Goal: Task Accomplishment & Management: Use online tool/utility

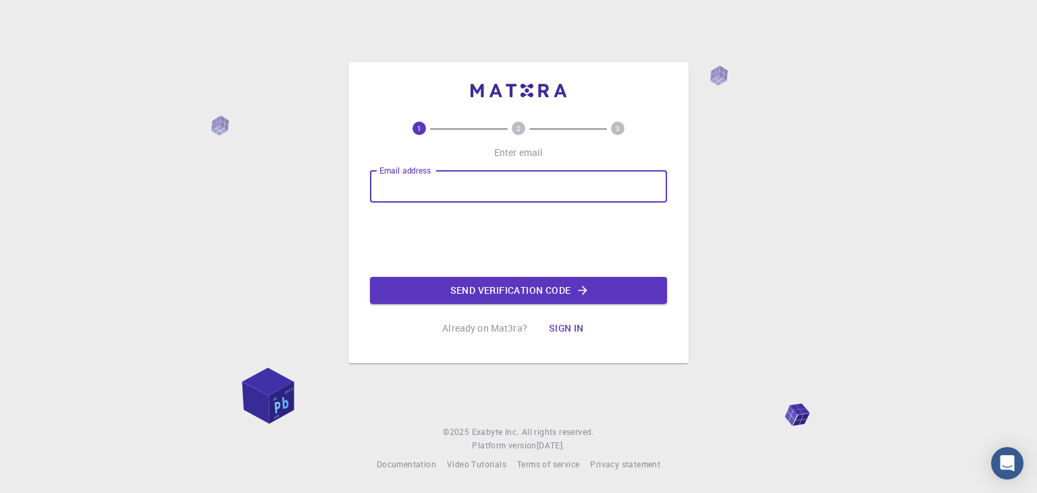
click at [435, 189] on input "Email address" at bounding box center [518, 186] width 297 height 32
type input "bikramsamajpati3@gmail.com"
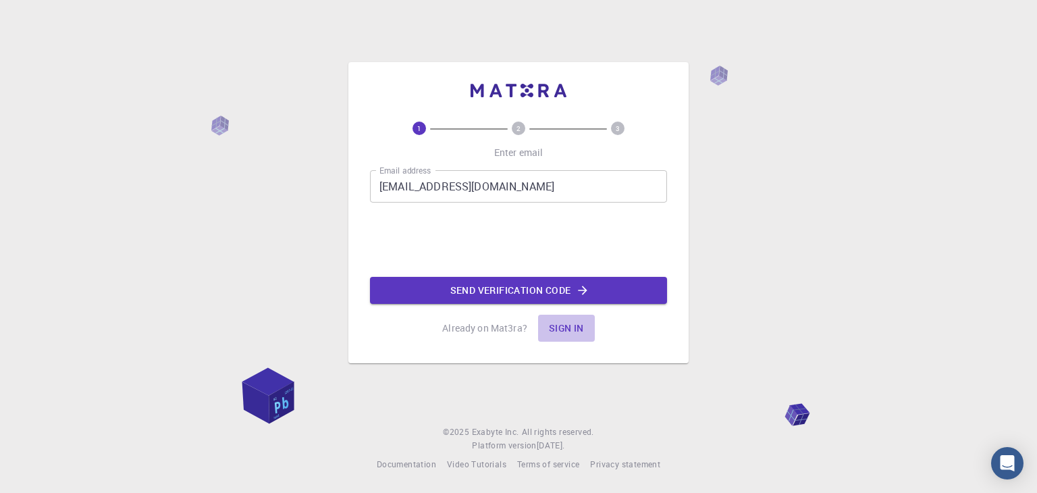
click at [572, 331] on button "Sign in" at bounding box center [566, 328] width 57 height 27
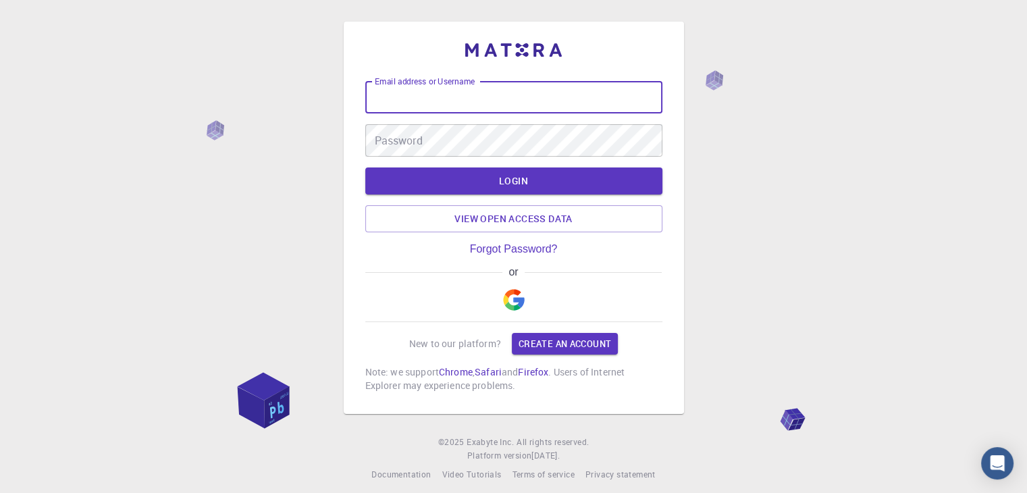
click at [568, 81] on input "Email address or Username" at bounding box center [513, 97] width 297 height 32
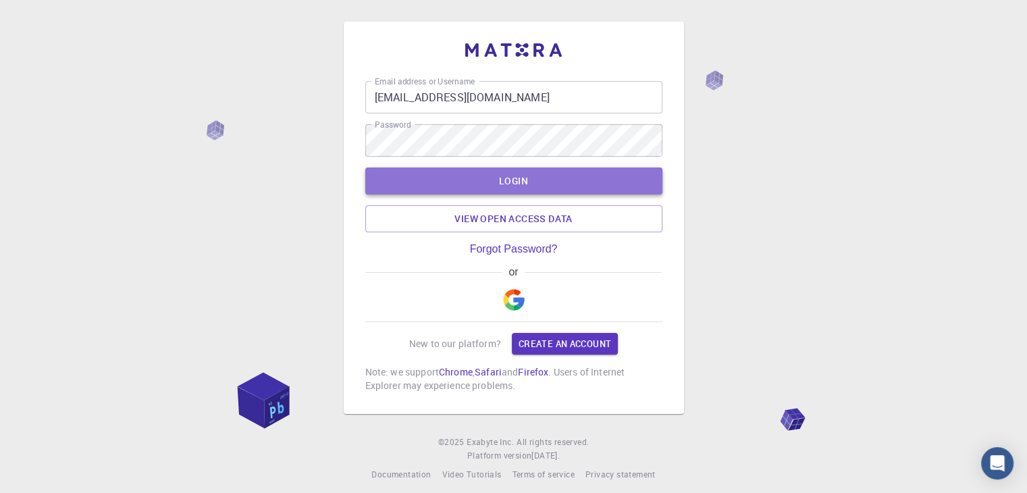
click at [537, 184] on button "LOGIN" at bounding box center [513, 180] width 297 height 27
click at [524, 173] on button "LOGIN" at bounding box center [513, 180] width 297 height 27
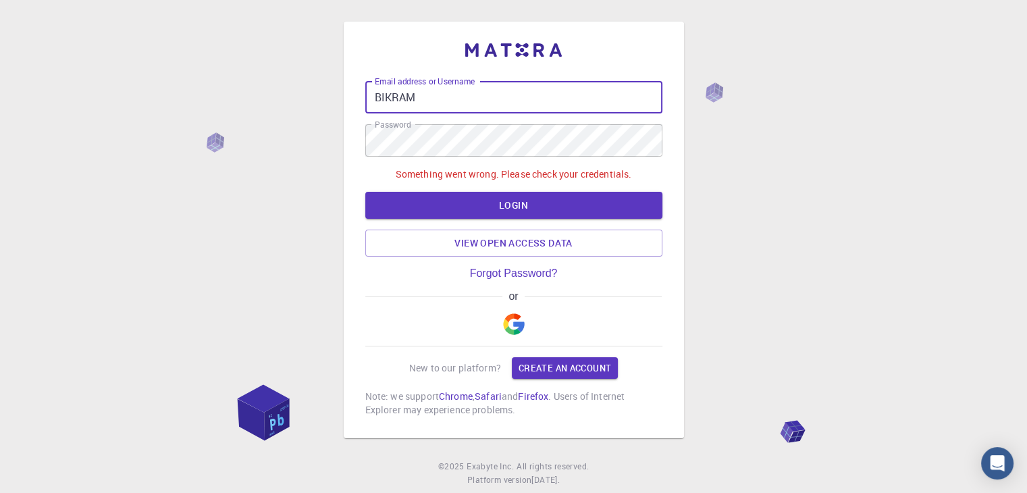
click at [558, 107] on input "BIKRAM" at bounding box center [513, 97] width 297 height 32
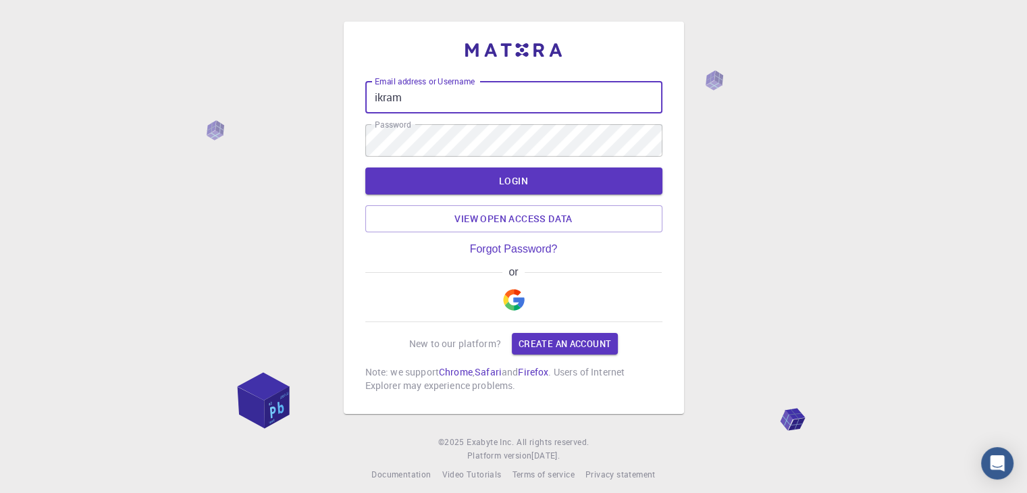
click at [533, 92] on input "ikram" at bounding box center [513, 97] width 297 height 32
type input "bikramsamajpati3@gmail.com"
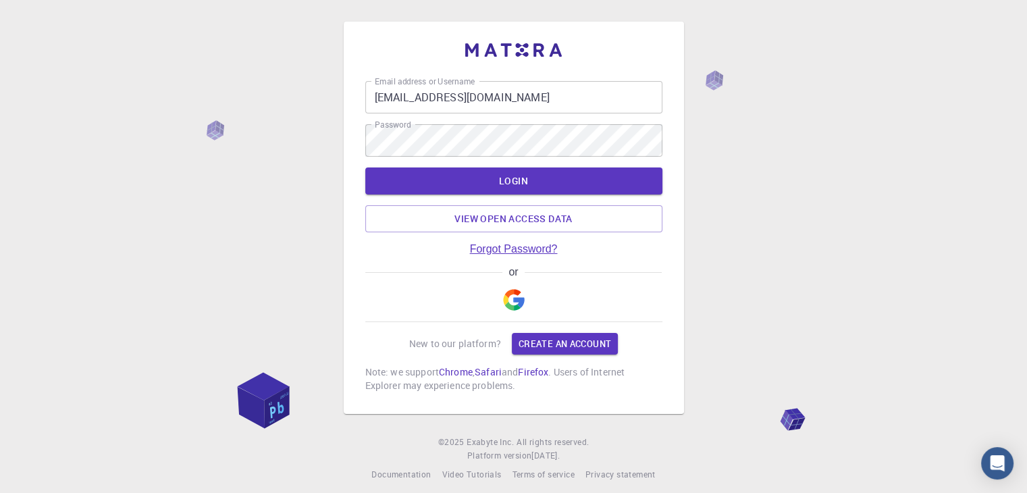
click at [509, 246] on link "Forgot Password?" at bounding box center [514, 249] width 88 height 12
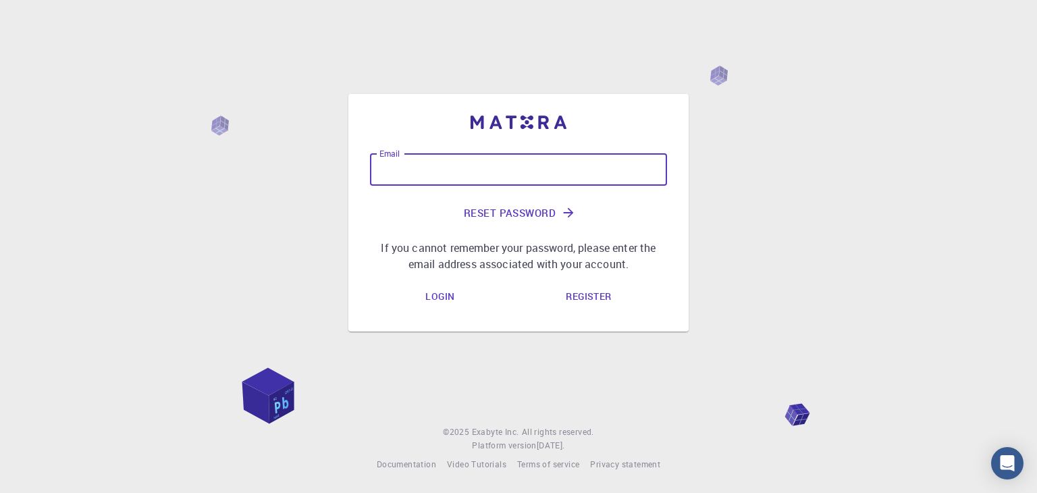
click at [497, 182] on input "Email" at bounding box center [518, 169] width 297 height 32
type input "bikramsamajpati3@gmail.com"
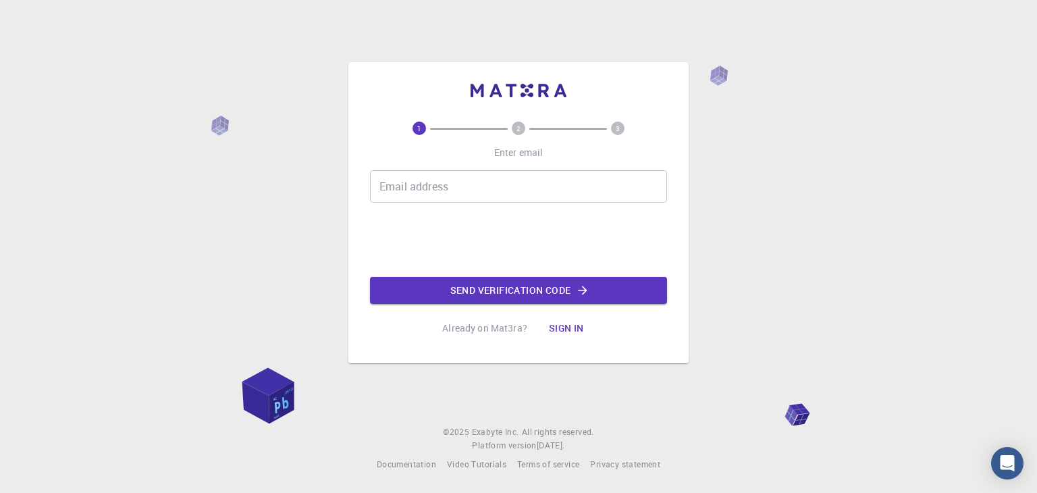
click at [475, 177] on input "Email address" at bounding box center [518, 186] width 297 height 32
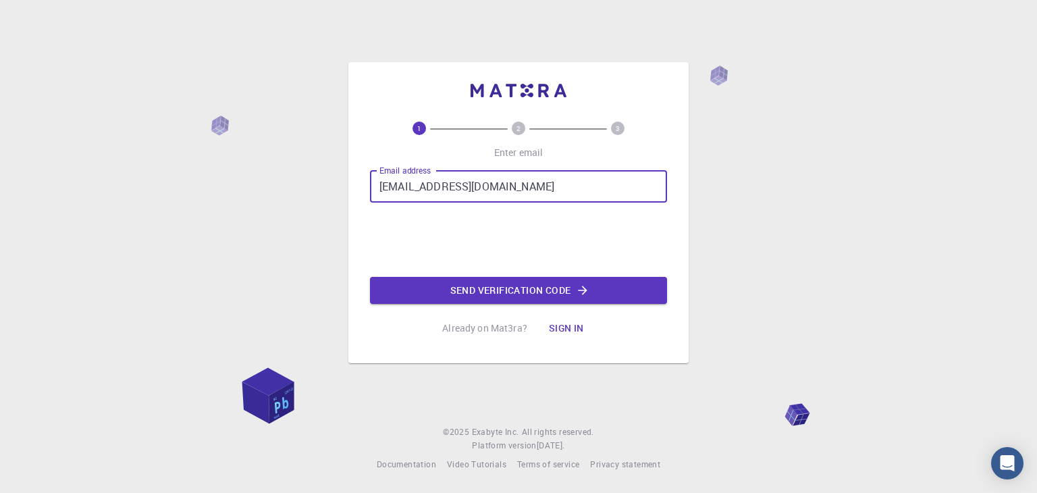
type input "bikramprivet@gmail.com"
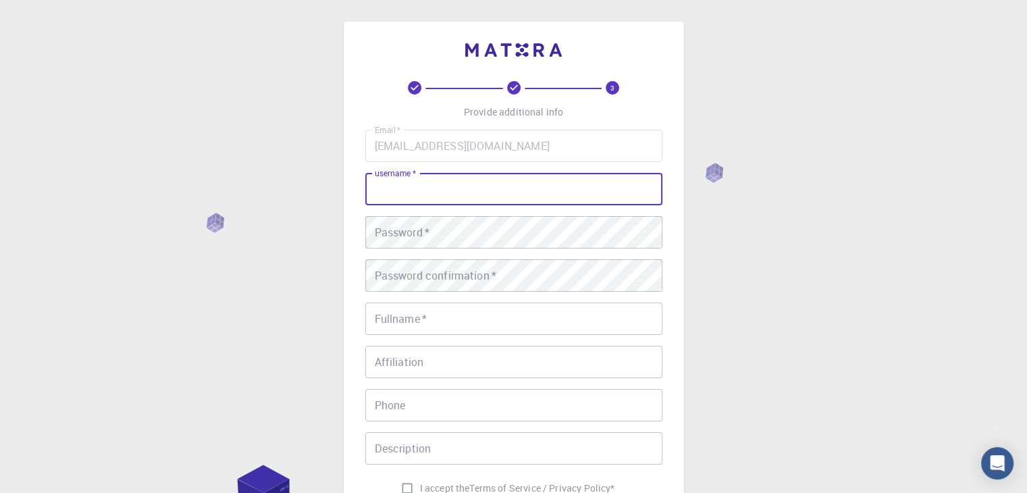
click at [437, 200] on input "username   *" at bounding box center [513, 189] width 297 height 32
type input "bikram_samajpati"
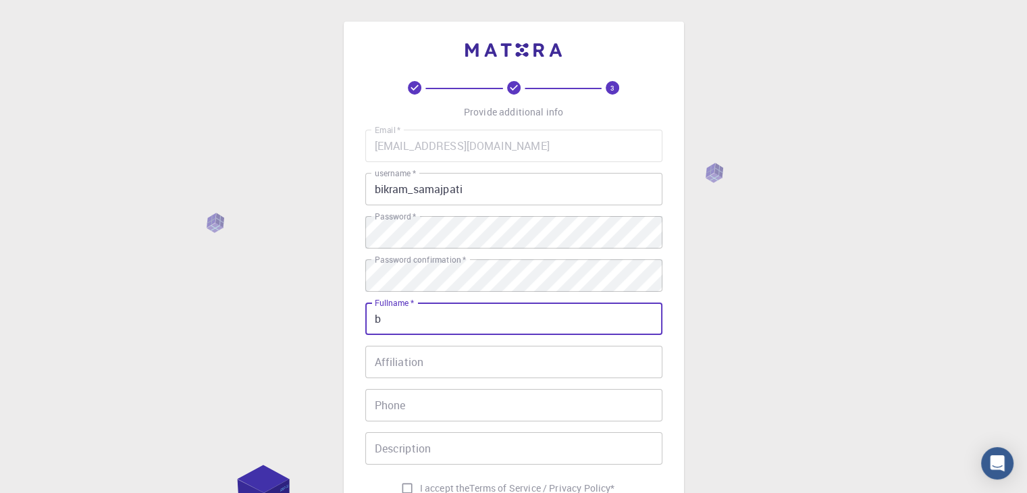
type input "[PERSON_NAME]"
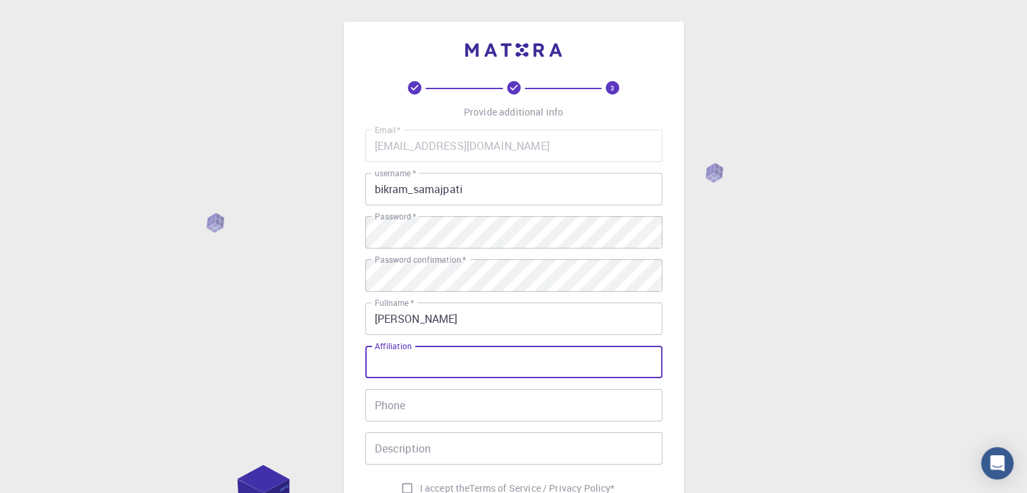
click at [505, 370] on input "Affiliation" at bounding box center [513, 362] width 297 height 32
type input "n0n"
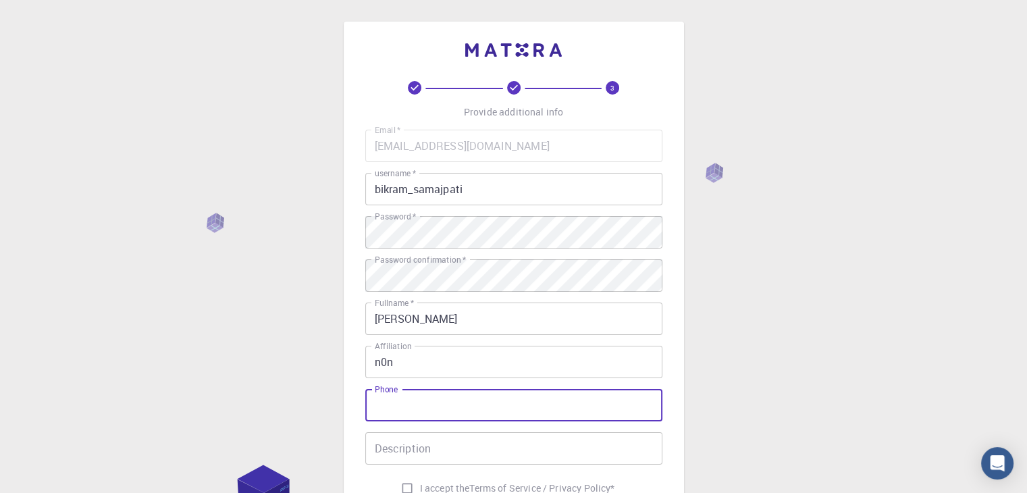
click at [477, 398] on input "Phone" at bounding box center [513, 405] width 297 height 32
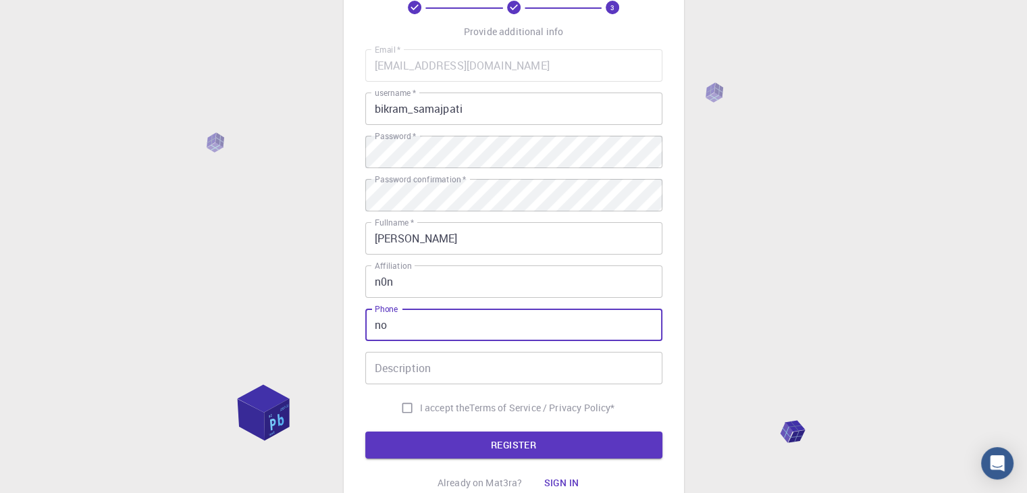
scroll to position [88, 0]
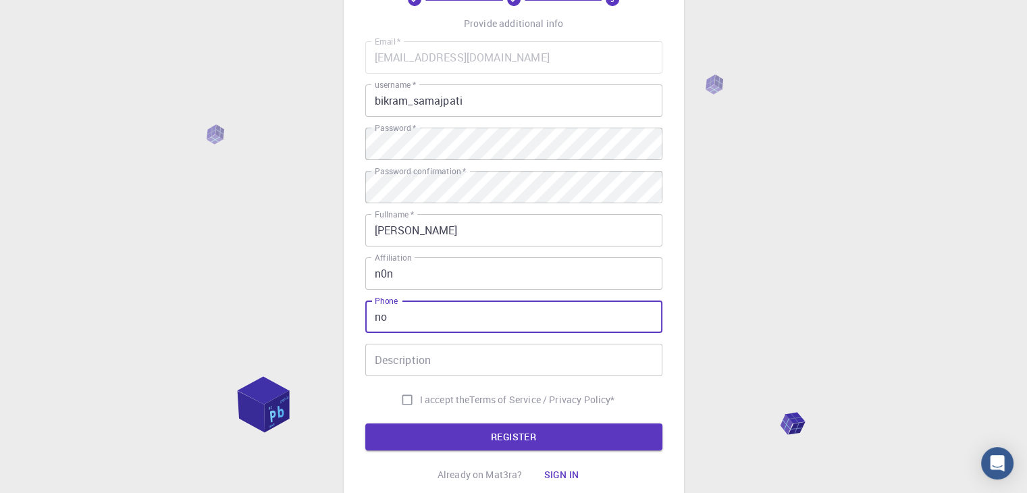
type input "no"
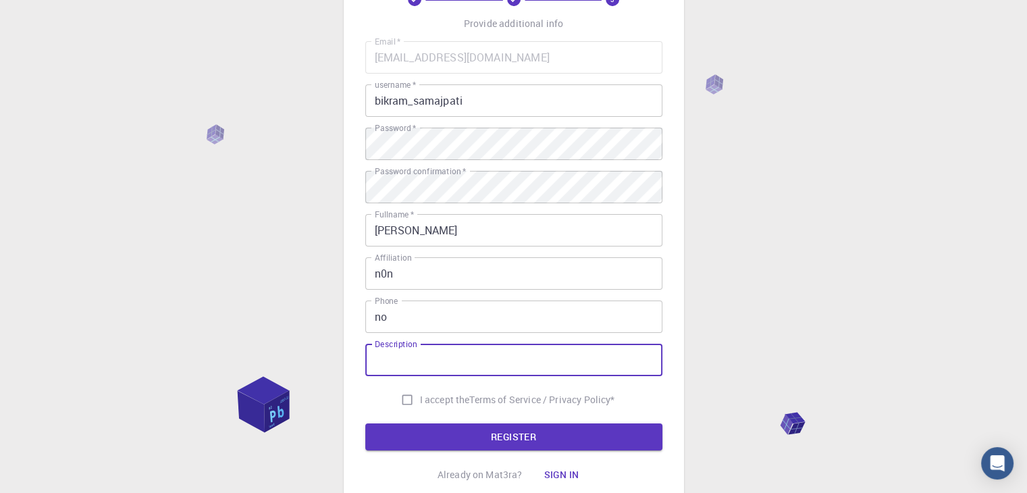
click at [456, 349] on input "Description" at bounding box center [513, 360] width 297 height 32
type input "Pysics student"
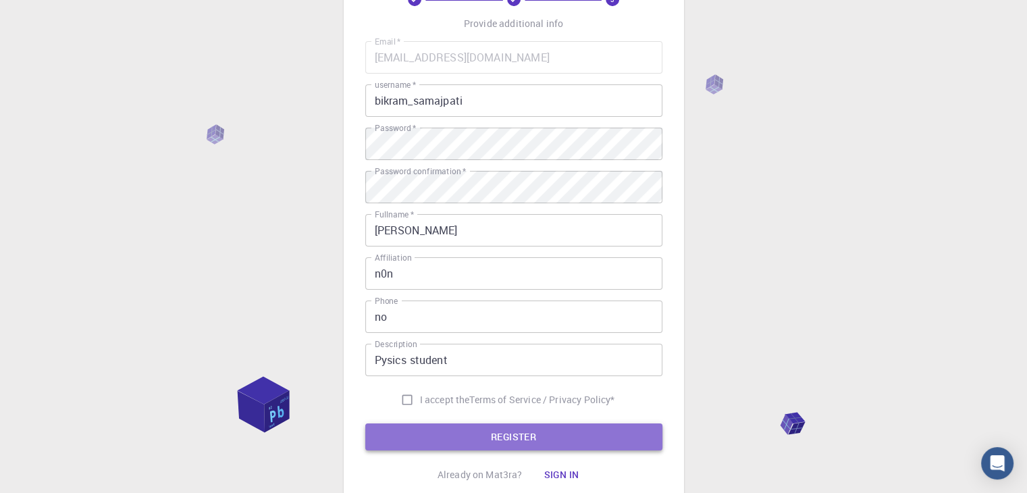
click at [437, 431] on button "REGISTER" at bounding box center [513, 436] width 297 height 27
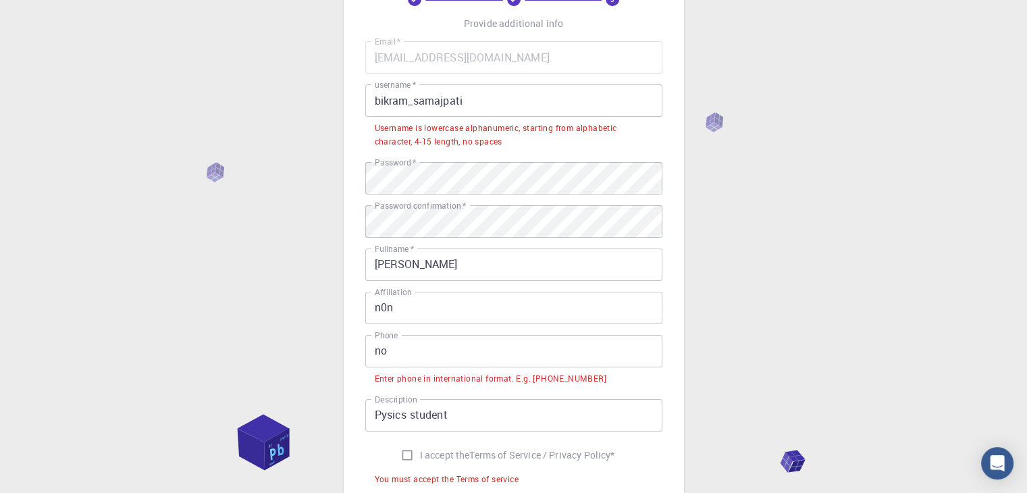
click at [402, 453] on input "I accept the Terms of Service / Privacy Policy *" at bounding box center [407, 455] width 26 height 26
checkbox input "true"
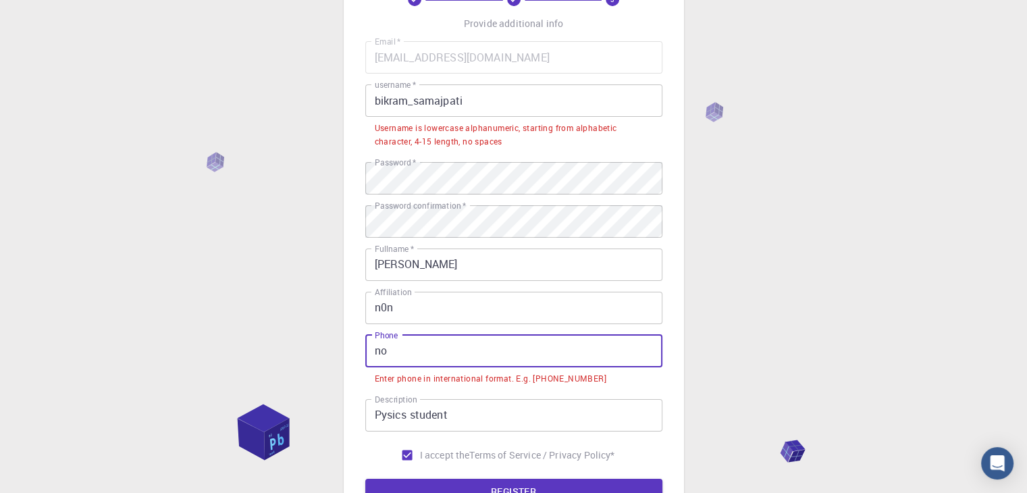
click at [426, 362] on input "no" at bounding box center [513, 351] width 297 height 32
type input "n"
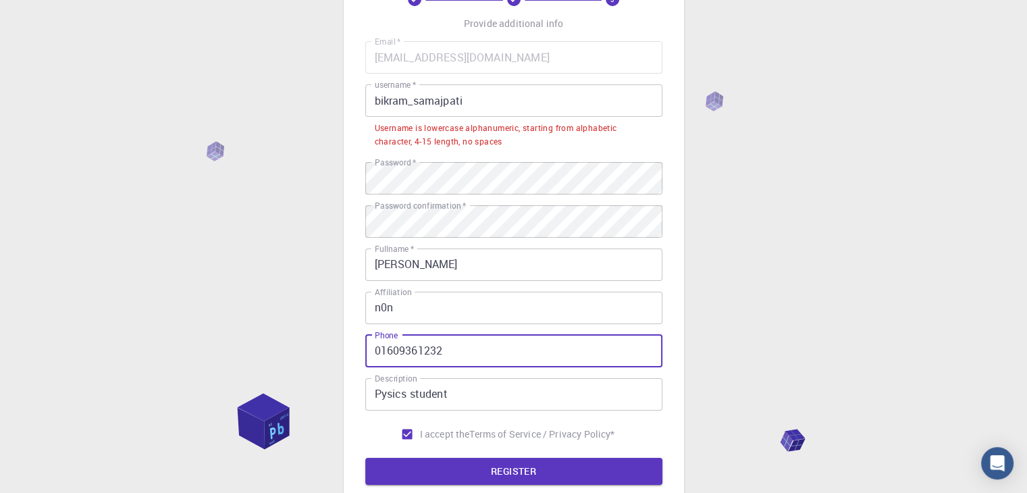
click at [365, 458] on button "REGISTER" at bounding box center [513, 471] width 297 height 27
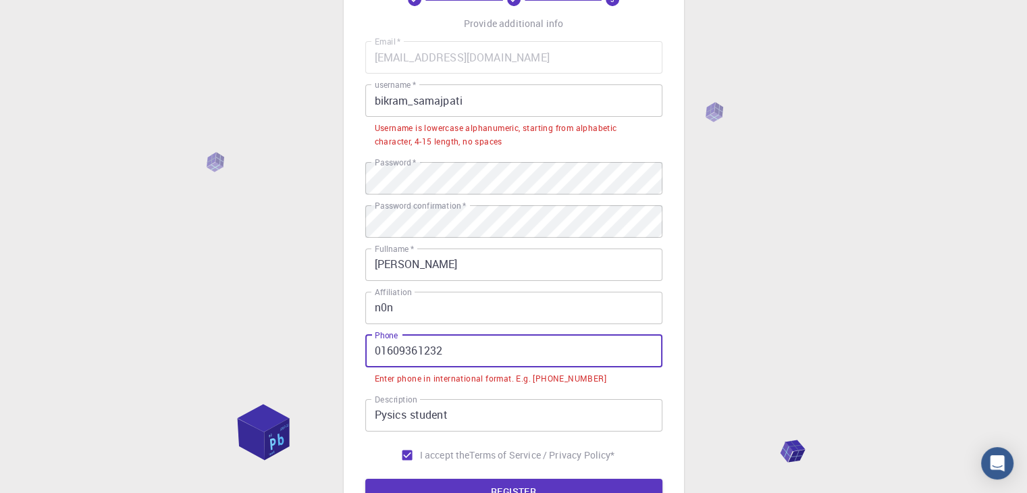
click at [371, 352] on input "01609361232" at bounding box center [513, 351] width 297 height 32
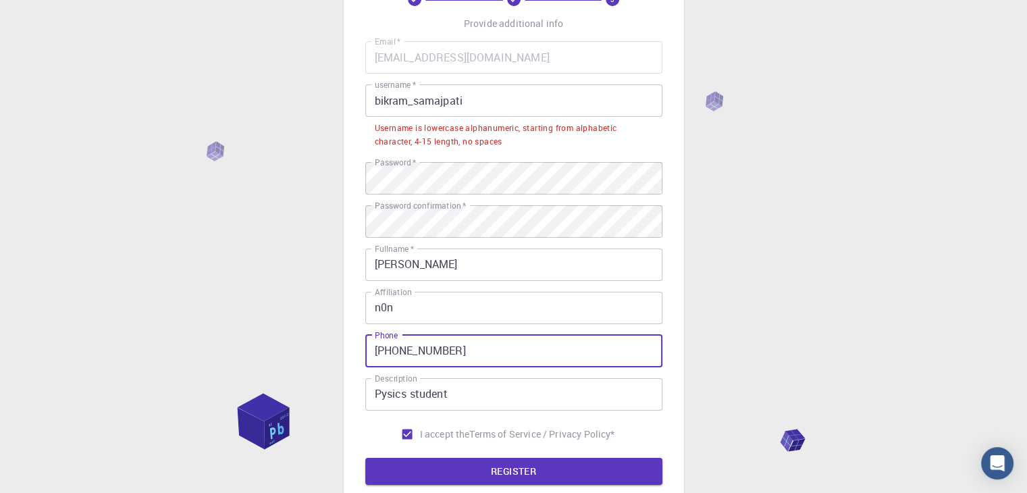
type input "+8801609361232"
click at [365, 458] on button "REGISTER" at bounding box center [513, 471] width 297 height 27
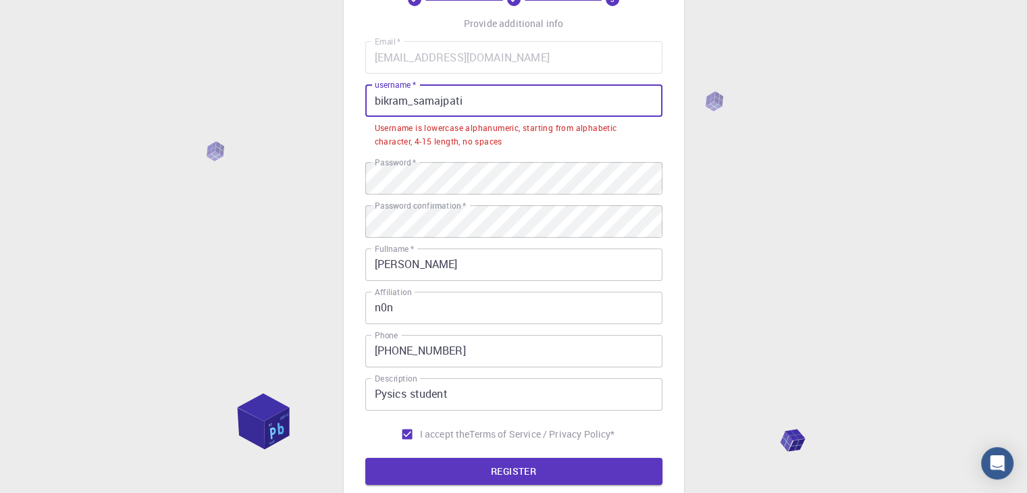
click at [489, 99] on input "bikram_samajpati" at bounding box center [513, 100] width 297 height 32
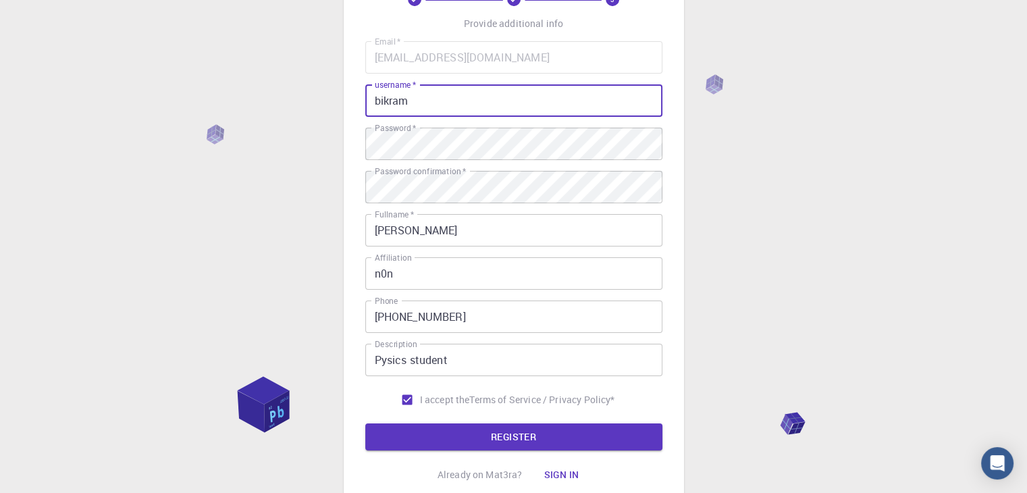
type input "bikram"
click at [365, 423] on button "REGISTER" at bounding box center [513, 436] width 297 height 27
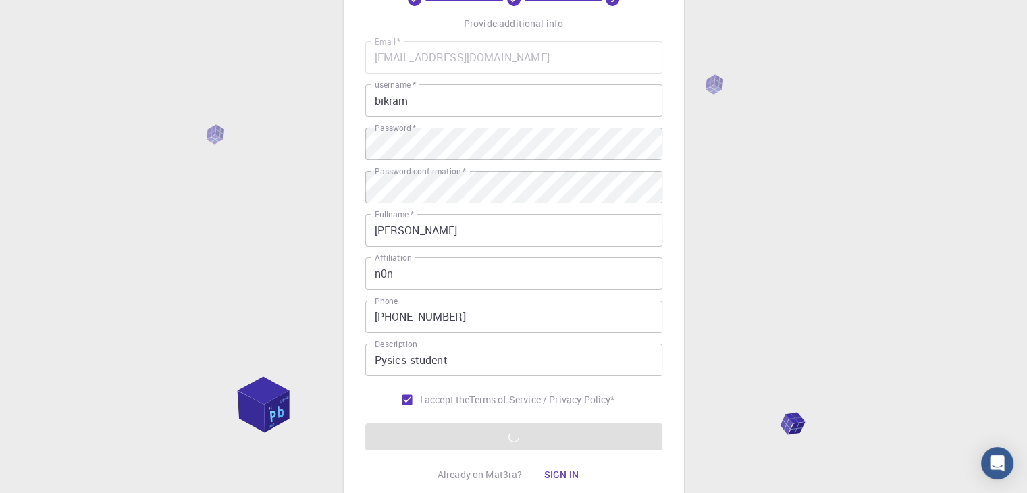
click at [804, 334] on div "3 Provide additional info Email   * bikramprivet@gmail.com Email   * username  …" at bounding box center [513, 255] width 1027 height 687
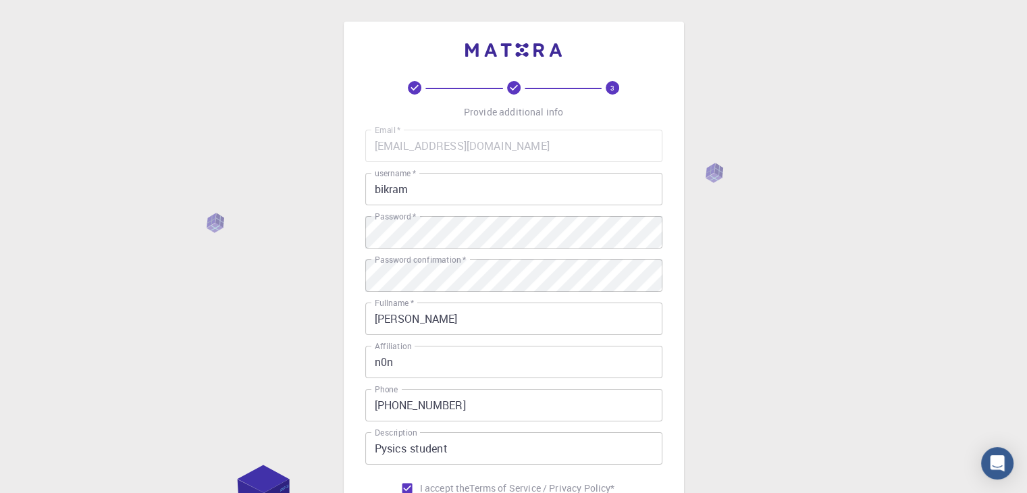
scroll to position [194, 0]
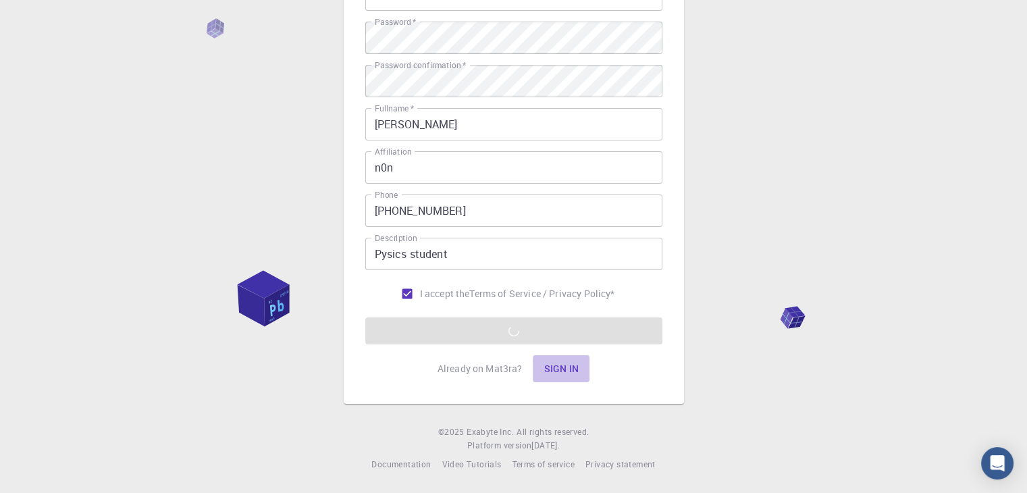
click at [559, 371] on button "Sign in" at bounding box center [561, 368] width 57 height 27
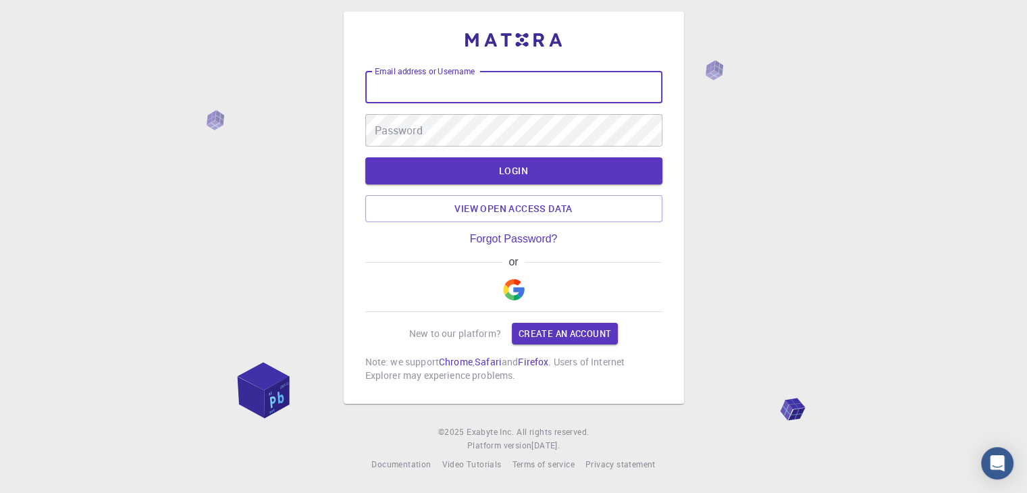
click at [552, 88] on input "Email address or Username" at bounding box center [513, 87] width 297 height 32
type input "bikramprivet@gmail.com"
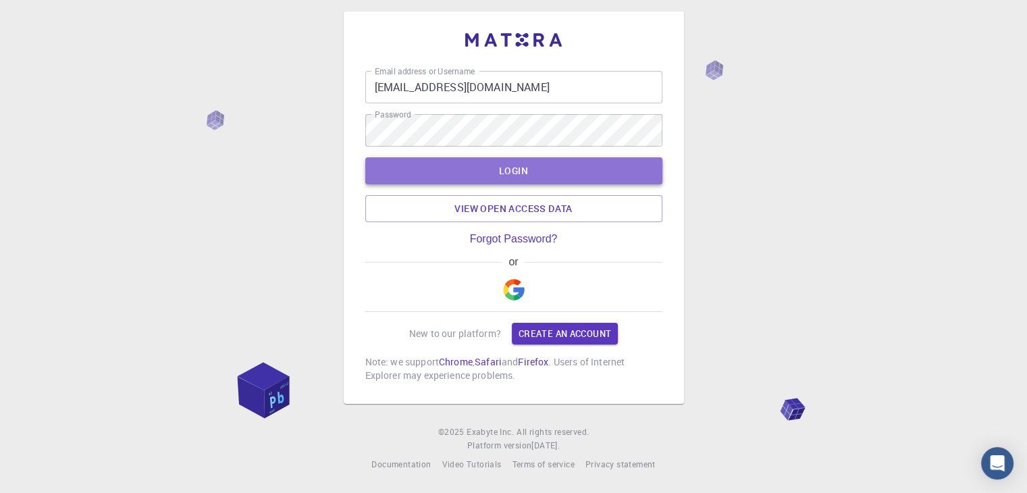
click at [560, 173] on button "LOGIN" at bounding box center [513, 170] width 297 height 27
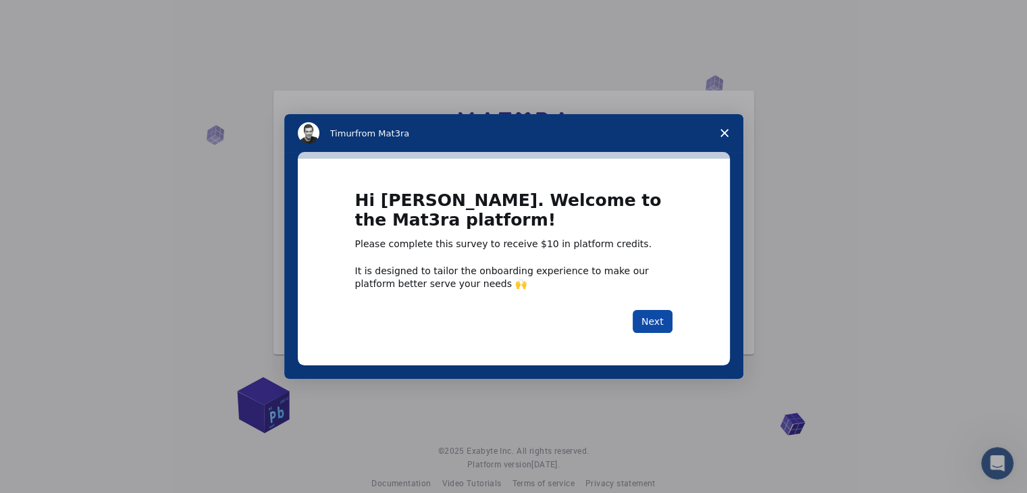
click at [651, 316] on button "Next" at bounding box center [652, 321] width 40 height 23
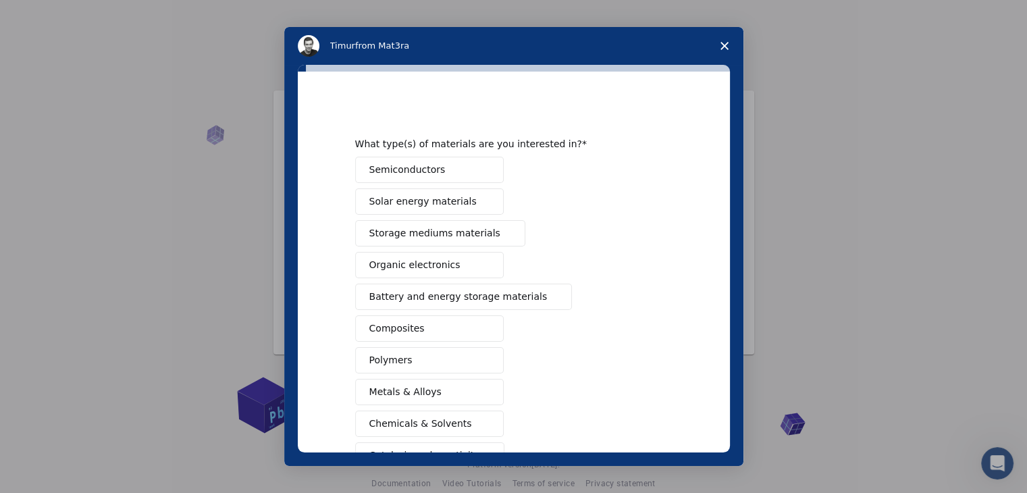
click at [429, 196] on span "Solar energy materials" at bounding box center [422, 201] width 107 height 14
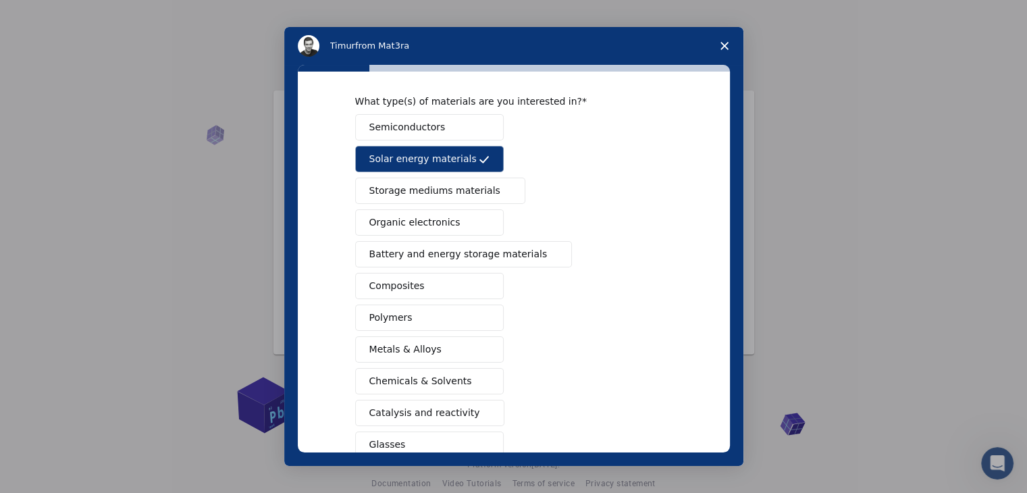
scroll to position [34, 0]
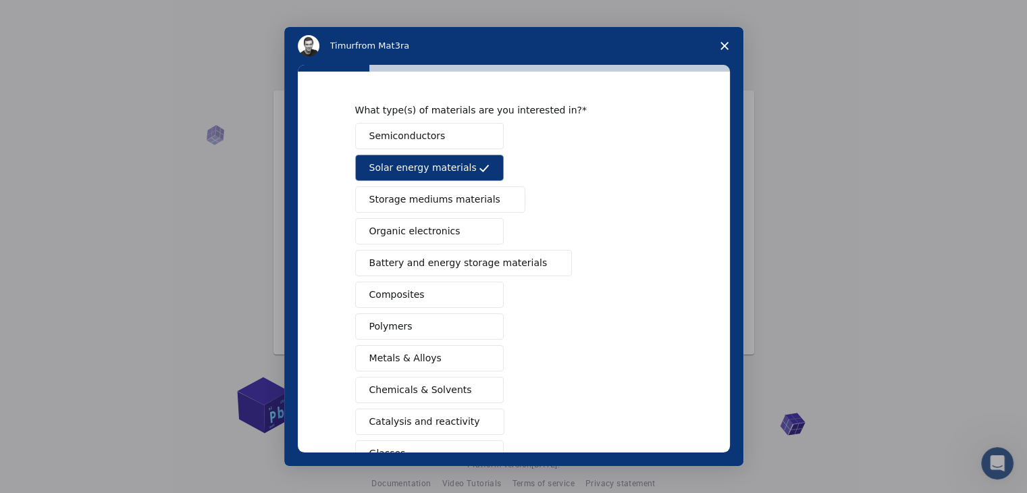
click at [502, 138] on div "Semiconductors Solar energy materials Storage mediums materials Organic electro…" at bounding box center [513, 310] width 317 height 375
click at [441, 138] on button "Semiconductors" at bounding box center [429, 136] width 148 height 26
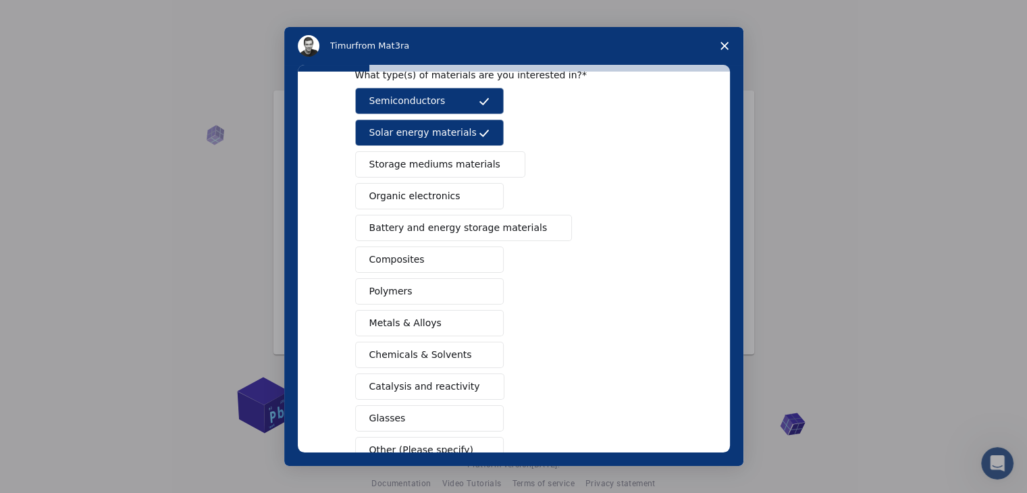
scroll to position [70, 0]
click at [421, 315] on span "Metals & Alloys" at bounding box center [405, 322] width 72 height 14
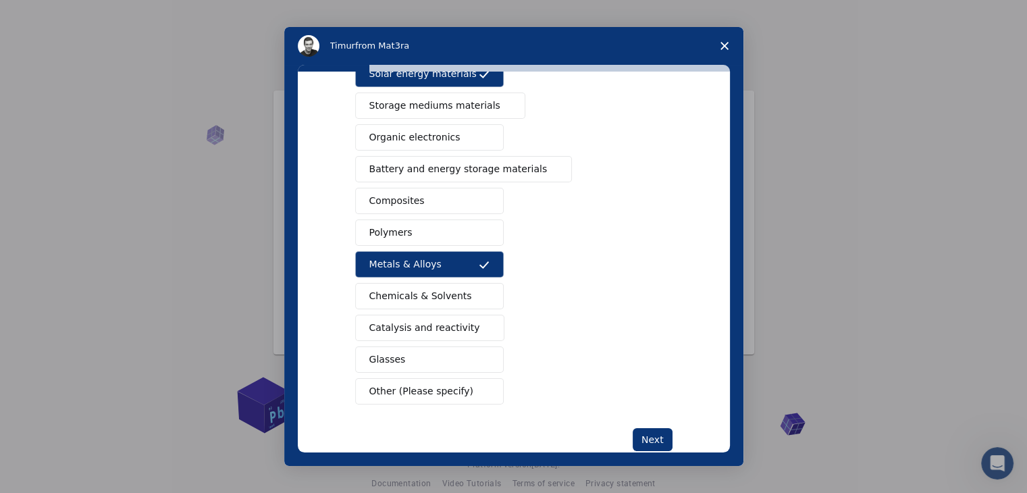
scroll to position [155, 0]
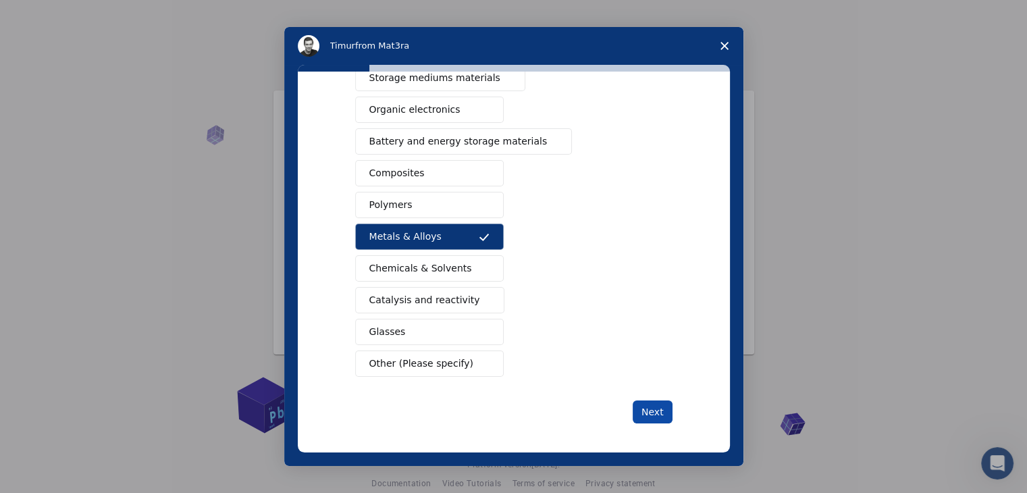
click at [648, 414] on button "Next" at bounding box center [652, 411] width 40 height 23
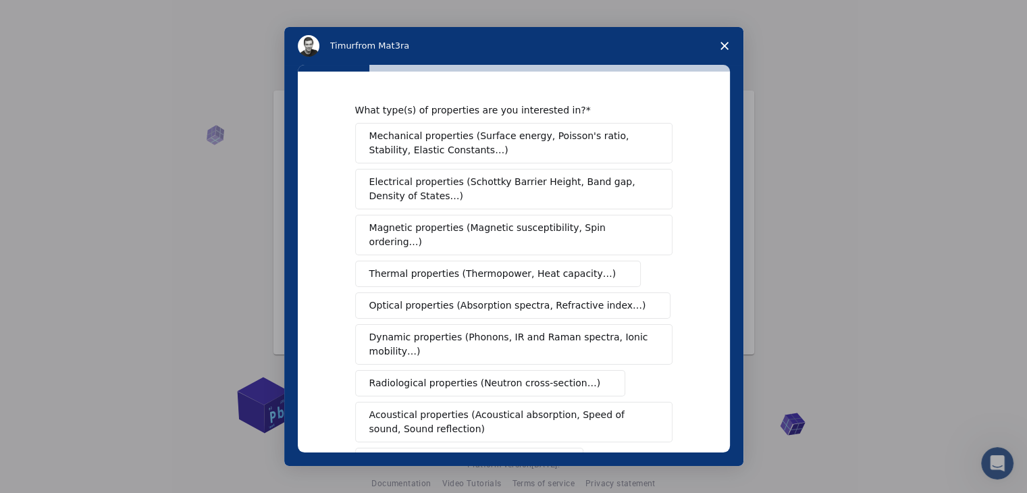
scroll to position [5, 0]
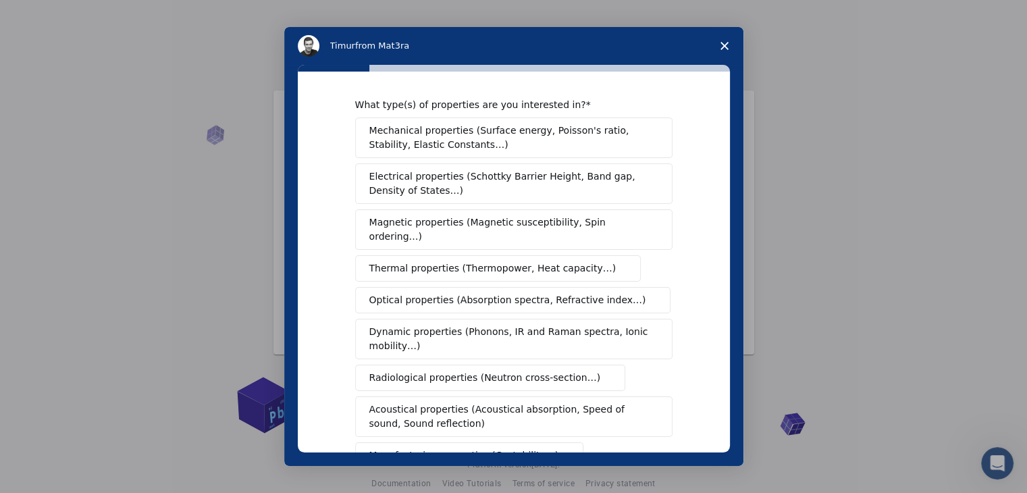
click at [506, 135] on span "Mechanical properties (Surface energy, Poisson's ratio, Stability, Elastic Cons…" at bounding box center [509, 138] width 281 height 28
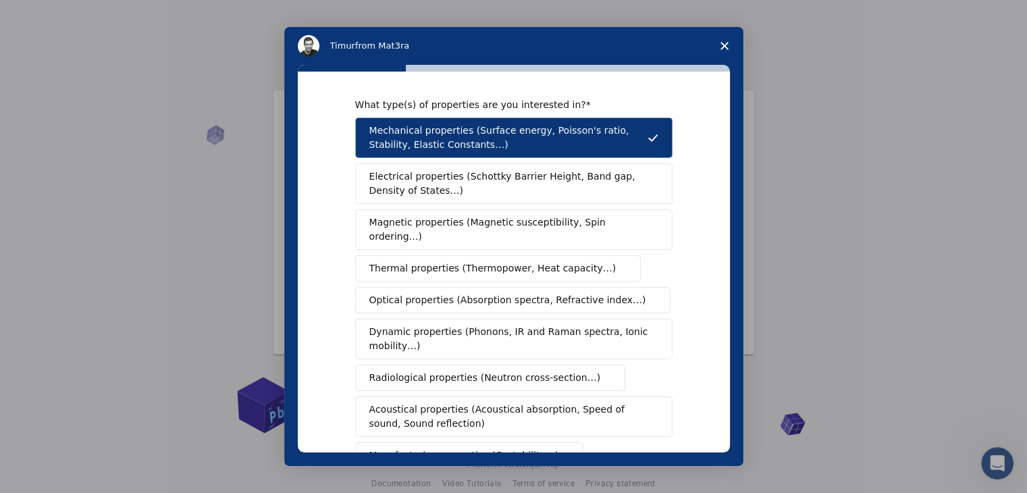
click at [493, 175] on span "Electrical properties (Schottky Barrier Height, Band gap, Density of States…)" at bounding box center [509, 183] width 281 height 28
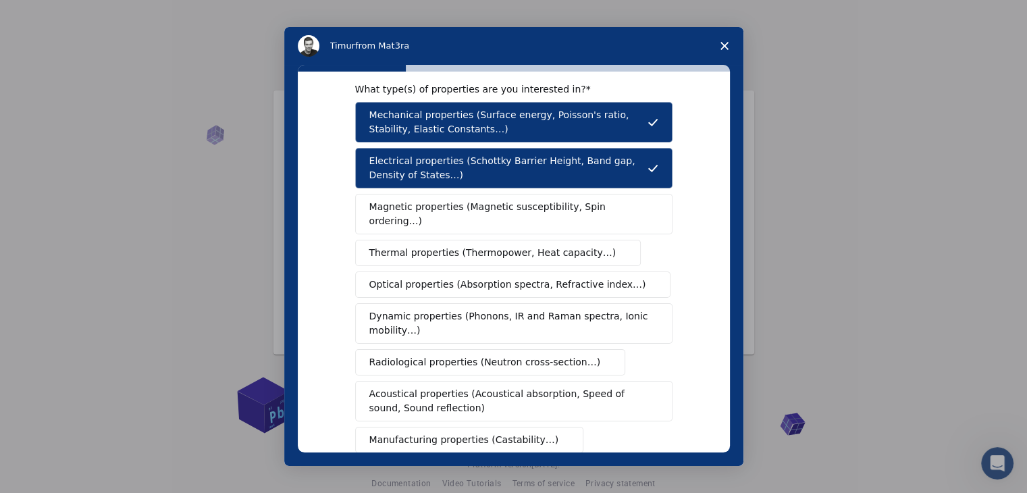
scroll to position [34, 0]
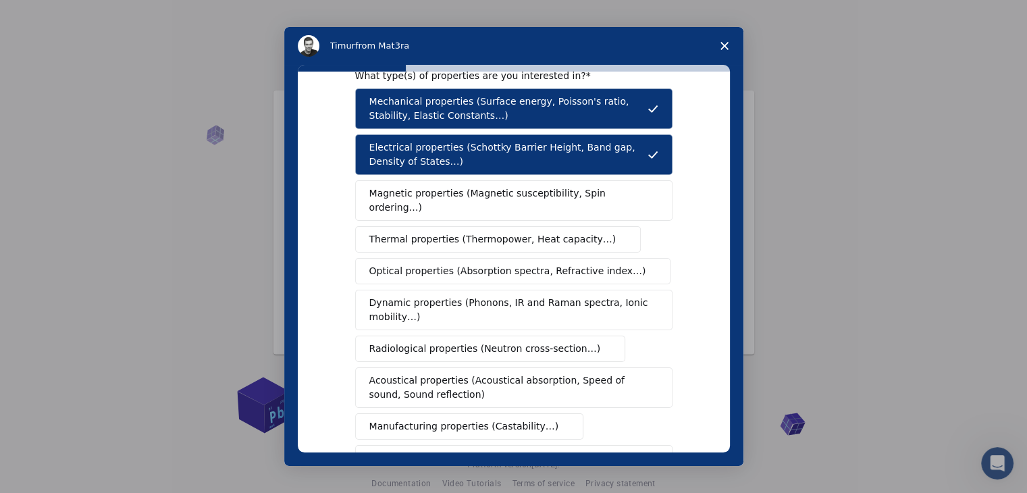
click at [488, 192] on span "Magnetic properties (Magnetic susceptibility, Spin ordering…)" at bounding box center [508, 200] width 279 height 28
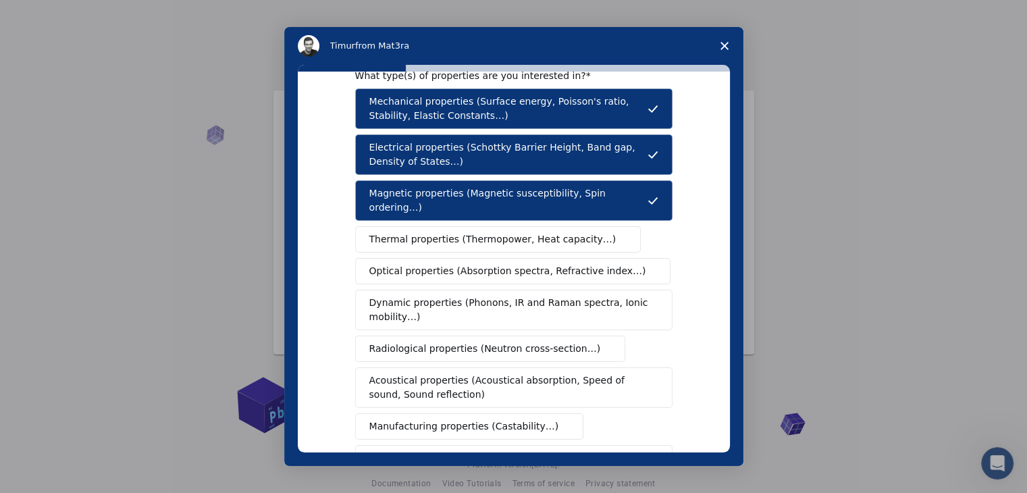
click at [472, 232] on span "Thermal properties (Thermopower, Heat capacity…)" at bounding box center [492, 239] width 247 height 14
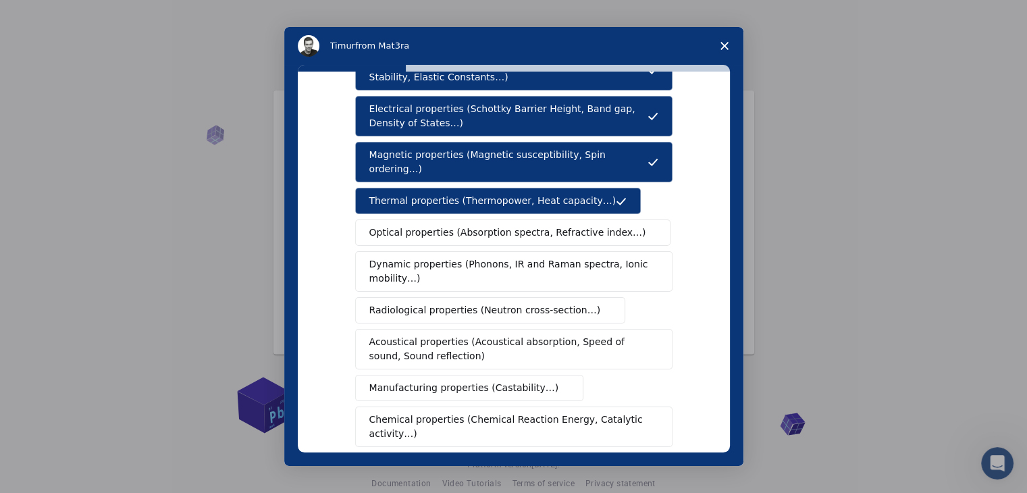
scroll to position [73, 0]
click at [472, 225] on button "Optical properties (Absorption spectra, Refractive index…)" at bounding box center [513, 232] width 316 height 26
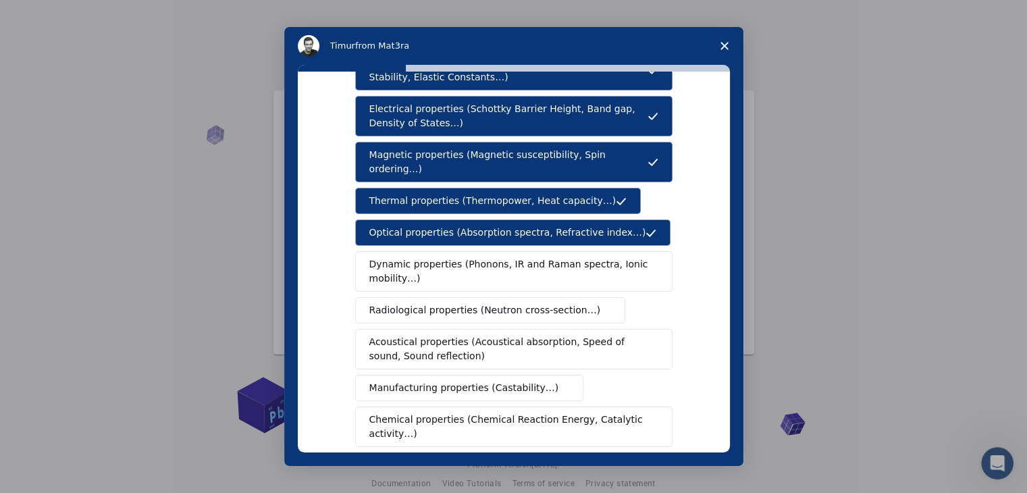
click at [452, 257] on span "Dynamic properties (Phonons, IR and Raman spectra, Ionic mobility…)" at bounding box center [509, 271] width 280 height 28
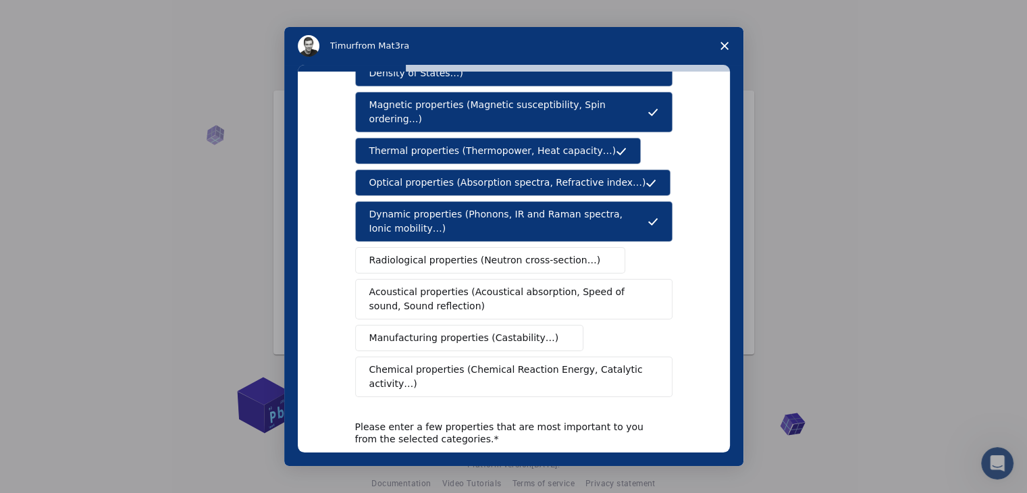
scroll to position [140, 0]
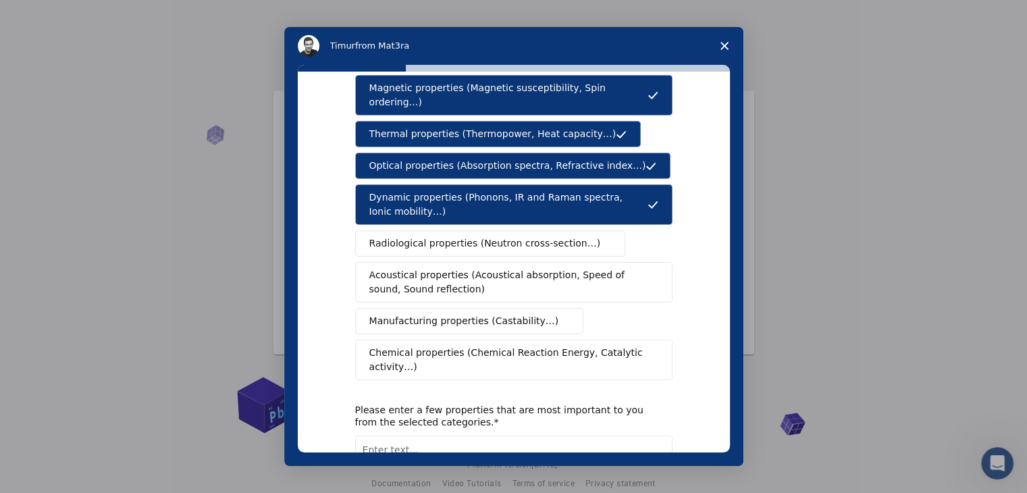
click at [460, 314] on span "Manufacturing properties (Castability…)" at bounding box center [464, 321] width 190 height 14
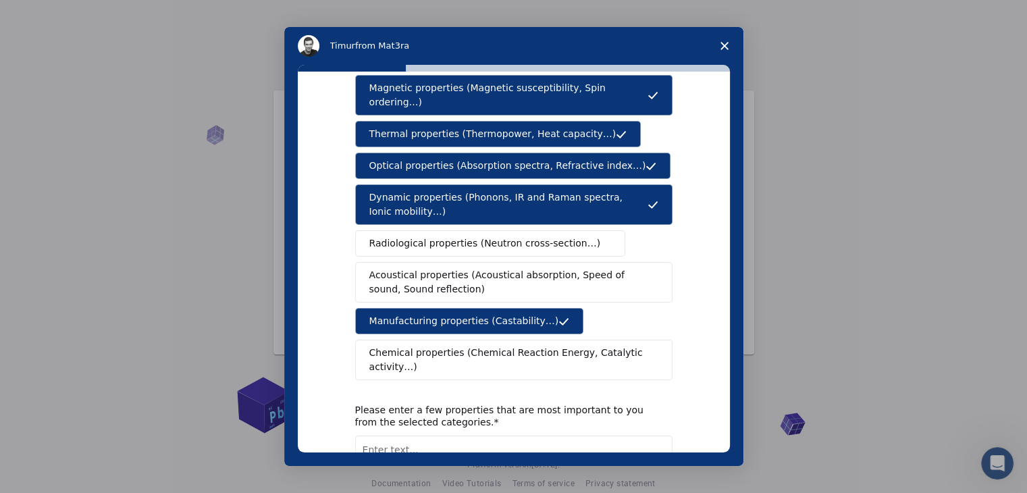
click at [465, 346] on span "Chemical properties (Chemical Reaction Energy, Catalytic activity…)" at bounding box center [508, 360] width 279 height 28
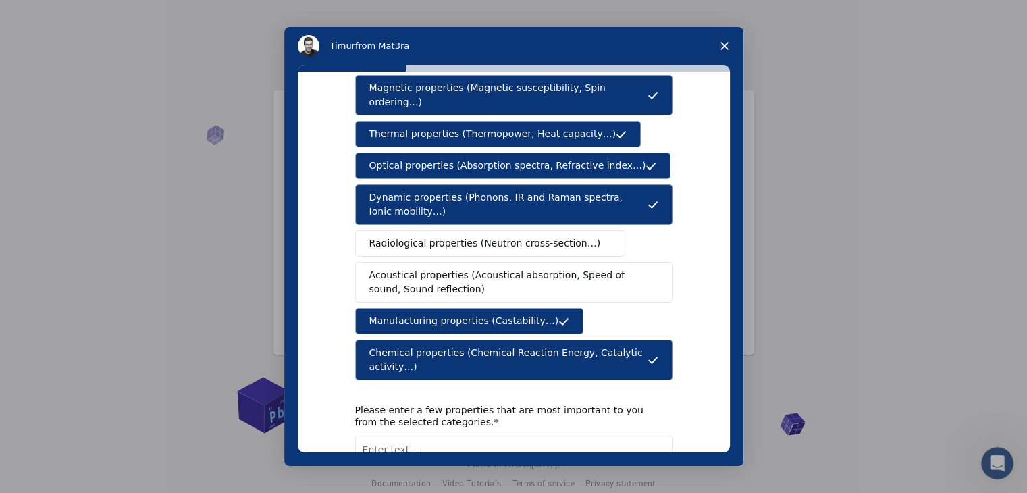
scroll to position [225, 0]
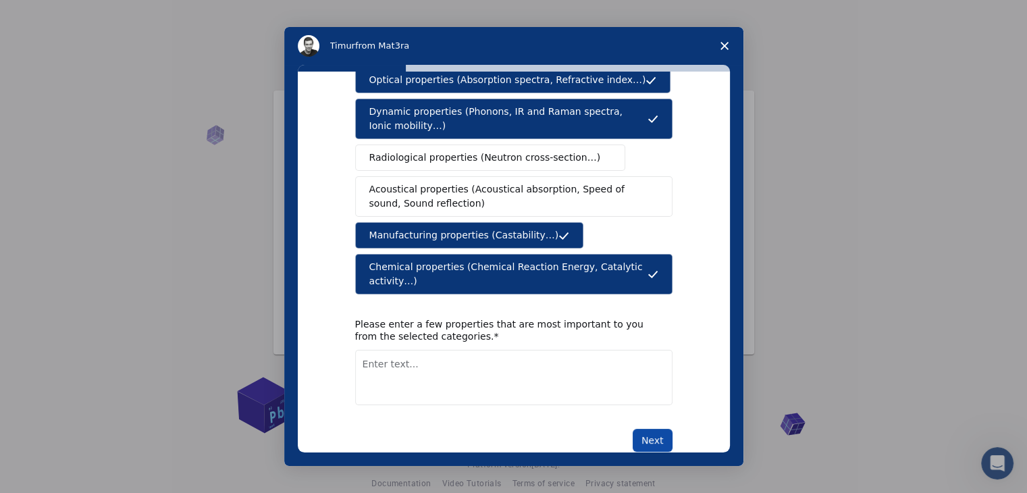
click at [649, 429] on button "Next" at bounding box center [652, 440] width 40 height 23
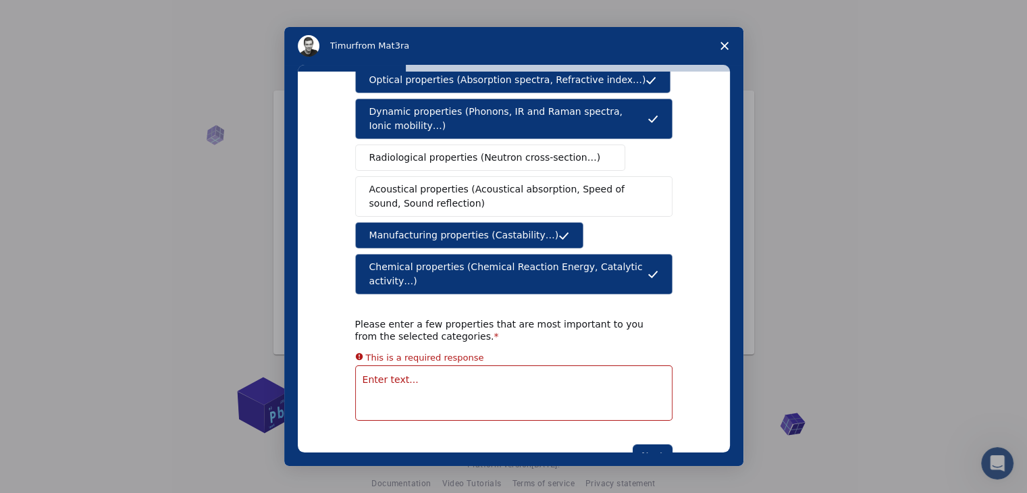
click at [518, 365] on textarea "Enter text..." at bounding box center [513, 392] width 317 height 55
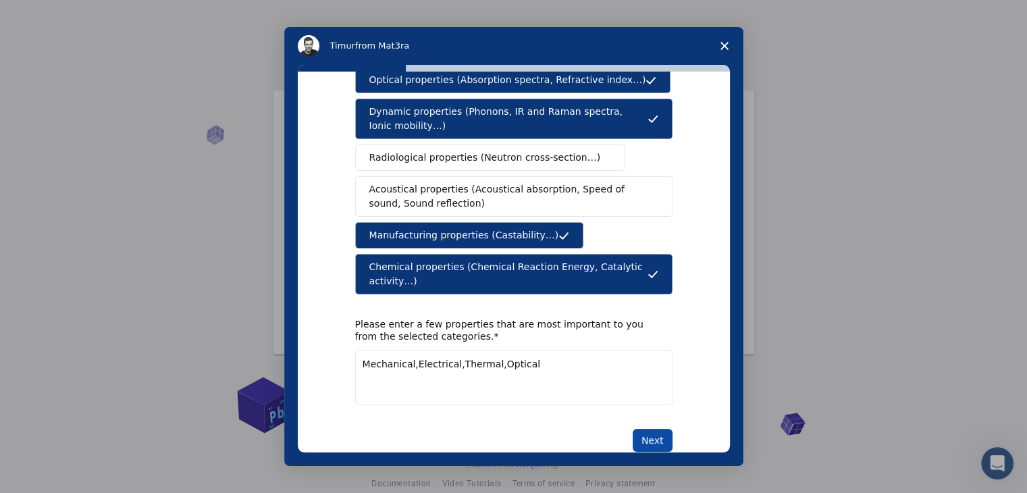
type textarea "Mechanical,Electrical,Thermal,Optical"
click at [647, 429] on button "Next" at bounding box center [652, 440] width 40 height 23
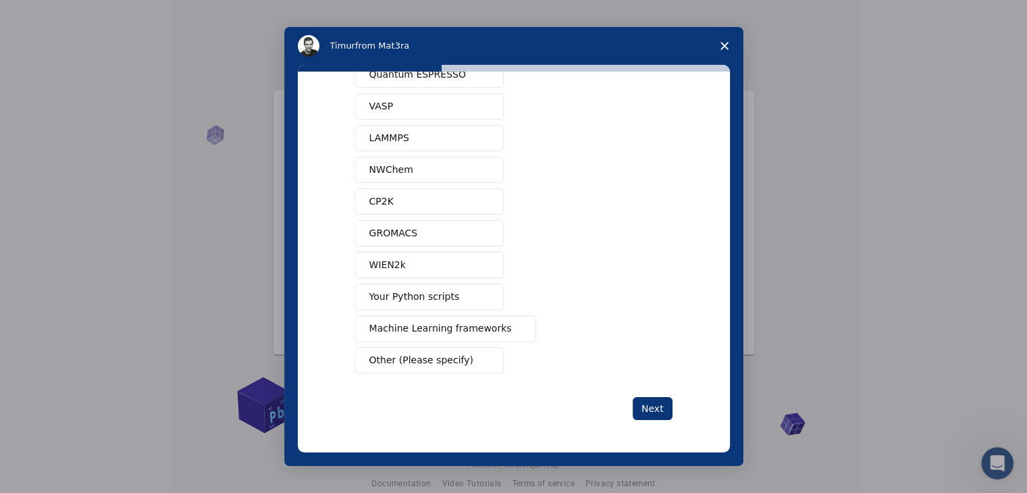
scroll to position [0, 0]
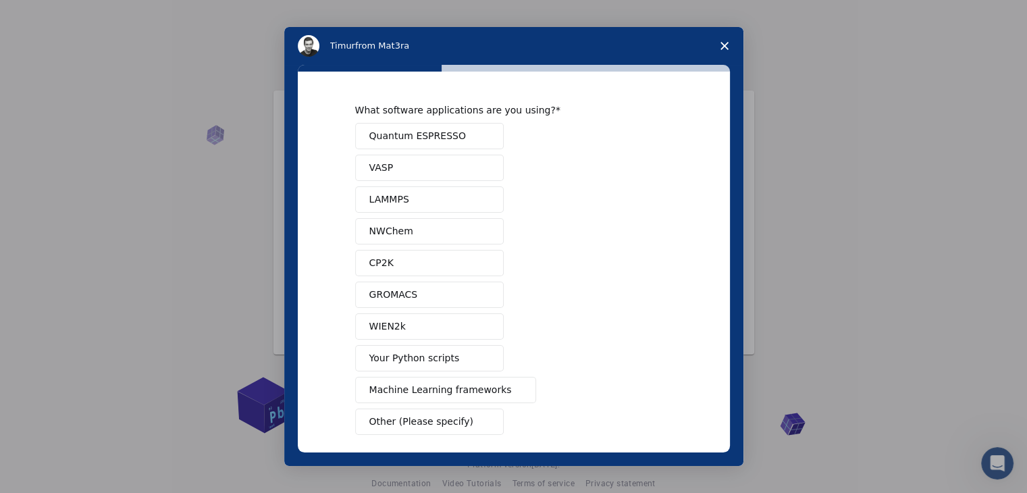
click at [479, 132] on span "Intercom messenger" at bounding box center [484, 136] width 11 height 11
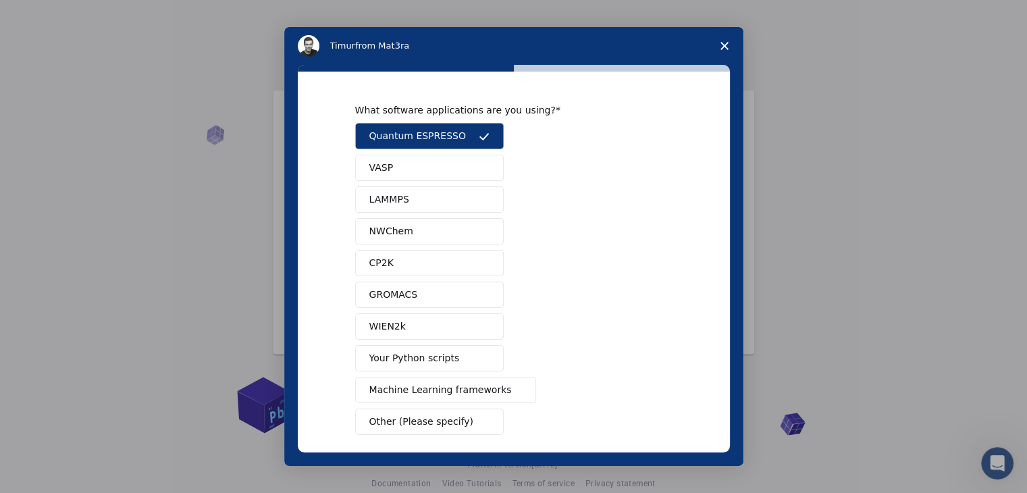
click at [431, 173] on button "VASP" at bounding box center [429, 168] width 148 height 26
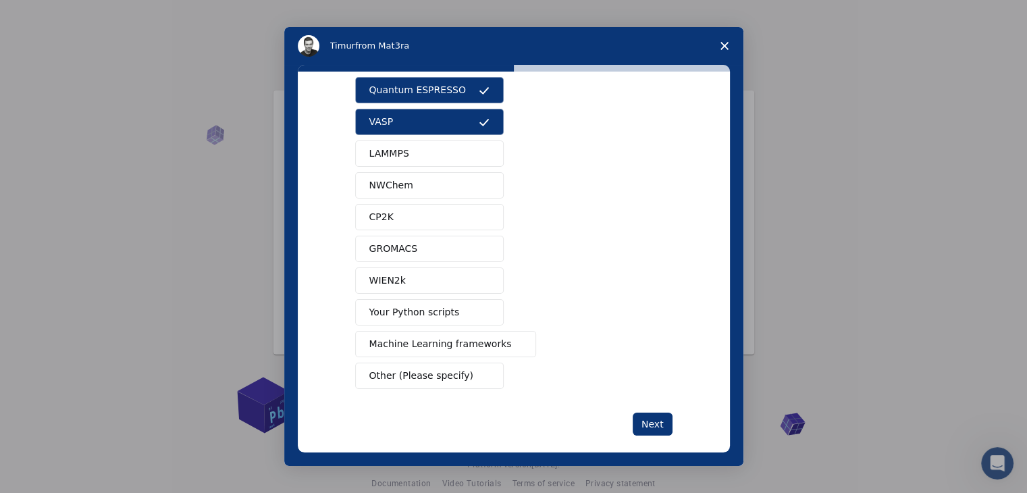
scroll to position [59, 0]
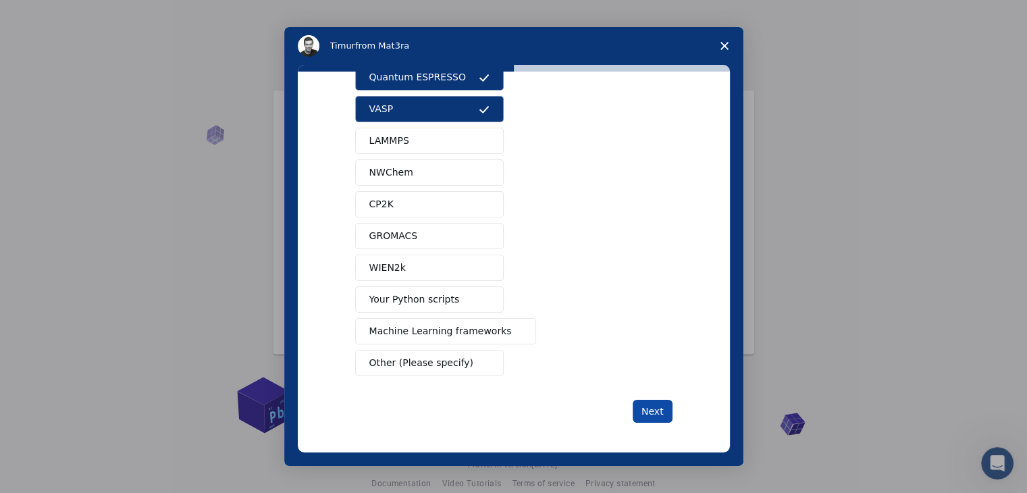
click at [648, 414] on button "Next" at bounding box center [652, 411] width 40 height 23
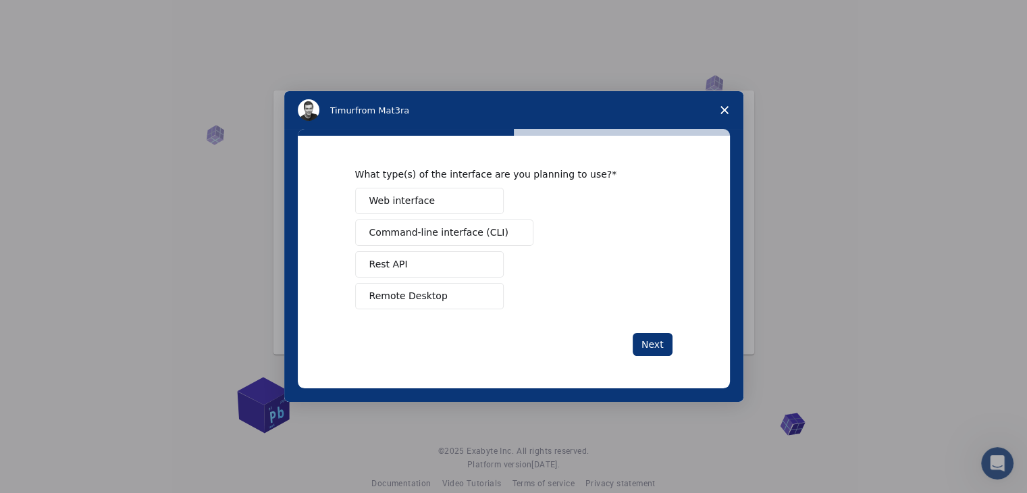
scroll to position [0, 0]
click at [427, 201] on button "Web interface" at bounding box center [429, 201] width 148 height 26
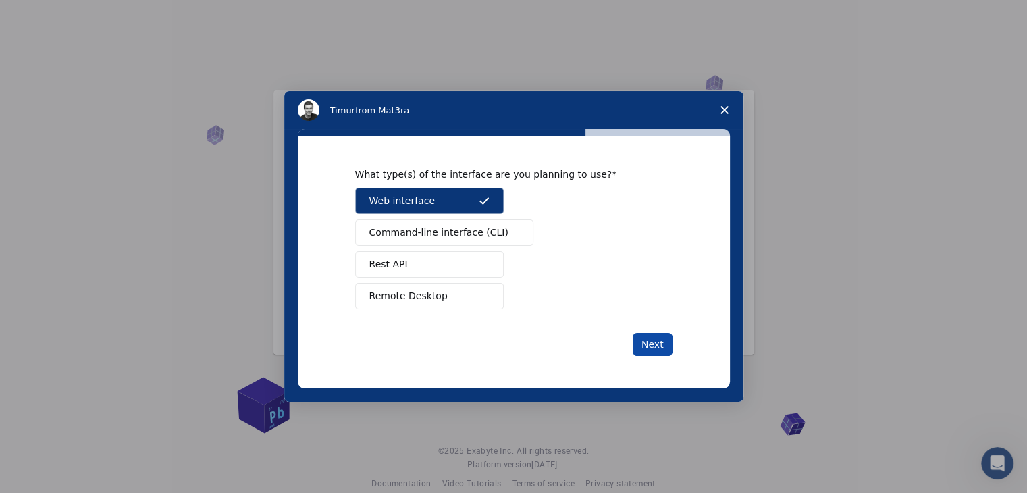
click at [658, 334] on button "Next" at bounding box center [652, 344] width 40 height 23
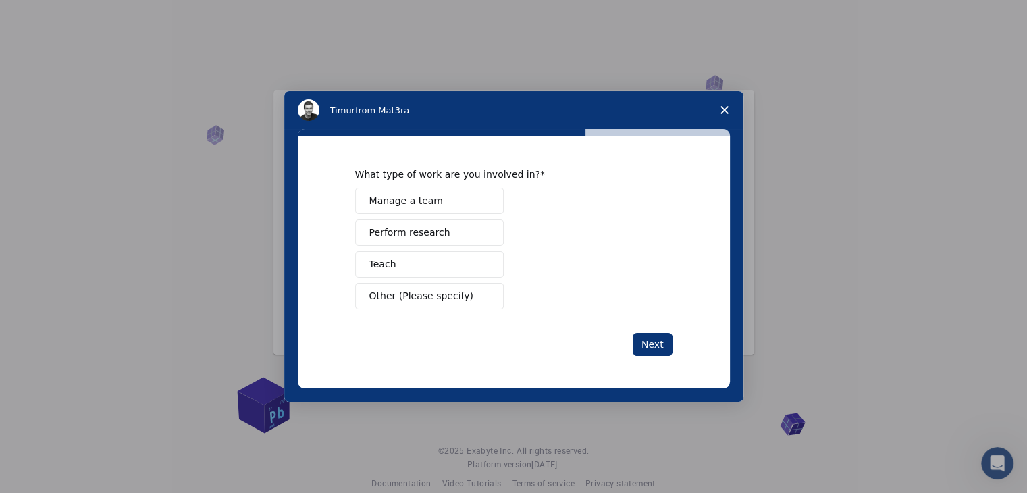
click at [487, 227] on span "Intercom messenger" at bounding box center [484, 232] width 11 height 11
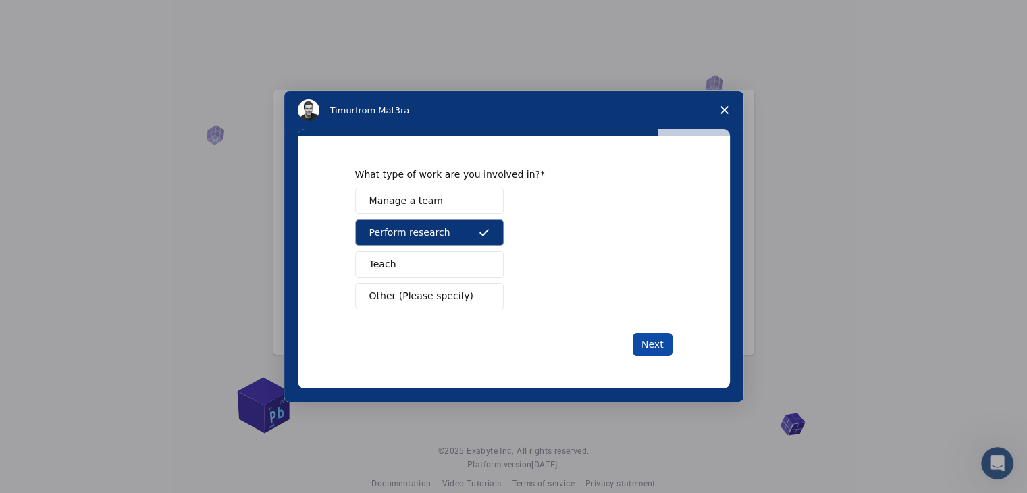
click at [645, 338] on button "Next" at bounding box center [652, 344] width 40 height 23
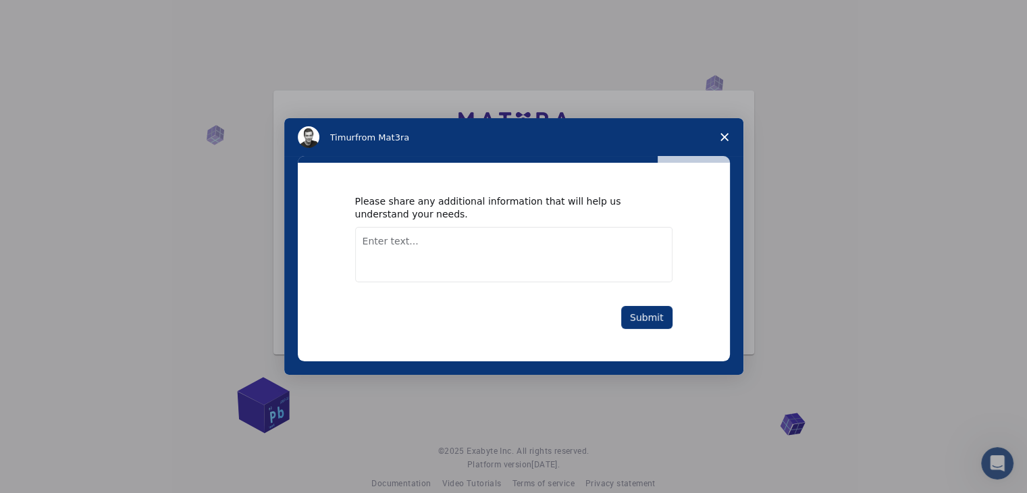
click at [541, 246] on textarea "Enter text..." at bounding box center [513, 254] width 317 height 55
type textarea "I am an Undergrag Physics student ,I want to learn researh on Maerial Science"
click at [660, 307] on button "Submit" at bounding box center [646, 317] width 51 height 23
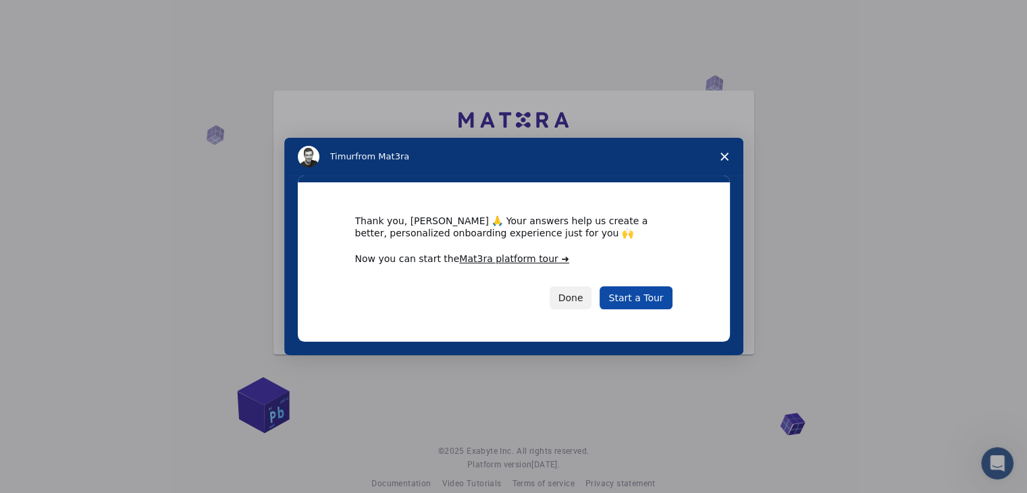
click at [648, 296] on link "Start a Tour" at bounding box center [635, 297] width 72 height 23
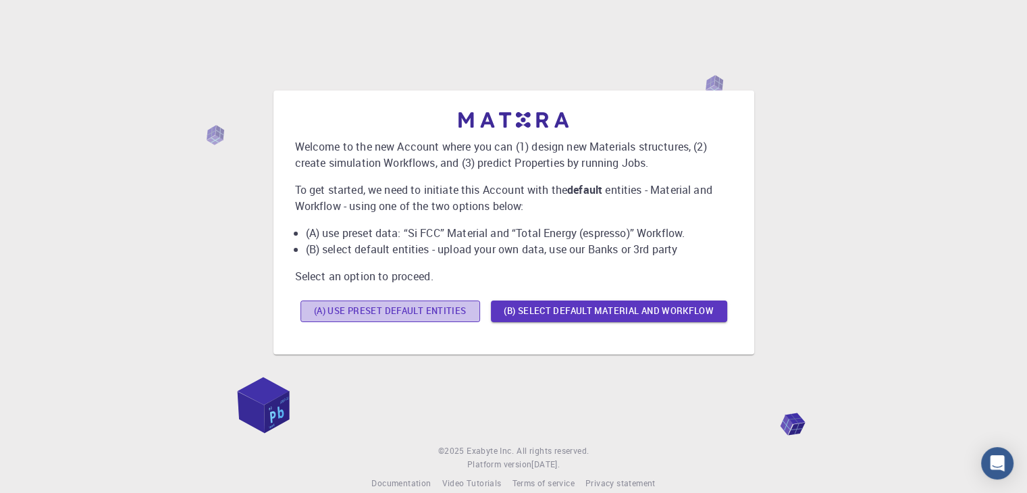
click at [408, 306] on button "(A) Use preset default entities" at bounding box center [390, 311] width 180 height 22
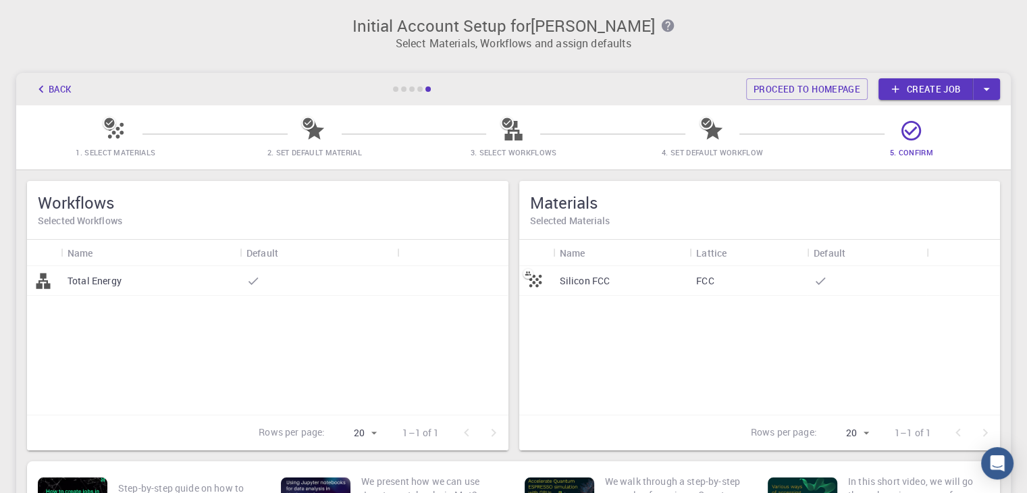
click at [119, 281] on p "Total Energy" at bounding box center [94, 280] width 54 height 13
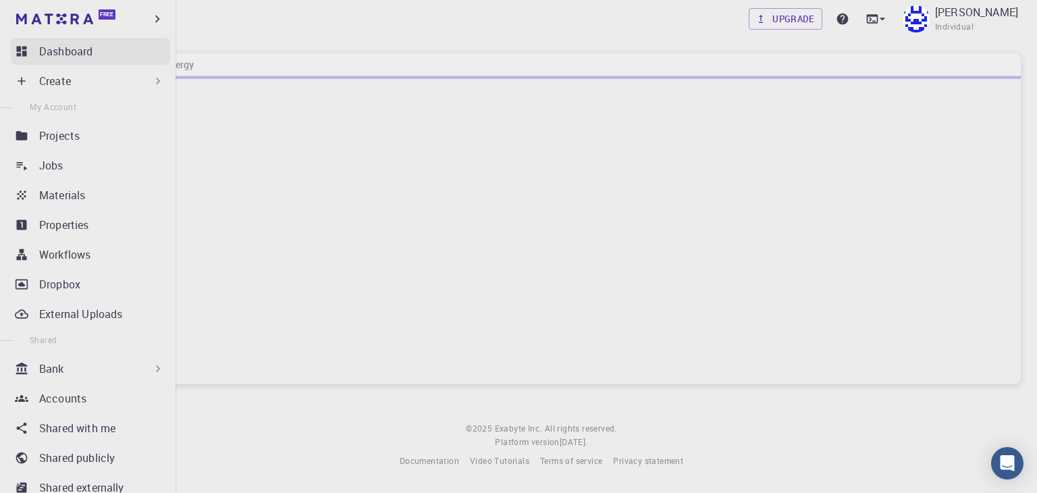
click at [59, 55] on p "Dashboard" at bounding box center [65, 51] width 53 height 16
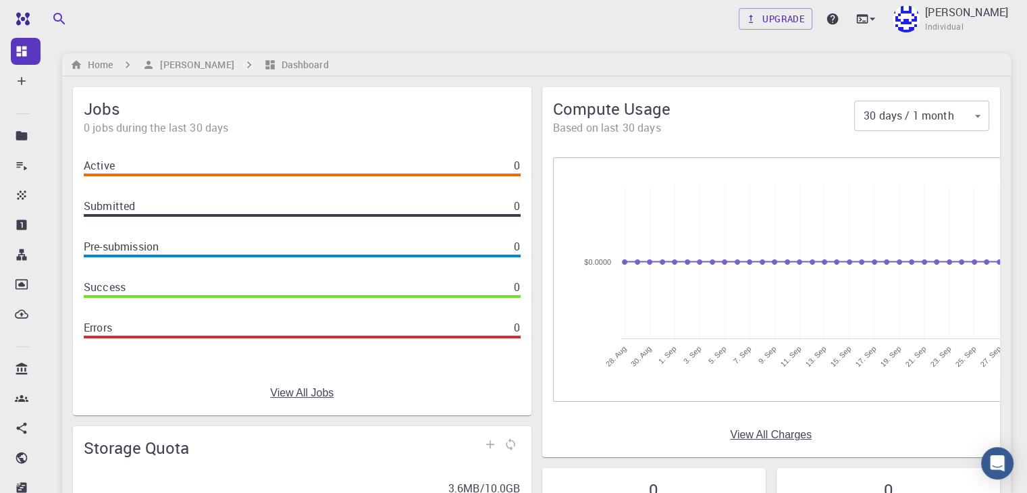
click at [111, 89] on div "Jobs 0 jobs during the last 30 days" at bounding box center [302, 116] width 458 height 59
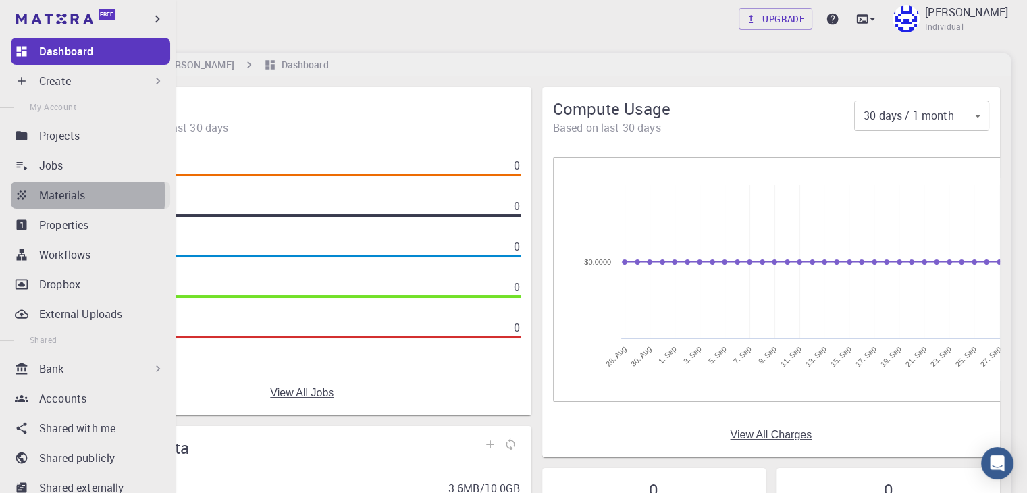
click at [83, 195] on p "Materials" at bounding box center [62, 195] width 46 height 16
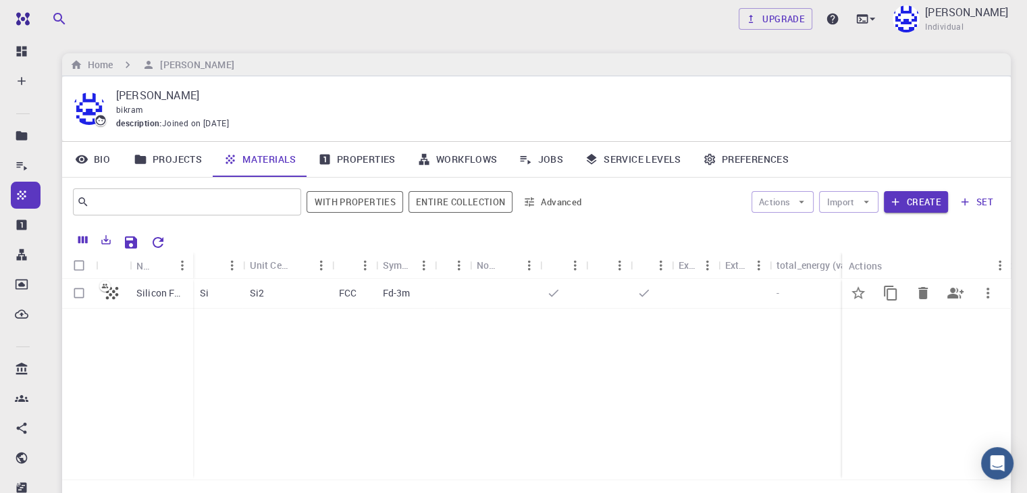
click at [205, 295] on p "Si" at bounding box center [204, 292] width 9 height 13
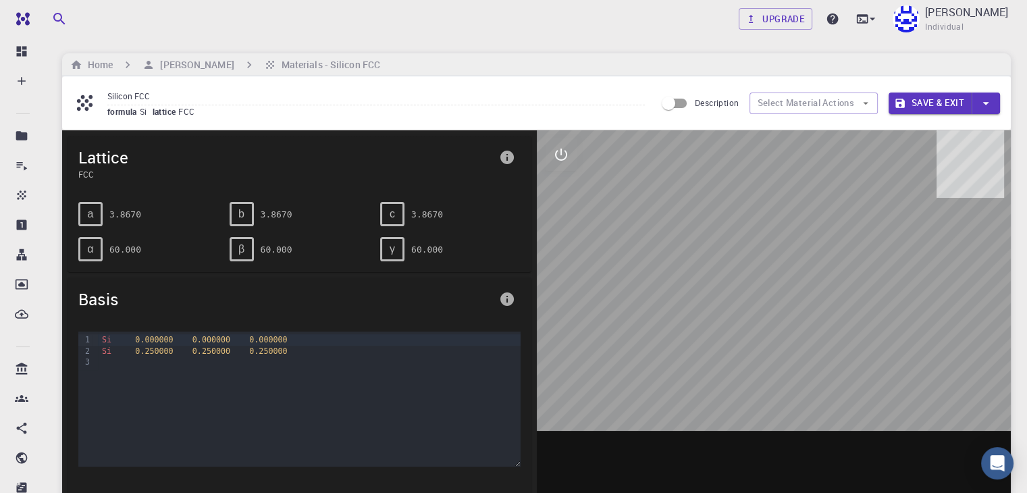
click at [811, 342] on div at bounding box center [774, 340] width 475 height 420
click at [557, 159] on icon "interactive" at bounding box center [561, 154] width 12 height 12
click at [561, 186] on icon "view" at bounding box center [560, 187] width 15 height 10
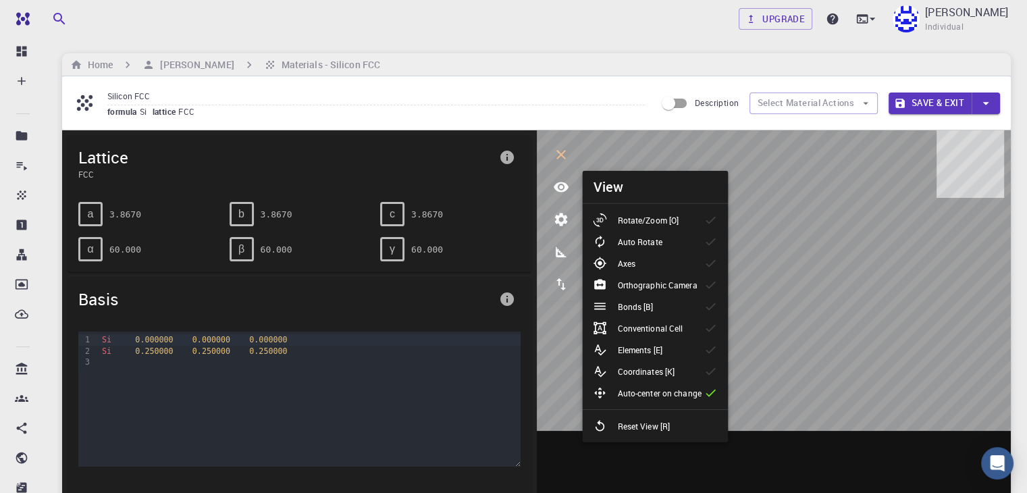
click at [678, 241] on li "Auto Rotate" at bounding box center [655, 242] width 146 height 22
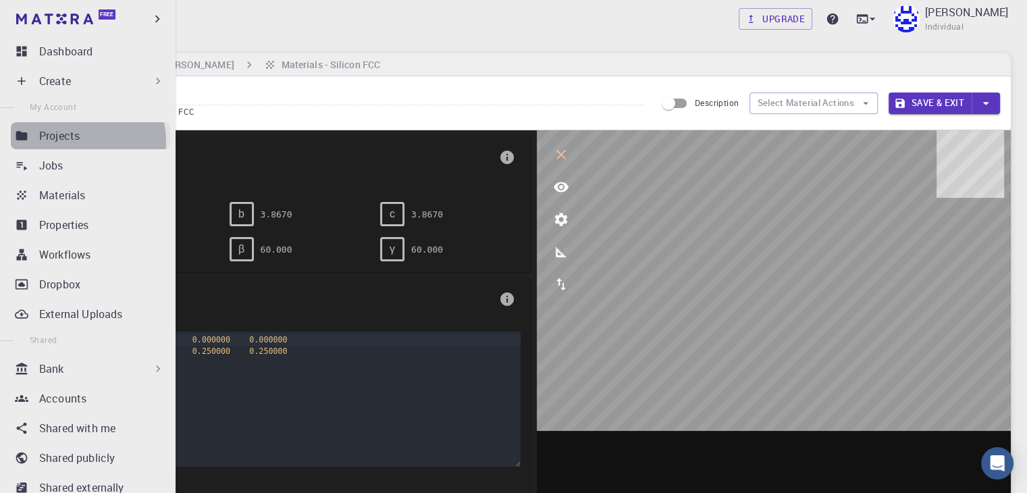
click at [71, 142] on p "Projects" at bounding box center [59, 136] width 40 height 16
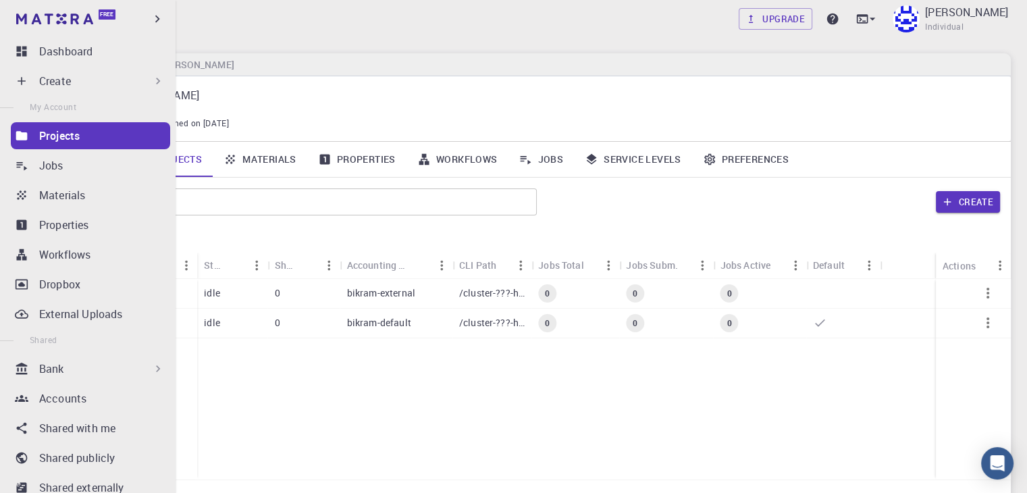
click at [123, 83] on div "Create" at bounding box center [102, 81] width 126 height 16
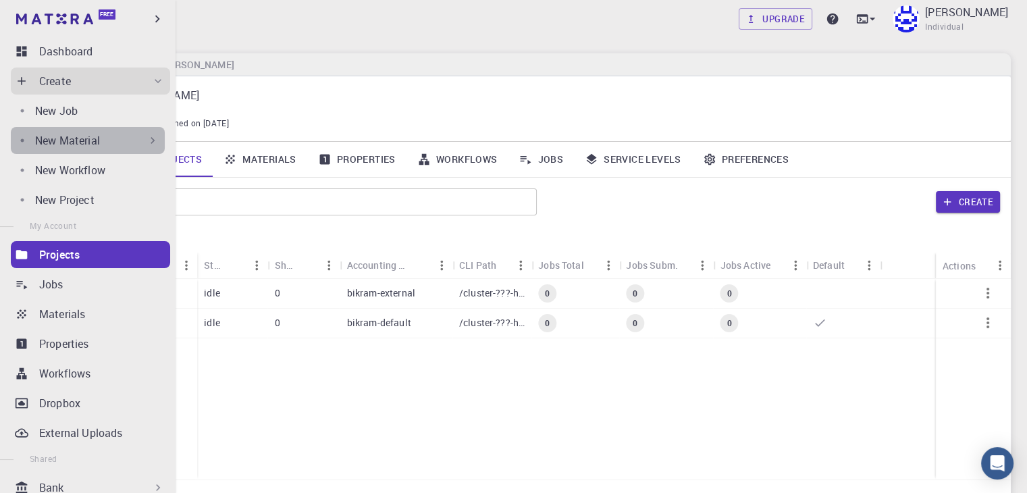
click at [132, 141] on div "New Material" at bounding box center [97, 140] width 124 height 16
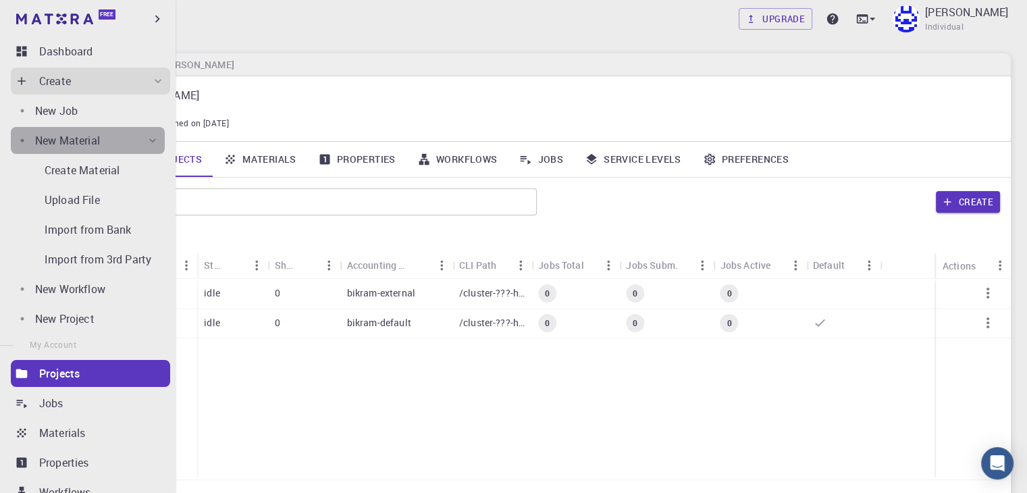
click at [132, 142] on div "New Material" at bounding box center [97, 140] width 124 height 16
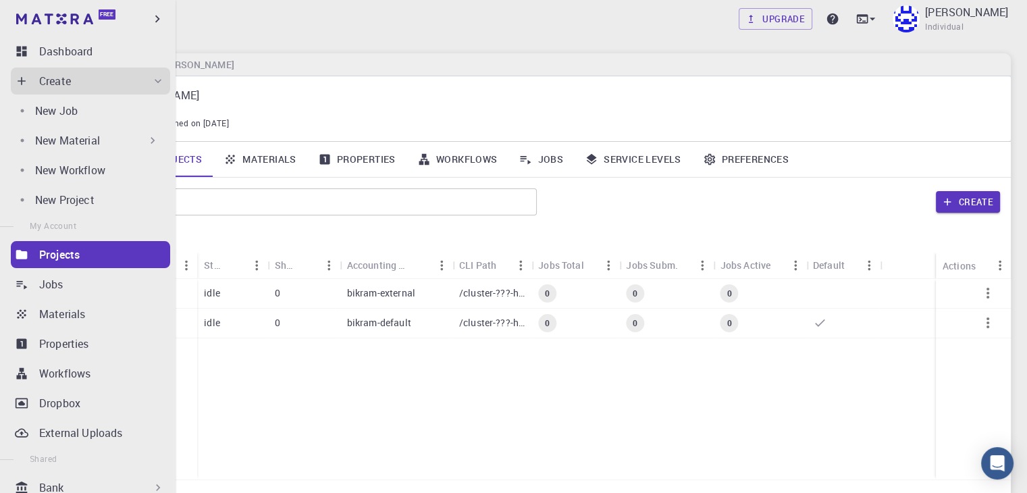
click at [132, 144] on div "New Material" at bounding box center [97, 140] width 124 height 16
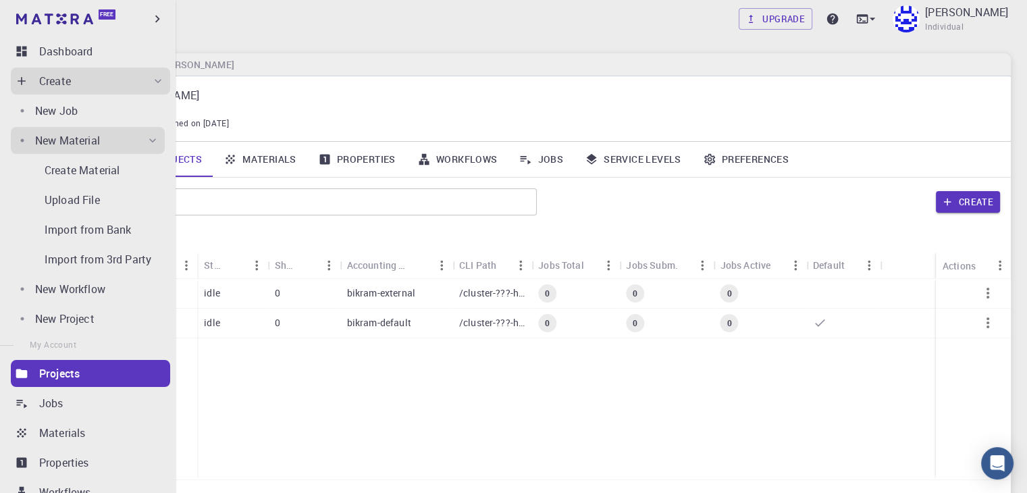
click at [128, 139] on div "New Material" at bounding box center [97, 140] width 124 height 16
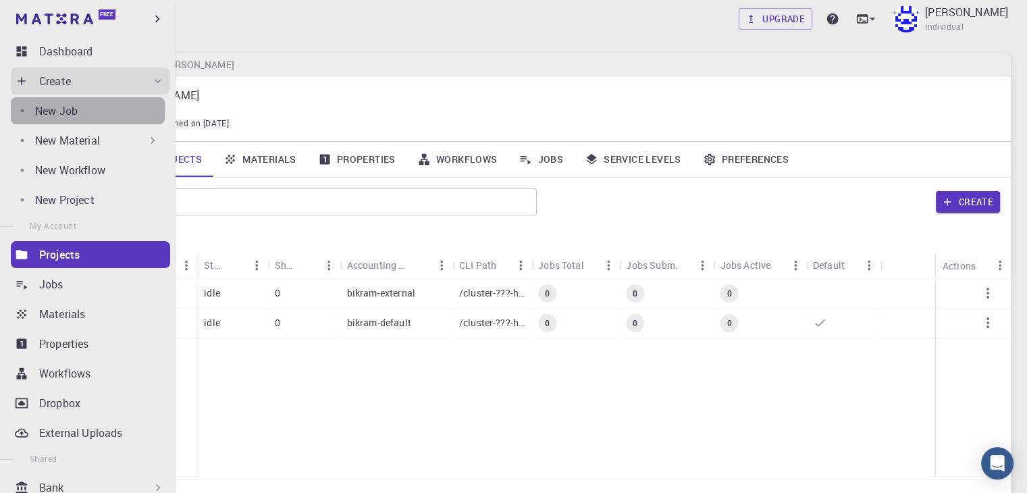
click at [89, 104] on div "New Job" at bounding box center [100, 111] width 130 height 16
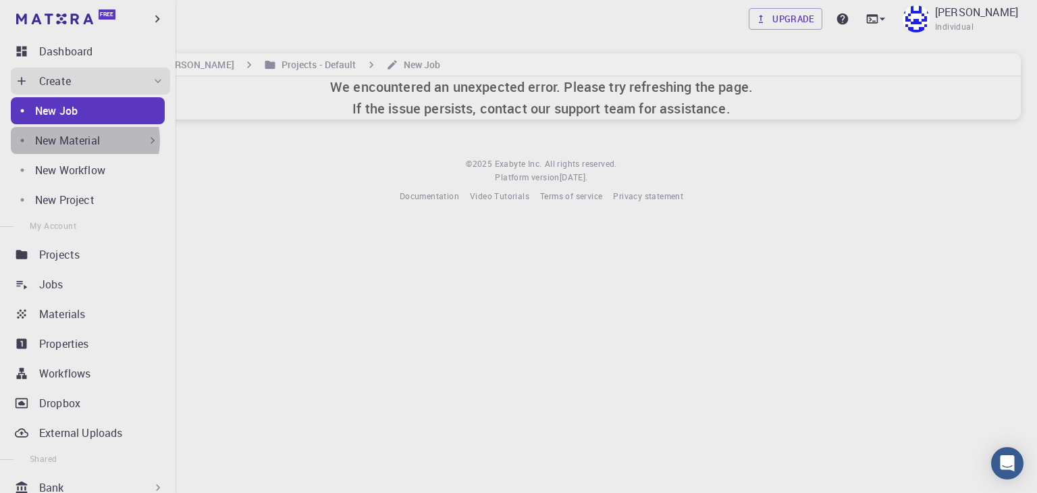
click at [81, 140] on p "New Material" at bounding box center [67, 140] width 65 height 16
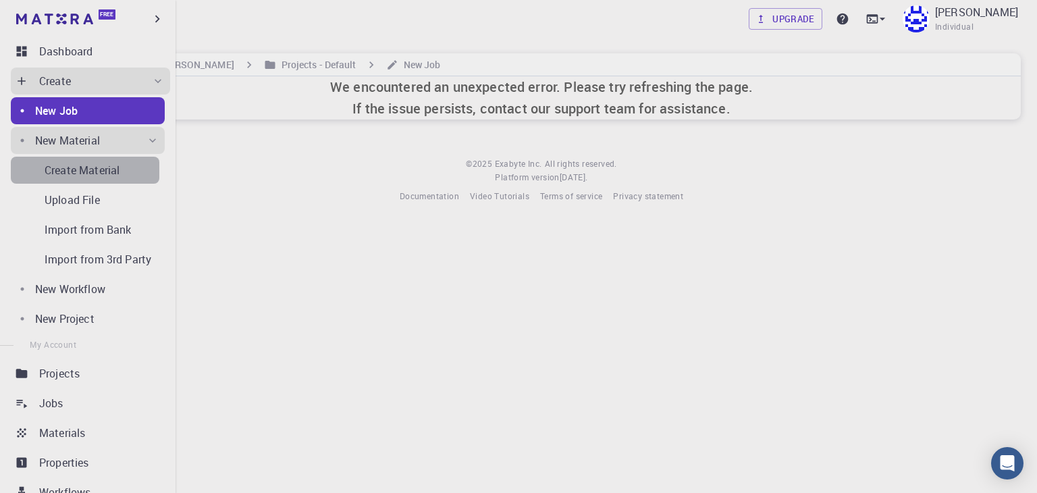
click at [91, 171] on p "Create Material" at bounding box center [82, 170] width 75 height 16
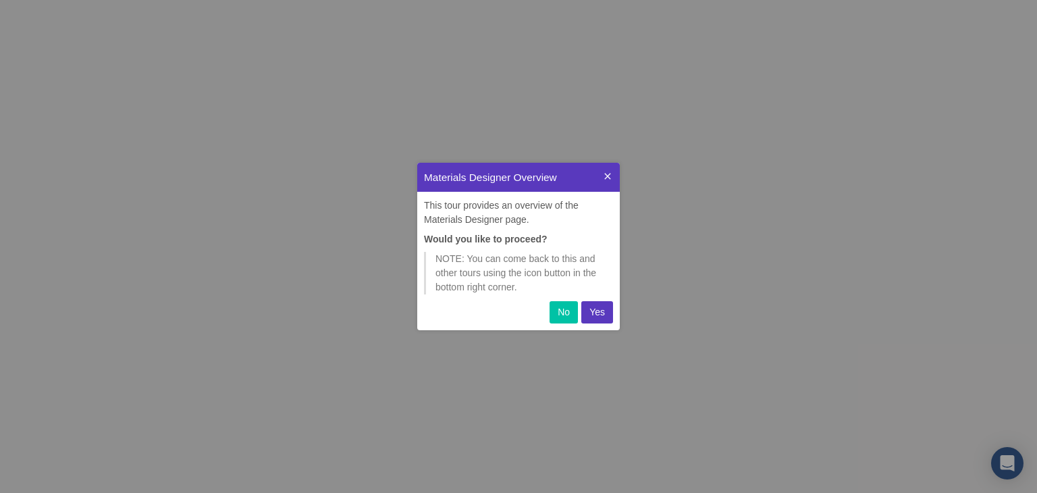
scroll to position [157, 192]
click at [595, 315] on p "Yes" at bounding box center [597, 312] width 16 height 14
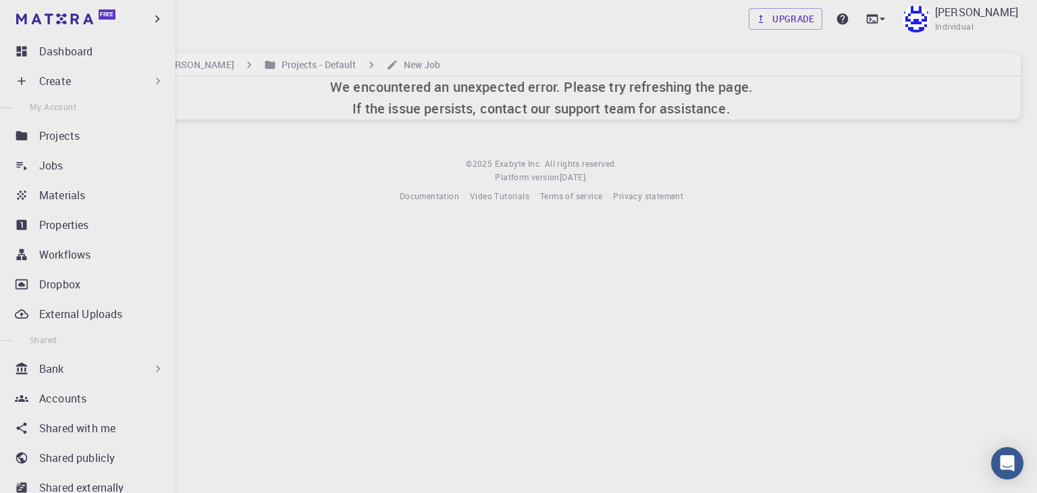
click at [111, 79] on div "Create" at bounding box center [102, 81] width 126 height 16
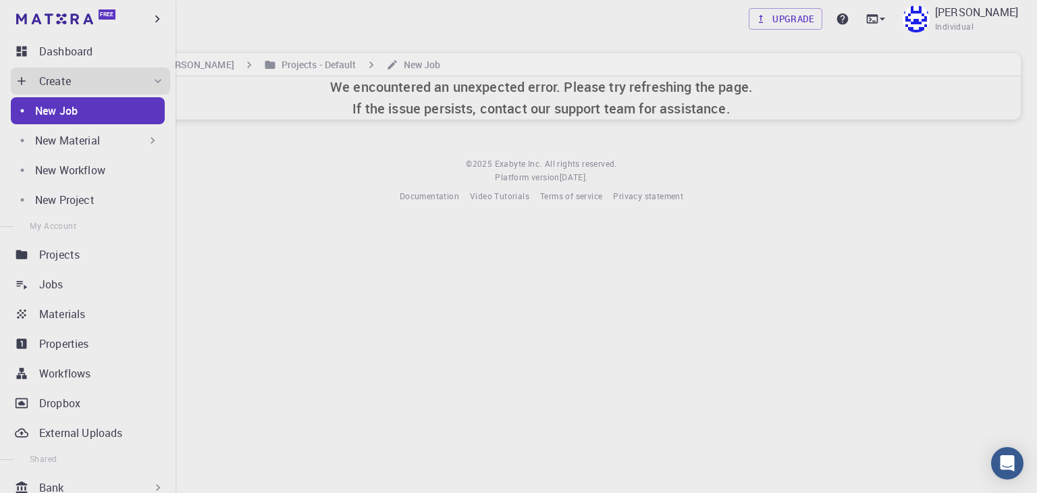
click at [130, 144] on div "New Material" at bounding box center [97, 140] width 124 height 16
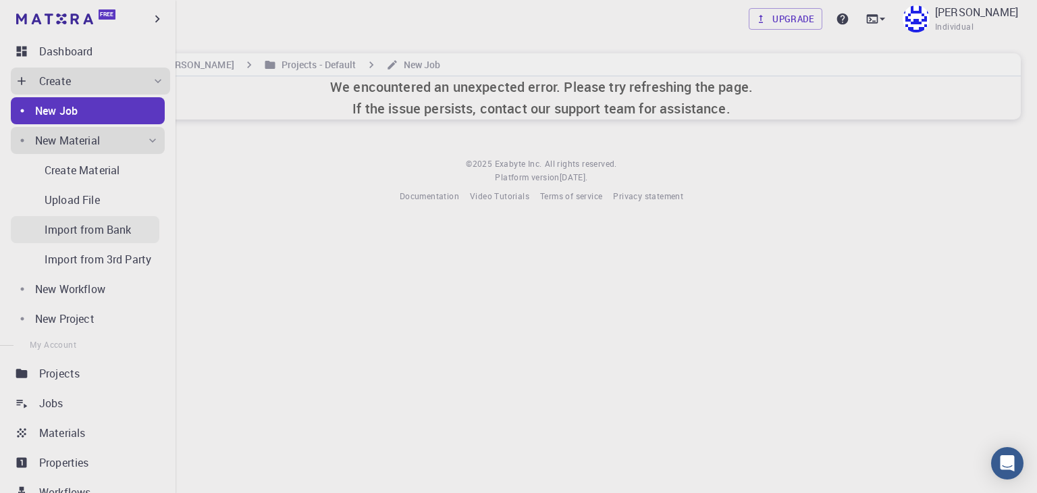
click at [117, 236] on p "Import from Bank" at bounding box center [88, 229] width 86 height 16
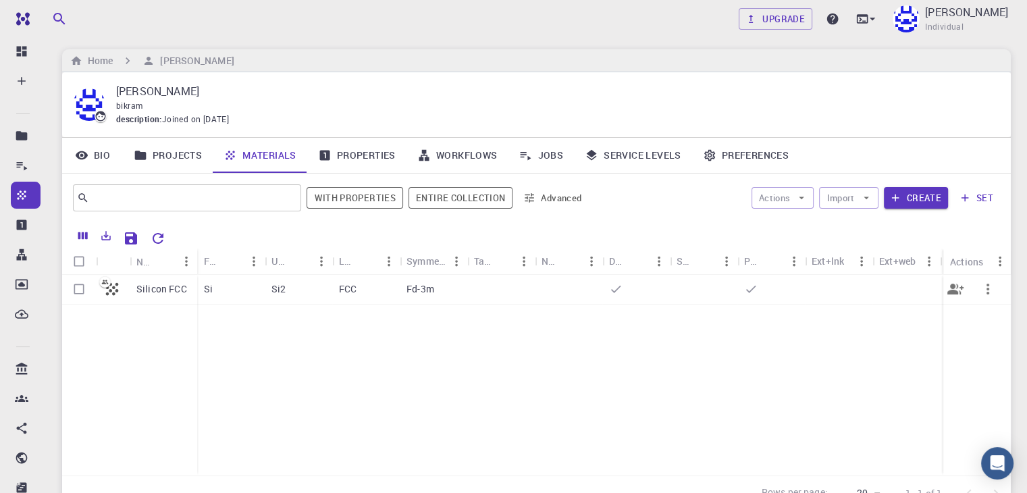
scroll to position [127, 0]
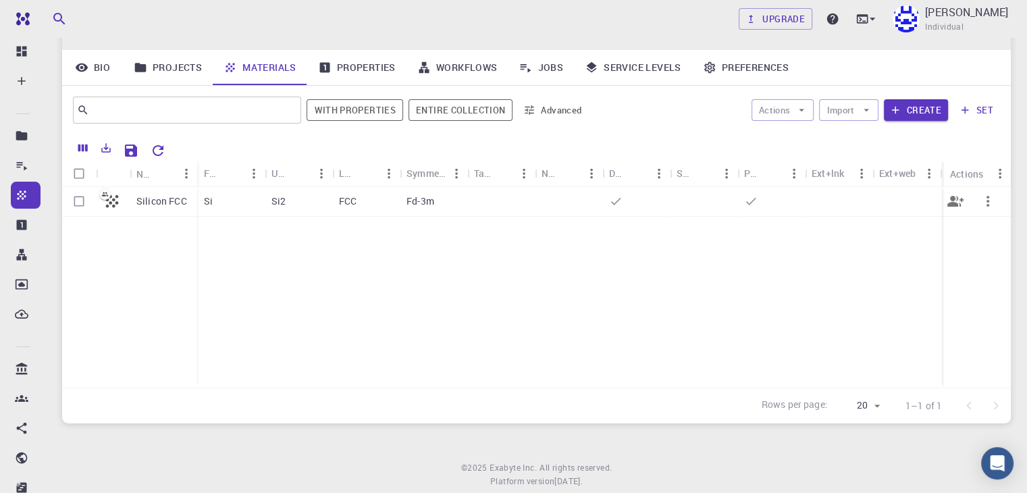
click at [158, 187] on div "Silicon FCC" at bounding box center [163, 202] width 67 height 30
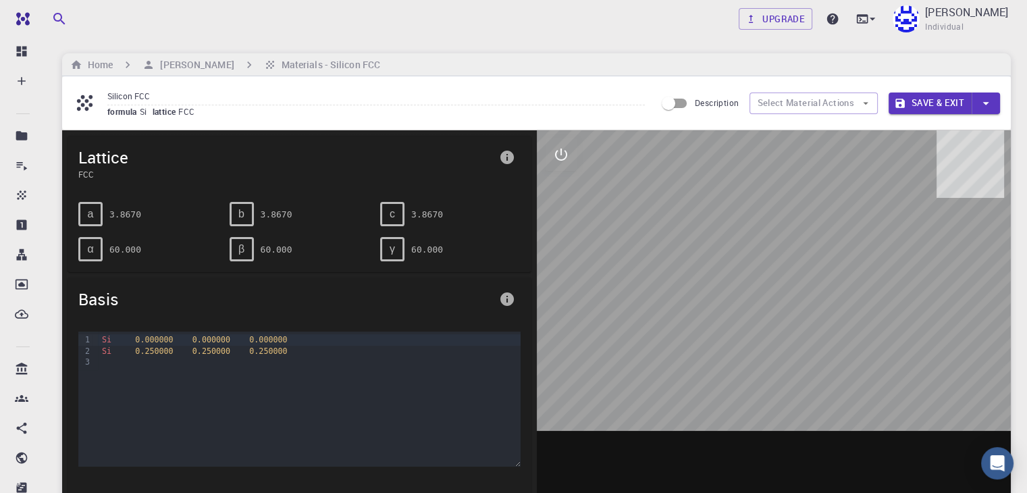
click at [672, 99] on input "Description" at bounding box center [668, 103] width 77 height 26
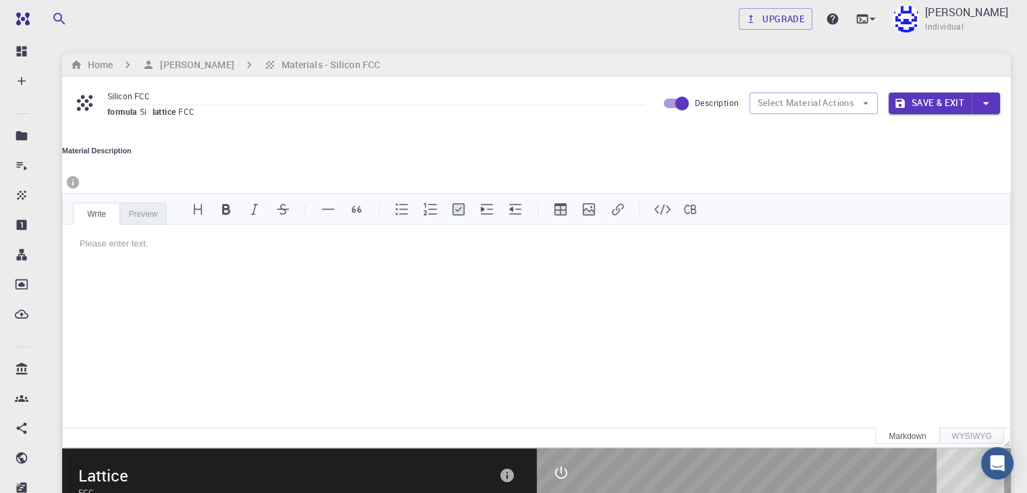
click at [672, 100] on input "Description" at bounding box center [681, 103] width 77 height 26
checkbox input "false"
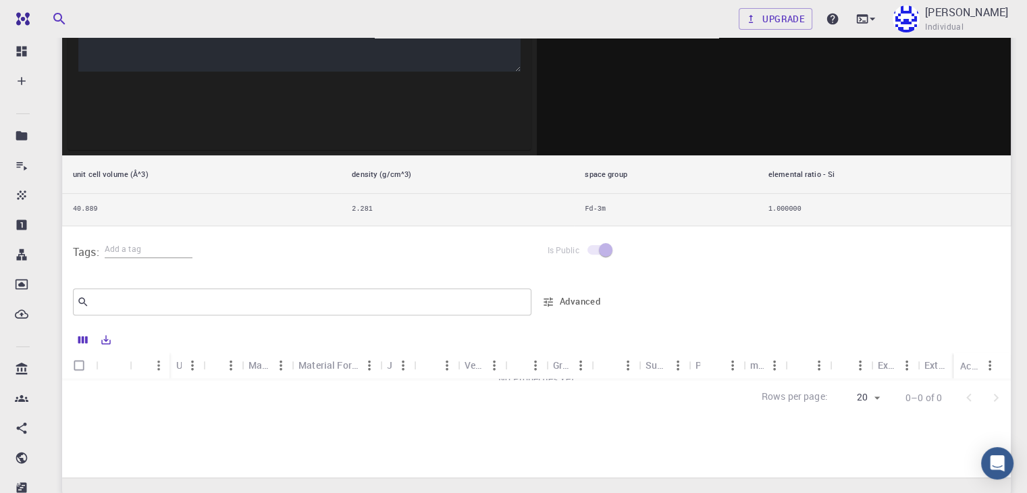
scroll to position [405, 0]
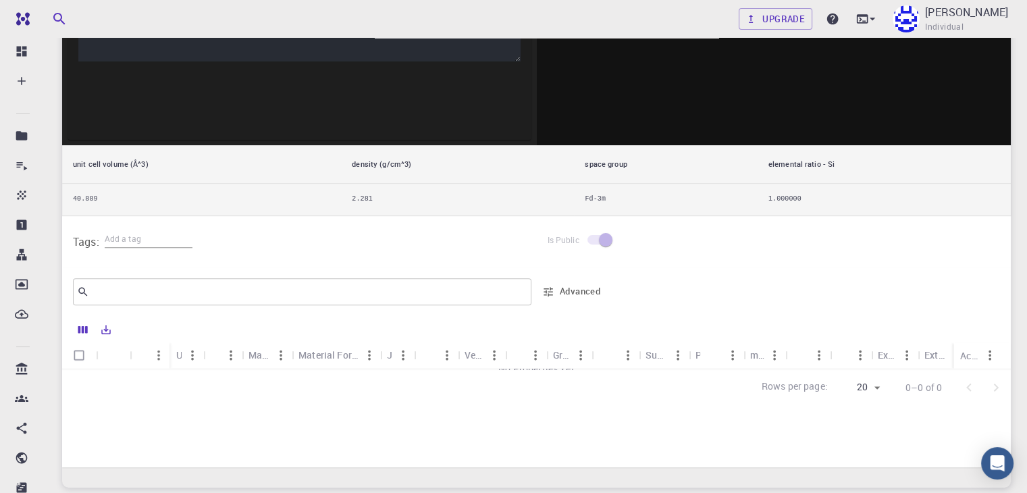
click at [600, 239] on span at bounding box center [598, 239] width 23 height 9
click at [607, 238] on span at bounding box center [598, 239] width 23 height 9
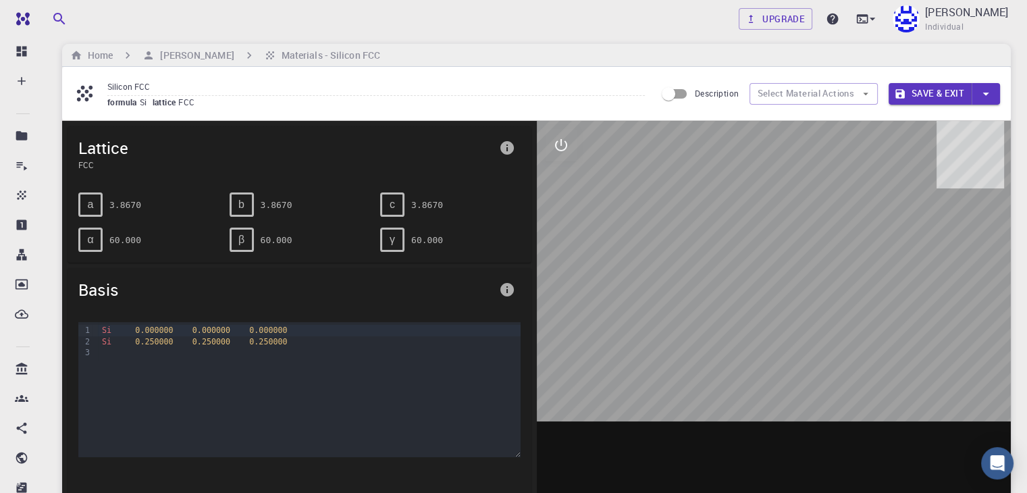
scroll to position [0, 0]
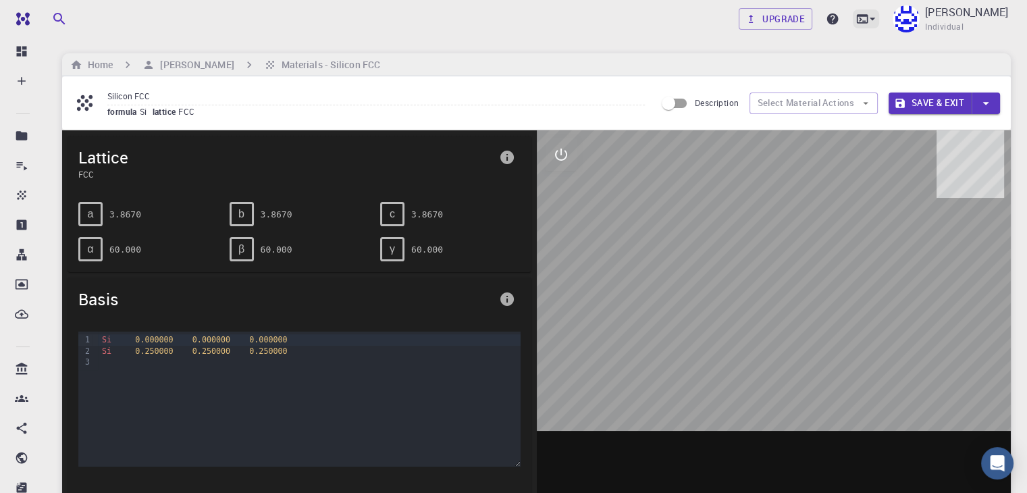
click at [869, 22] on icon at bounding box center [871, 18] width 13 height 13
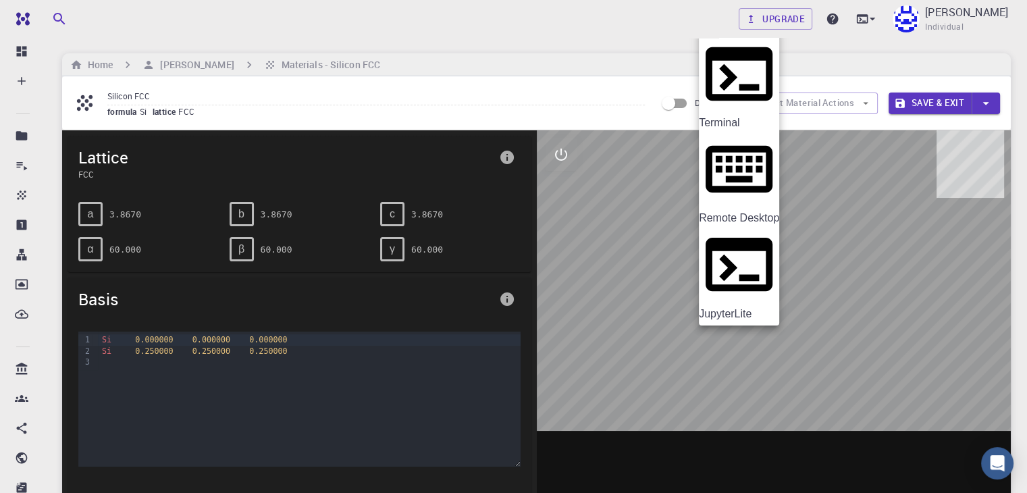
click at [764, 117] on div "Terminal" at bounding box center [739, 123] width 80 height 12
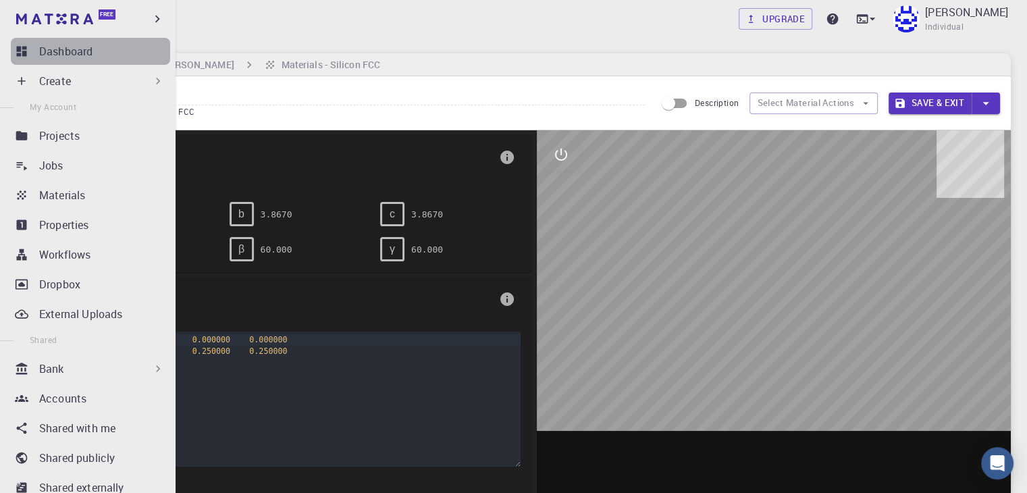
click at [97, 46] on div "Dashboard" at bounding box center [104, 51] width 131 height 16
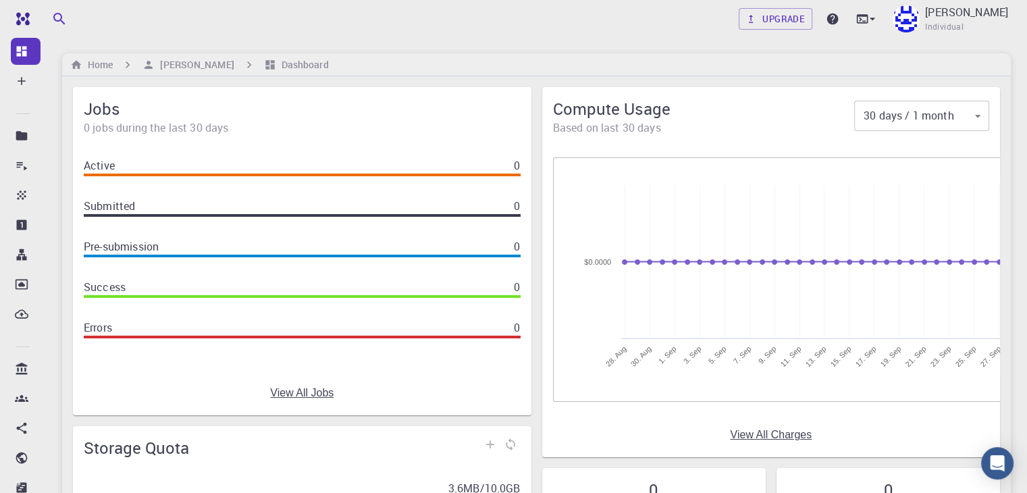
click at [426, 128] on span "0 jobs during the last 30 days" at bounding box center [302, 127] width 437 height 16
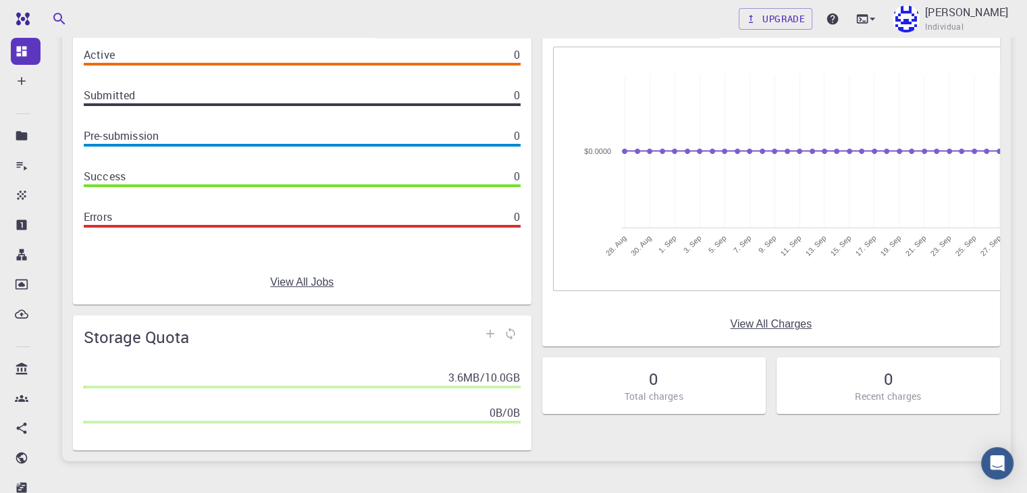
scroll to position [135, 0]
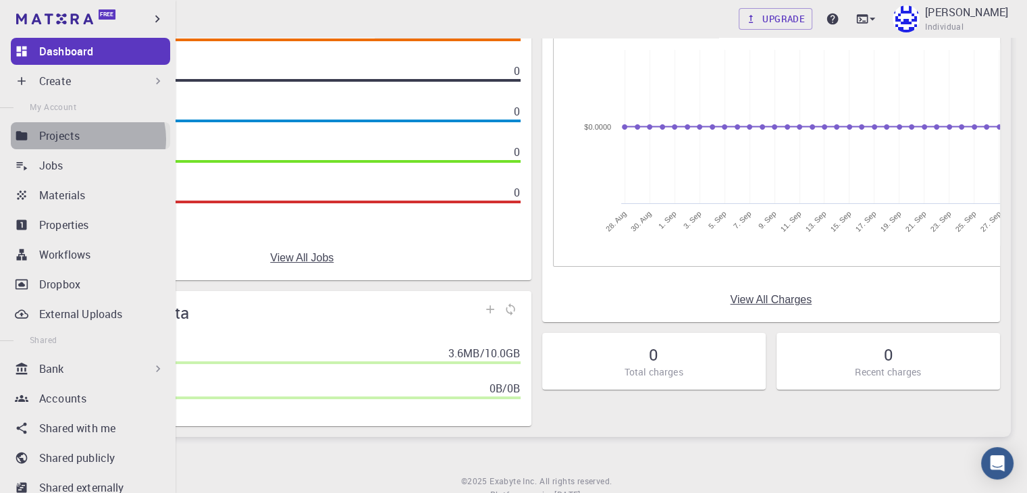
click at [86, 139] on div "Projects" at bounding box center [104, 136] width 131 height 16
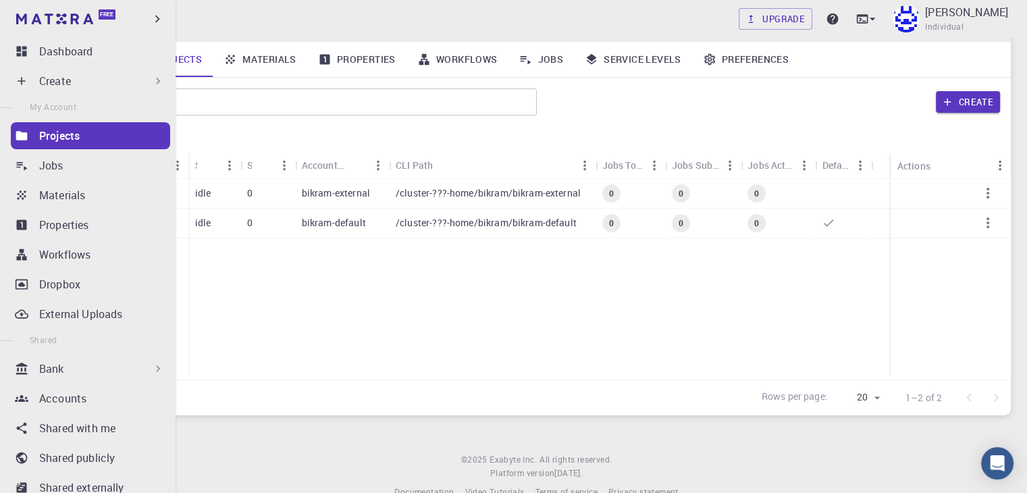
scroll to position [127, 0]
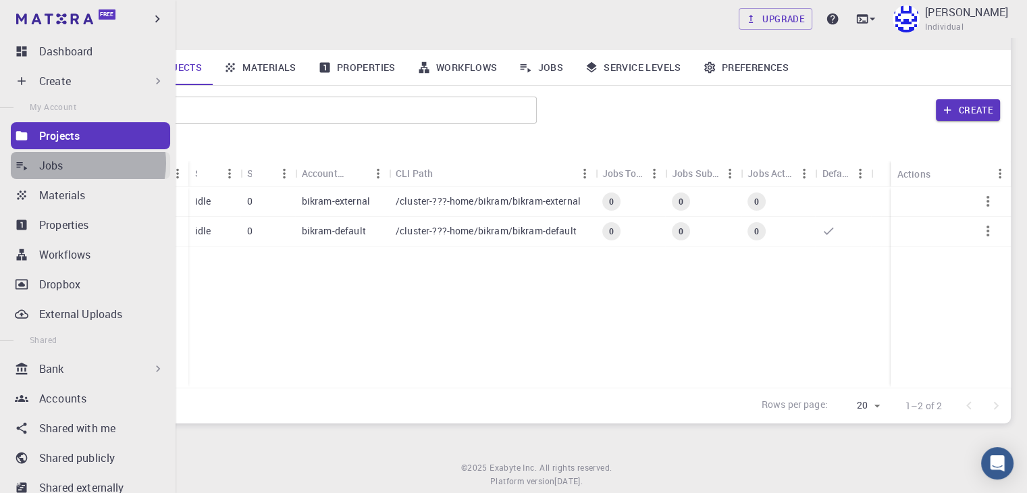
click at [80, 163] on div "Jobs" at bounding box center [104, 165] width 131 height 16
click at [57, 163] on p "Jobs" at bounding box center [51, 165] width 24 height 16
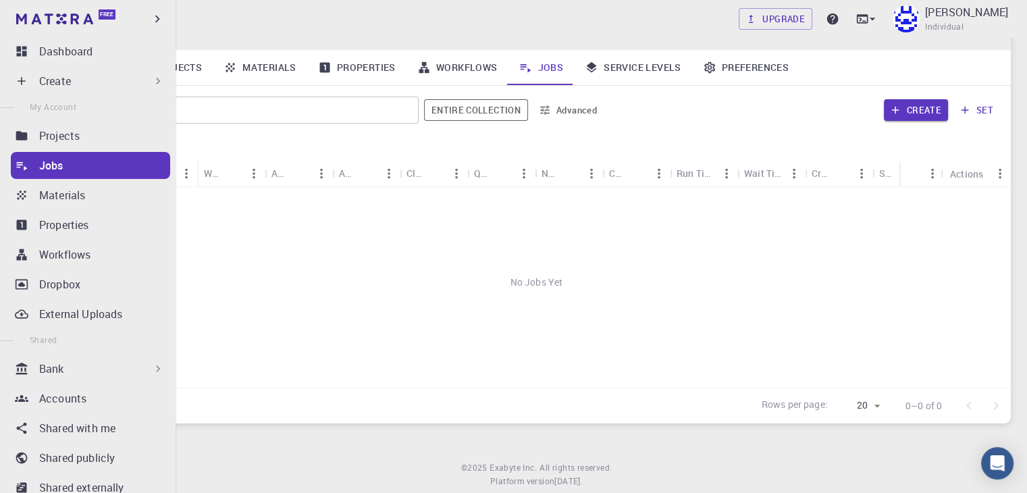
click at [56, 166] on p "Jobs" at bounding box center [51, 165] width 24 height 16
click at [16, 168] on icon at bounding box center [21, 165] width 13 height 13
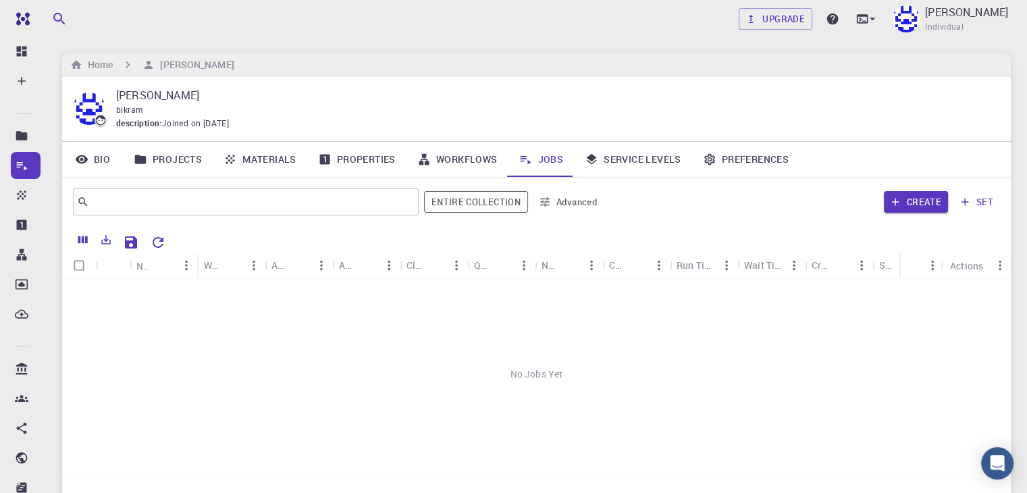
click at [259, 153] on link "Materials" at bounding box center [260, 159] width 94 height 35
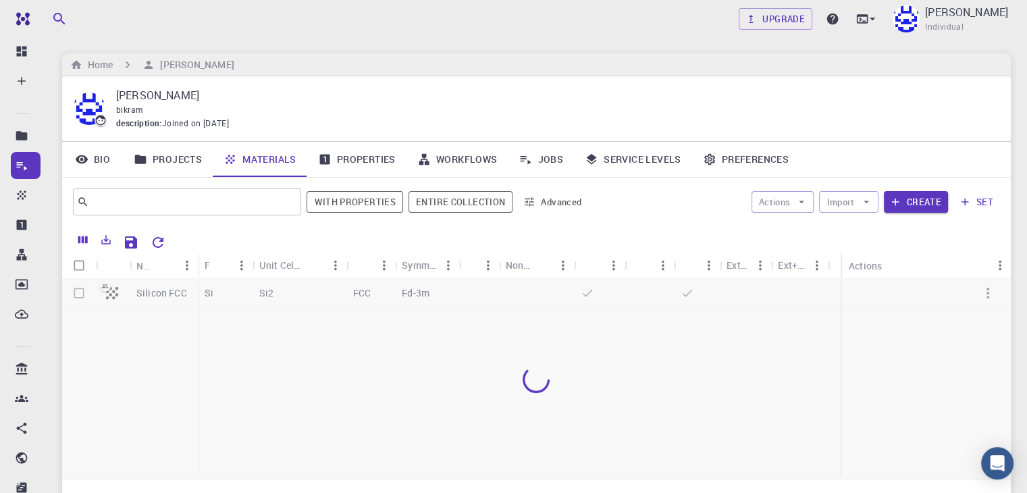
click at [353, 154] on link "Properties" at bounding box center [356, 159] width 99 height 35
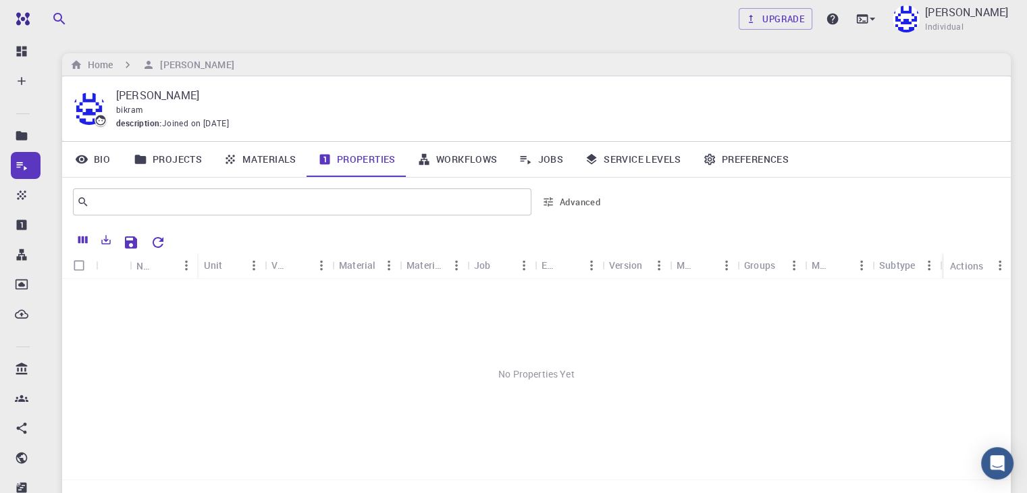
click at [252, 157] on link "Materials" at bounding box center [260, 159] width 94 height 35
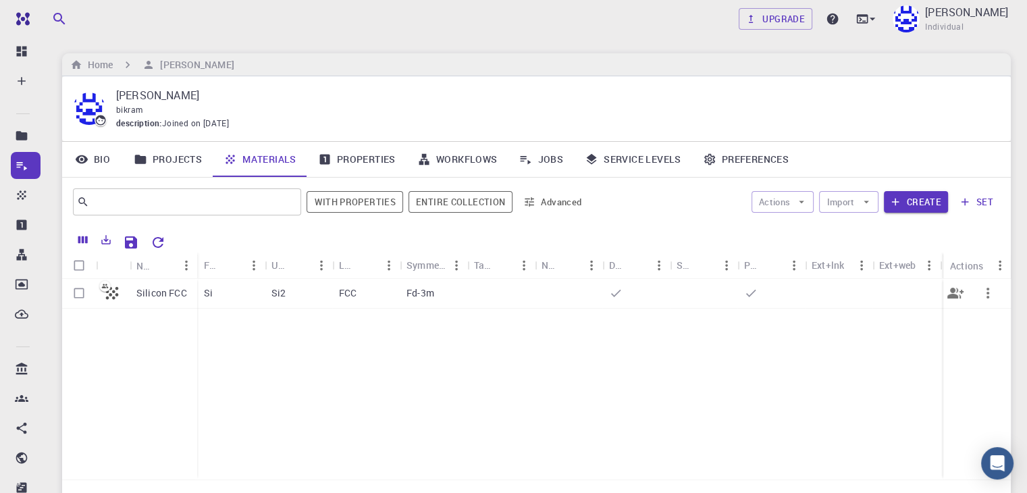
click at [164, 294] on p "Silicon FCC" at bounding box center [161, 292] width 51 height 13
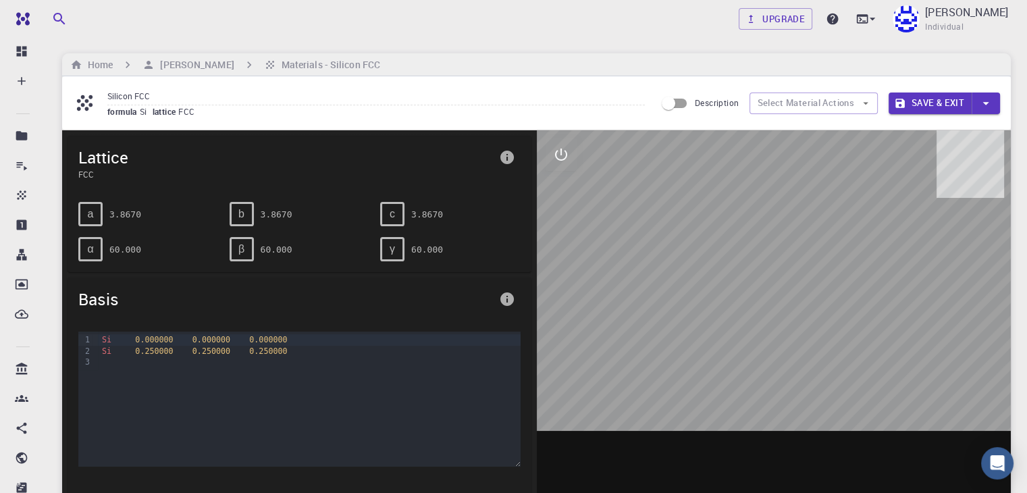
click at [937, 97] on button "Save & Exit" at bounding box center [929, 103] width 83 height 22
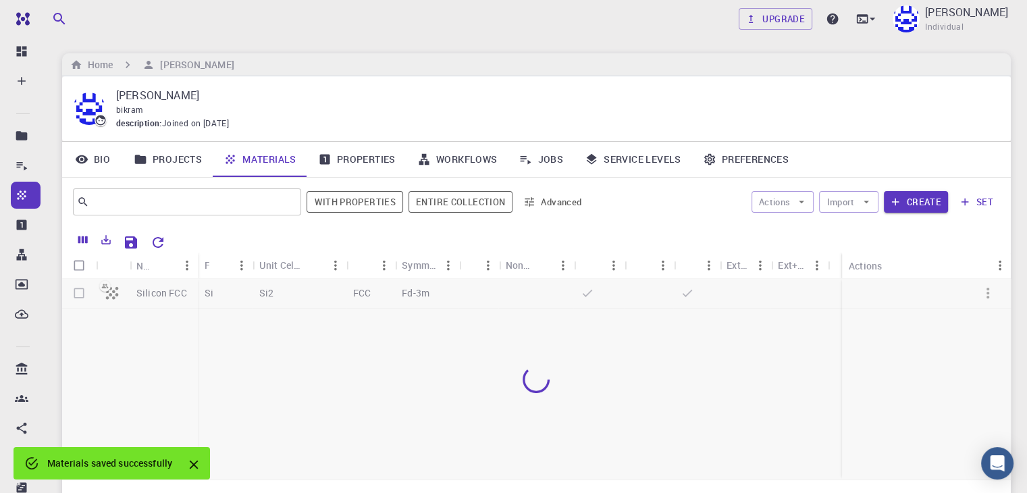
click at [369, 158] on link "Properties" at bounding box center [356, 159] width 99 height 35
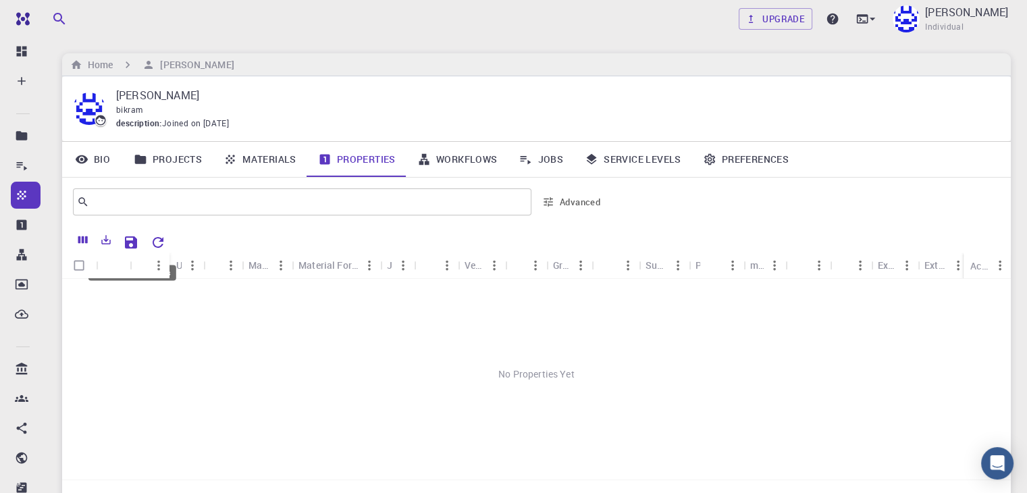
click at [129, 247] on icon "Save Explorer Settings" at bounding box center [131, 242] width 12 height 12
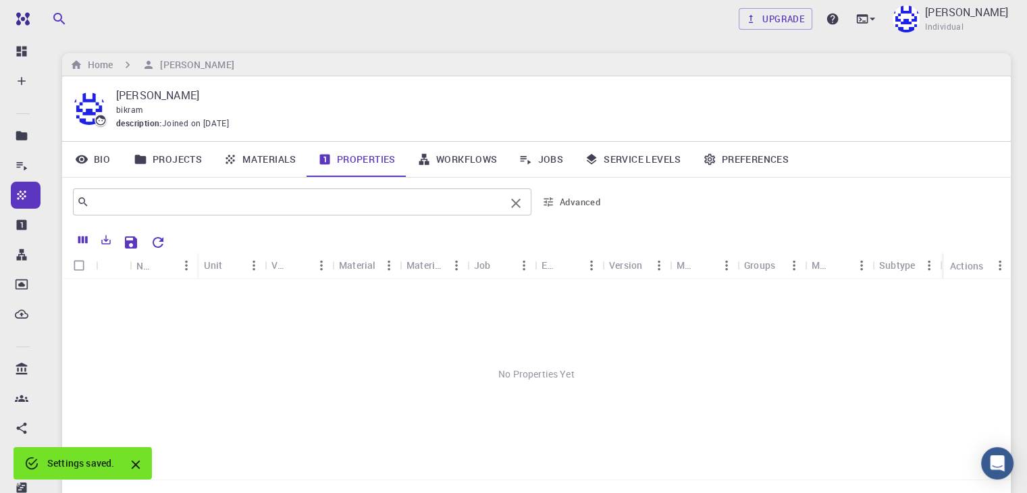
click at [223, 190] on div "​" at bounding box center [302, 201] width 458 height 27
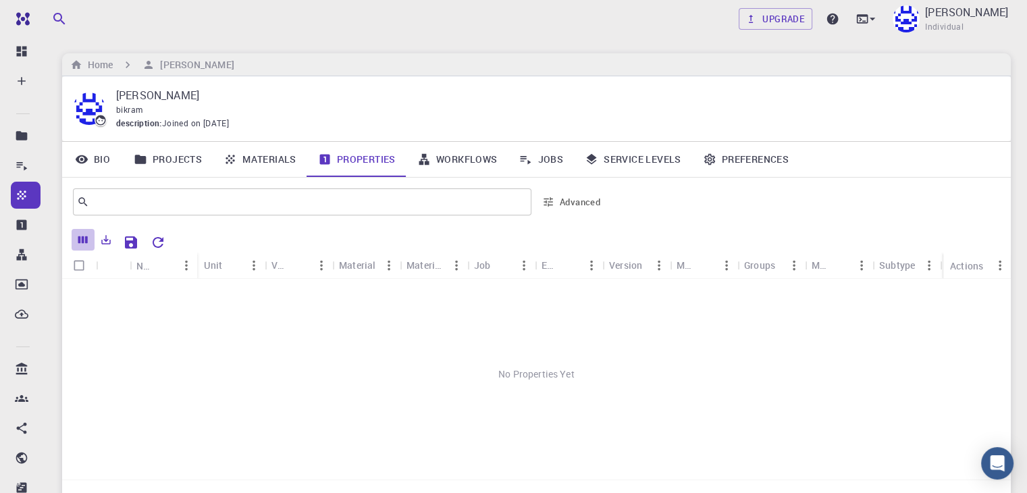
click at [84, 239] on icon "Columns" at bounding box center [83, 240] width 12 height 12
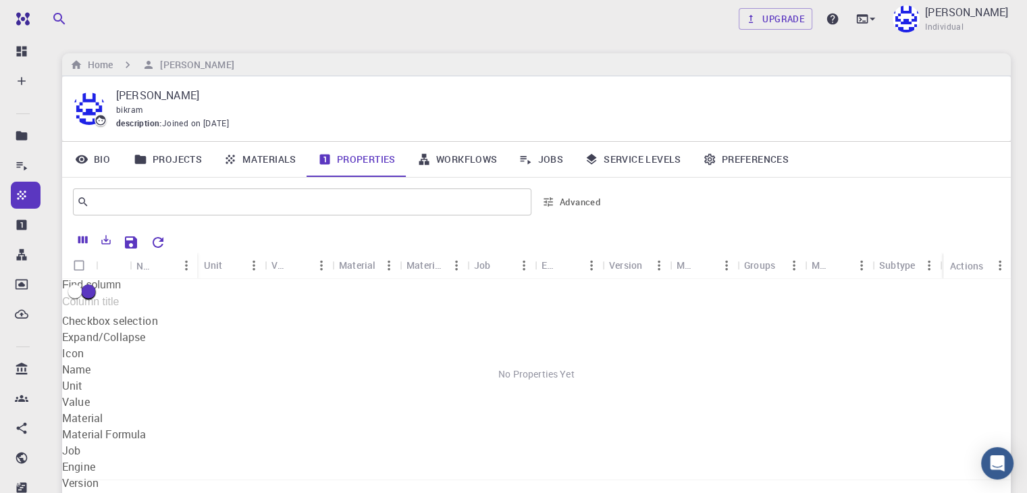
scroll to position [89, 0]
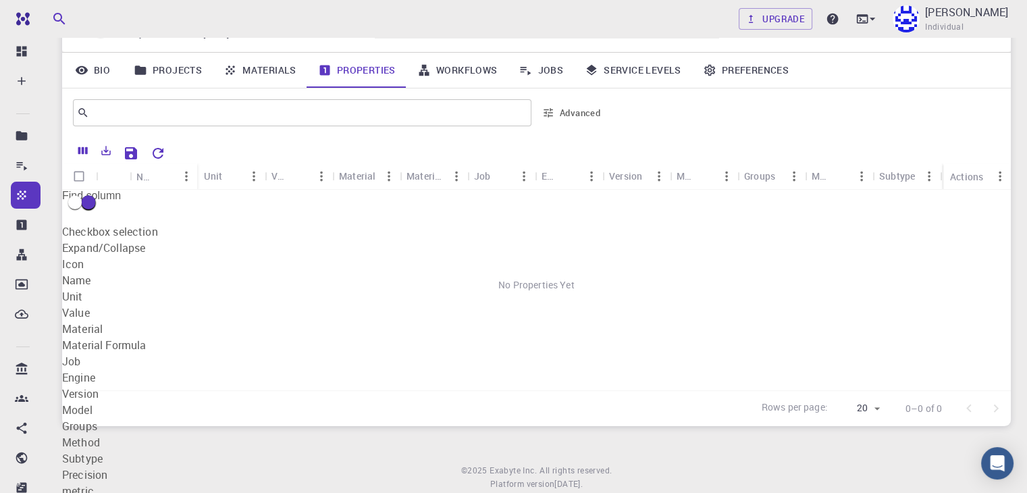
click at [437, 267] on div "No Properties Yet" at bounding box center [536, 285] width 948 height 190
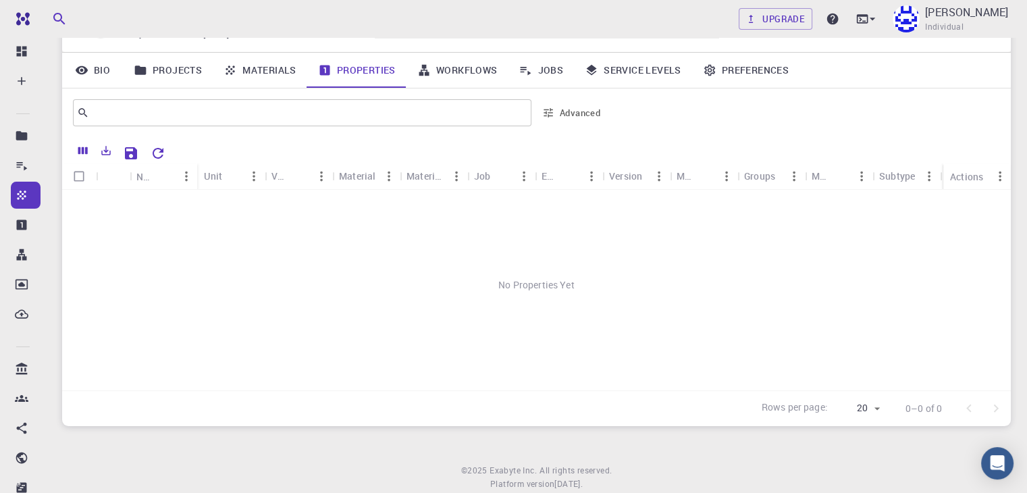
click at [837, 180] on icon "Sort" at bounding box center [839, 176] width 15 height 15
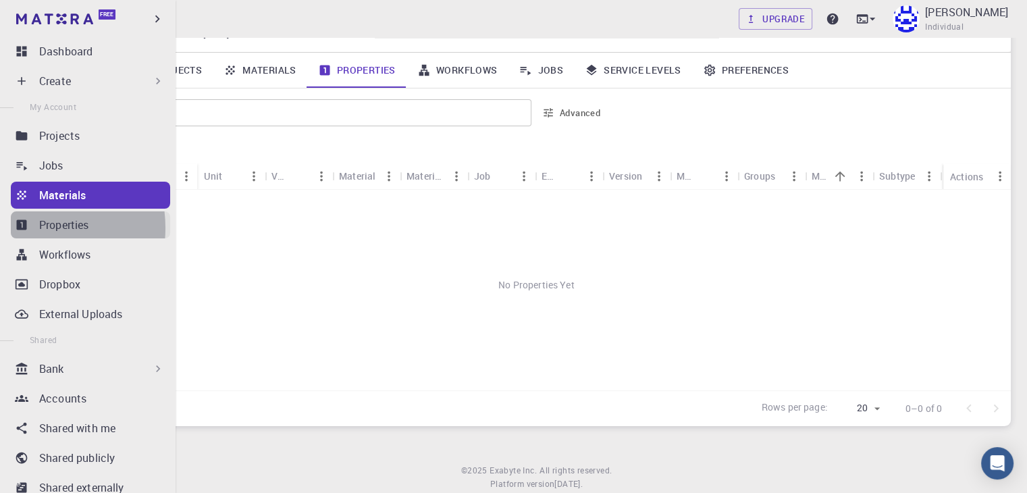
click at [26, 227] on icon at bounding box center [22, 225] width 10 height 10
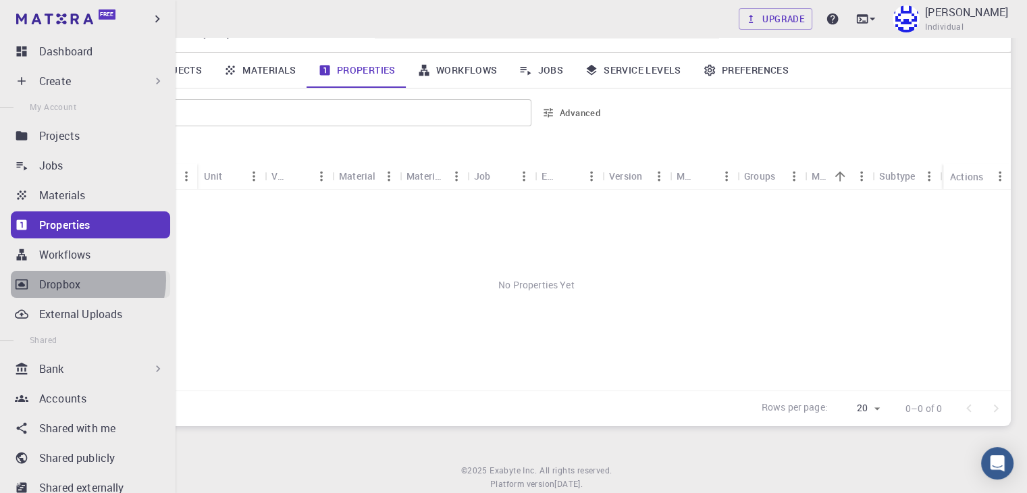
click at [86, 280] on div "Dropbox" at bounding box center [104, 284] width 131 height 16
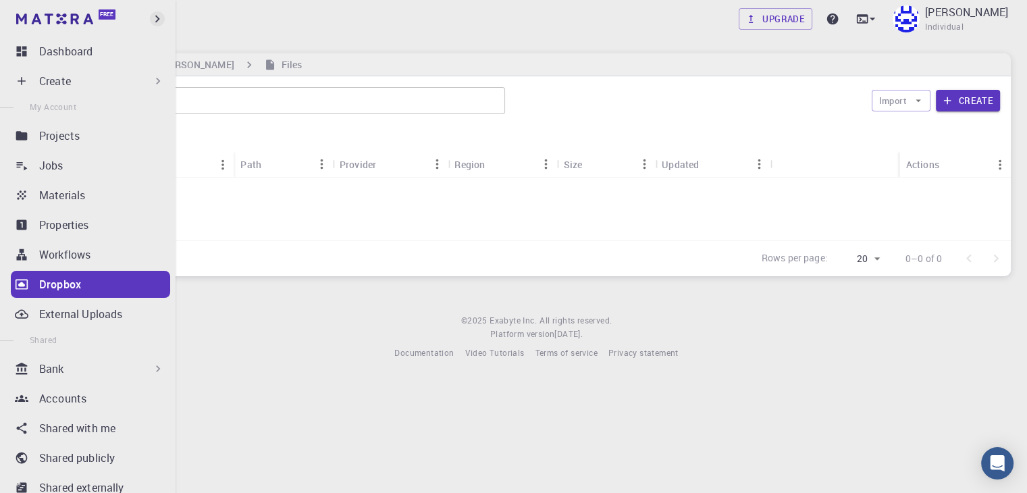
click at [163, 19] on icon "button" at bounding box center [157, 18] width 15 height 15
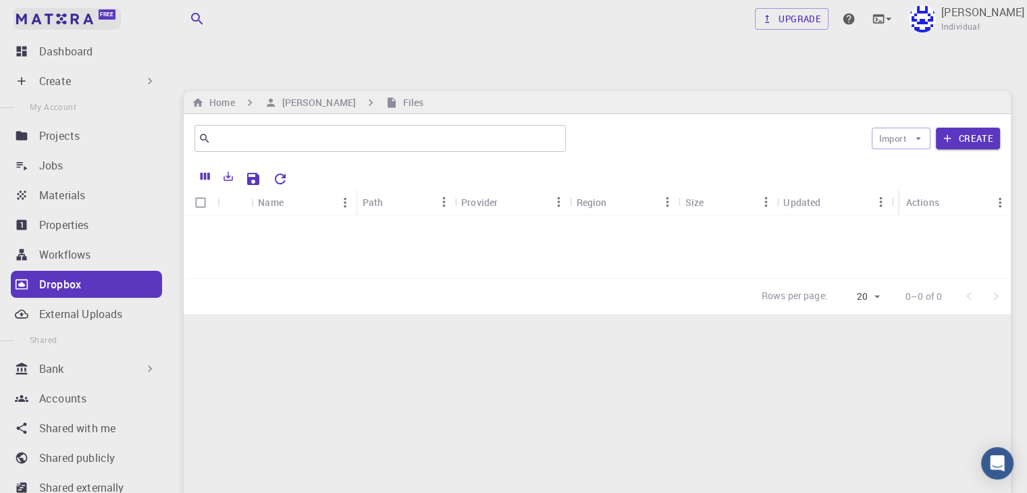
click at [78, 15] on img at bounding box center [54, 18] width 77 height 11
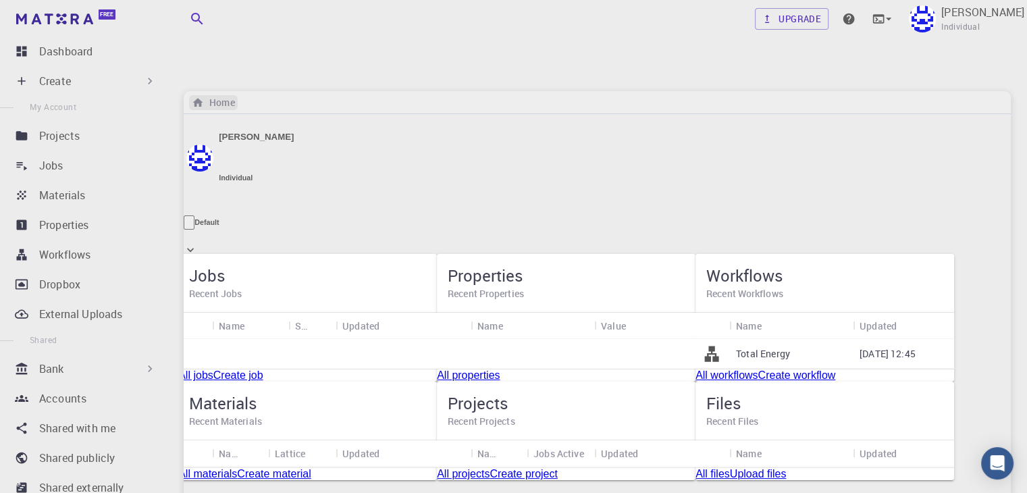
click at [222, 95] on h6 "Home" at bounding box center [219, 102] width 30 height 15
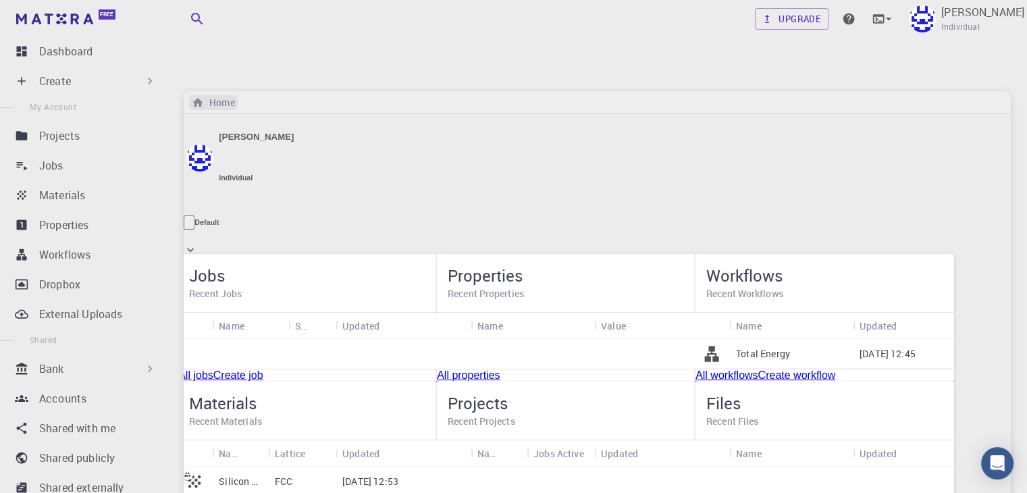
click at [219, 95] on h6 "Home" at bounding box center [219, 102] width 30 height 15
click at [852, 339] on div "Total Energy" at bounding box center [791, 354] width 124 height 30
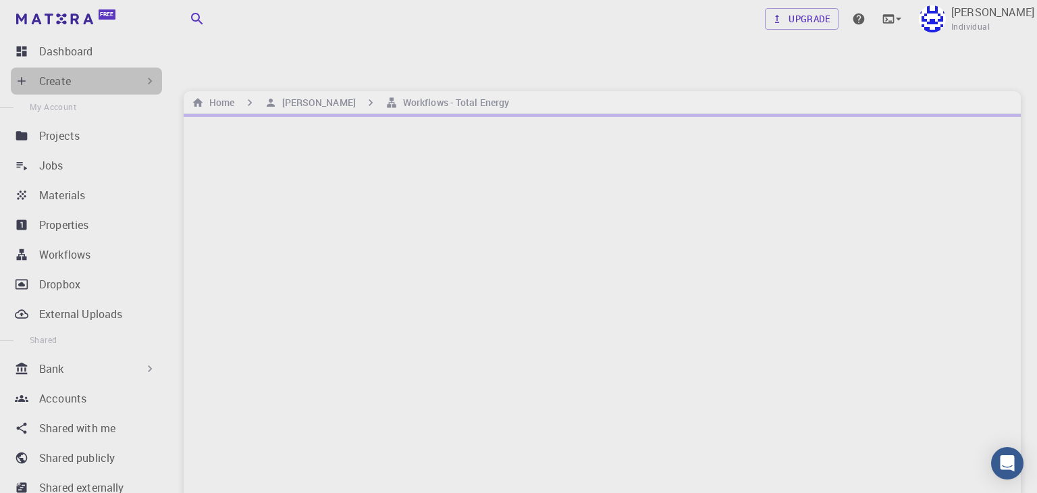
click at [80, 82] on div "Create" at bounding box center [97, 81] width 117 height 16
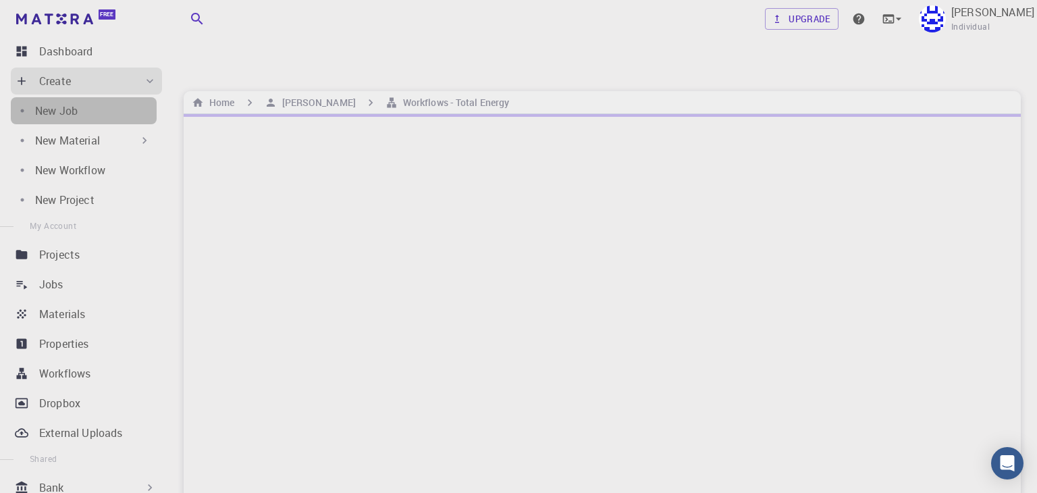
click at [93, 115] on div "New Job" at bounding box center [95, 111] width 121 height 16
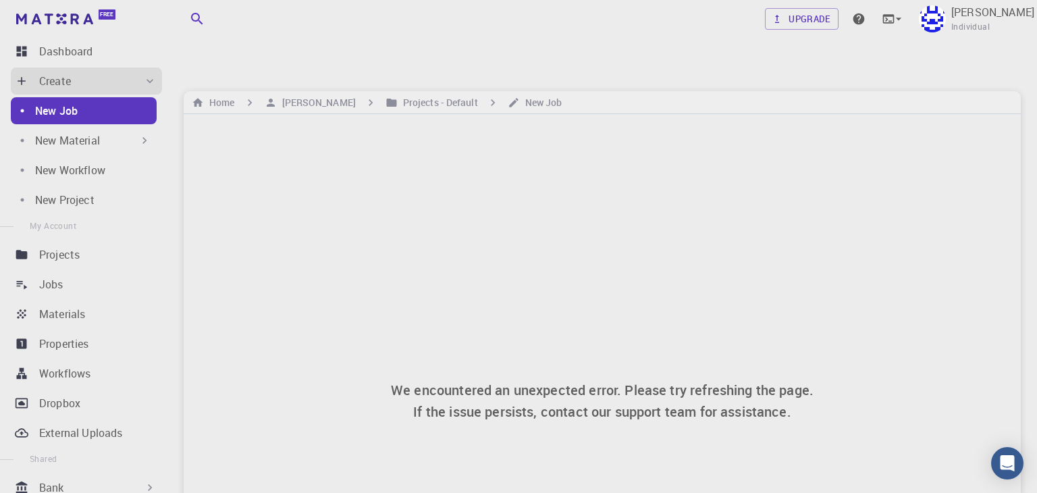
click at [83, 134] on p "New Material" at bounding box center [67, 140] width 65 height 16
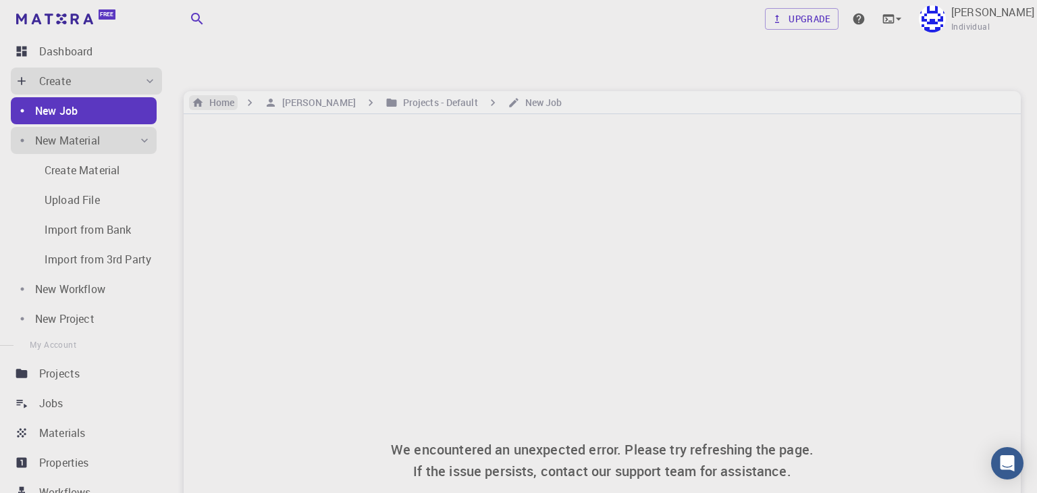
click at [227, 95] on h6 "Home" at bounding box center [219, 102] width 30 height 15
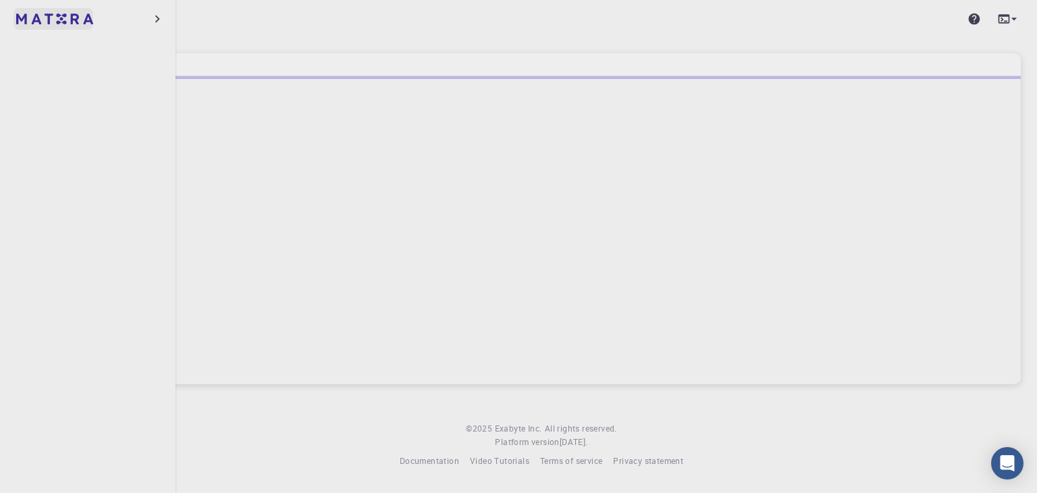
click at [16, 24] on img at bounding box center [25, 18] width 19 height 13
click at [146, 20] on div at bounding box center [87, 19] width 175 height 38
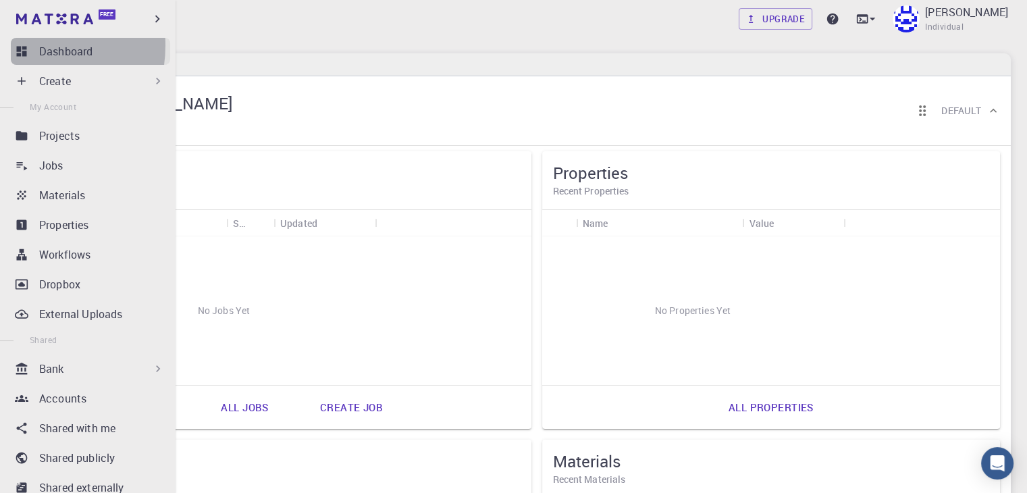
click at [22, 45] on icon at bounding box center [21, 51] width 13 height 13
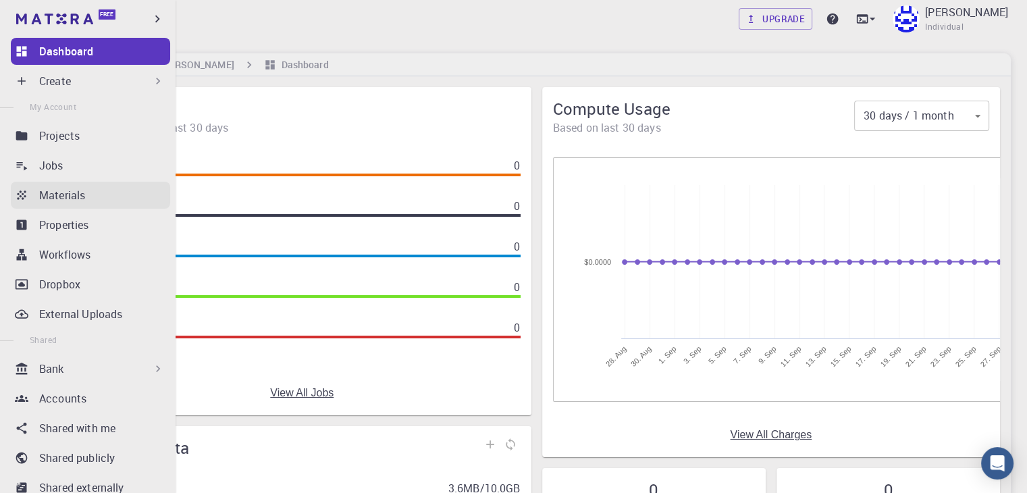
click at [94, 195] on div "Materials" at bounding box center [104, 195] width 131 height 16
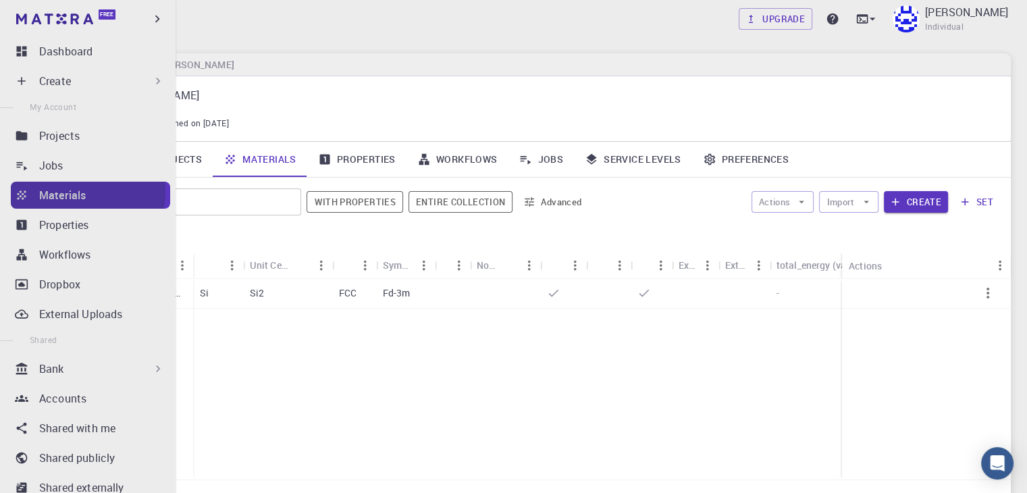
click at [43, 190] on p "Materials" at bounding box center [62, 195] width 47 height 16
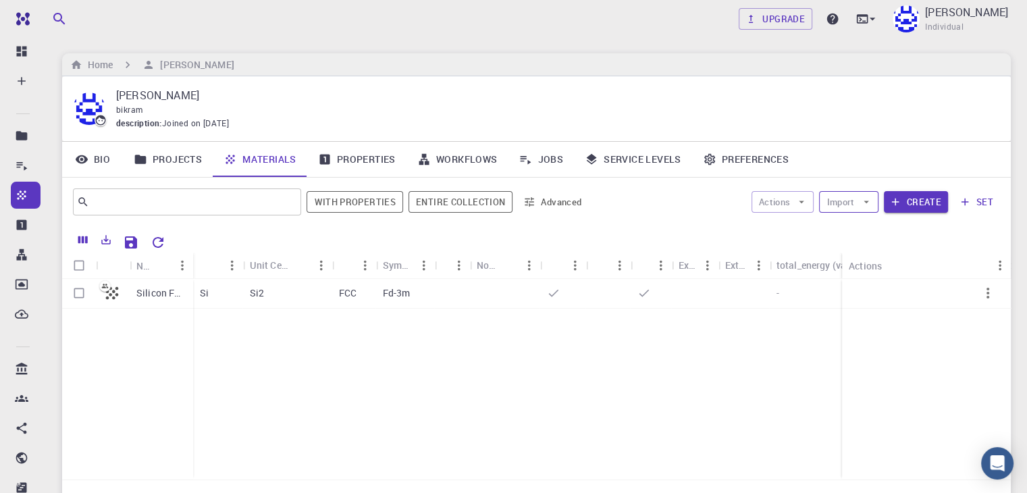
click at [864, 203] on icon "button" at bounding box center [866, 202] width 12 height 12
click at [893, 252] on span "Import From Bank" at bounding box center [898, 249] width 86 height 13
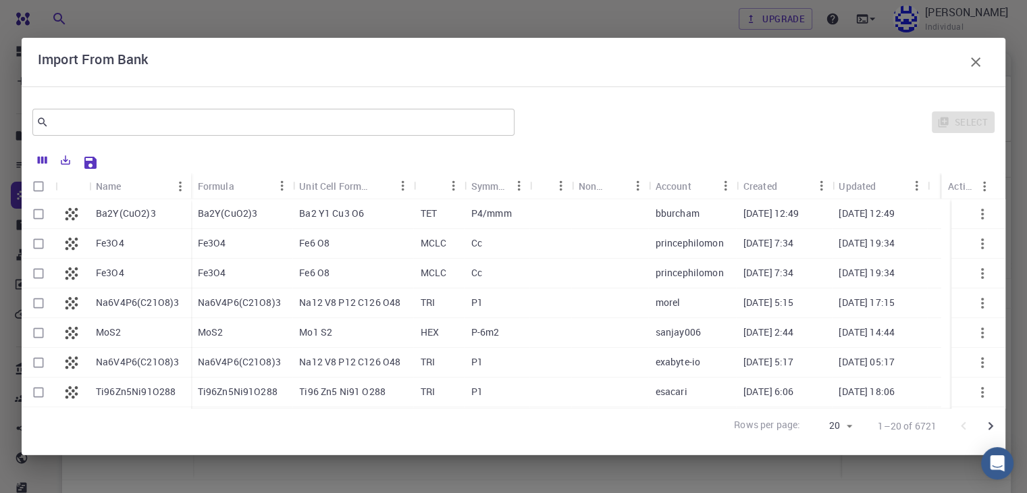
click at [33, 242] on input "Select row" at bounding box center [39, 244] width 26 height 26
checkbox input "true"
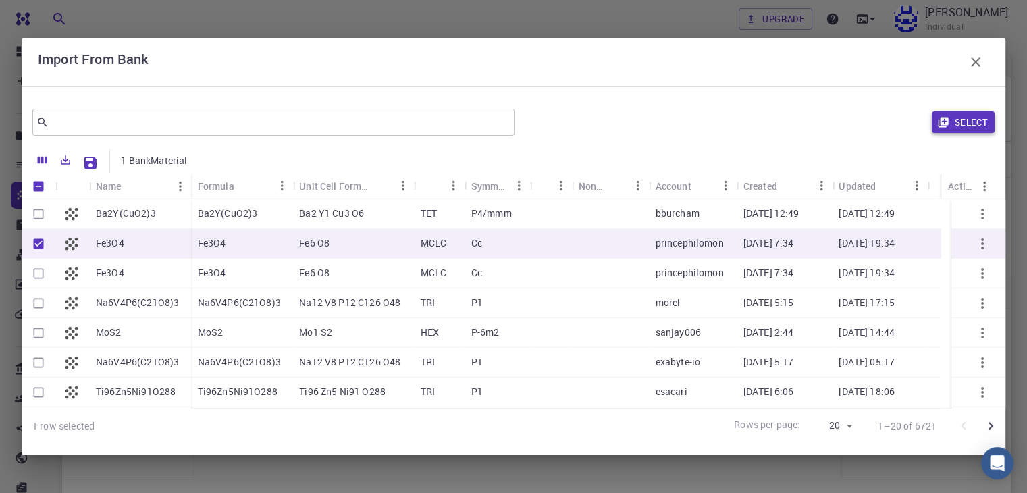
click at [961, 116] on button "Select" at bounding box center [962, 122] width 63 height 22
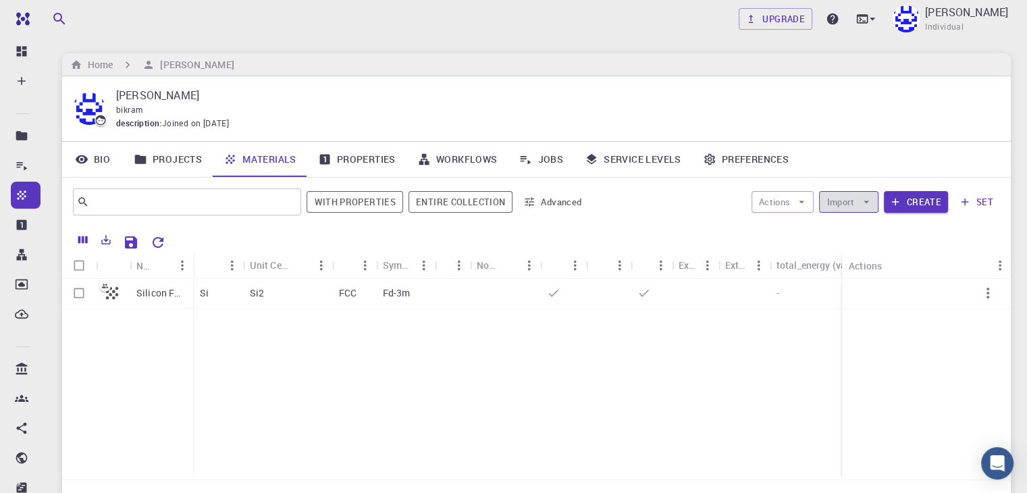
click at [863, 205] on icon "button" at bounding box center [866, 202] width 12 height 12
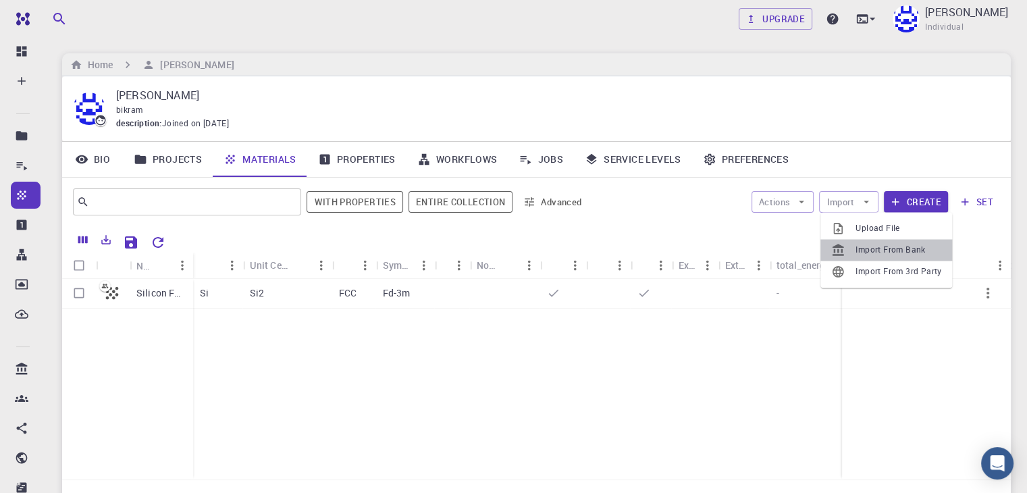
click at [863, 251] on span "Import From Bank" at bounding box center [898, 249] width 86 height 13
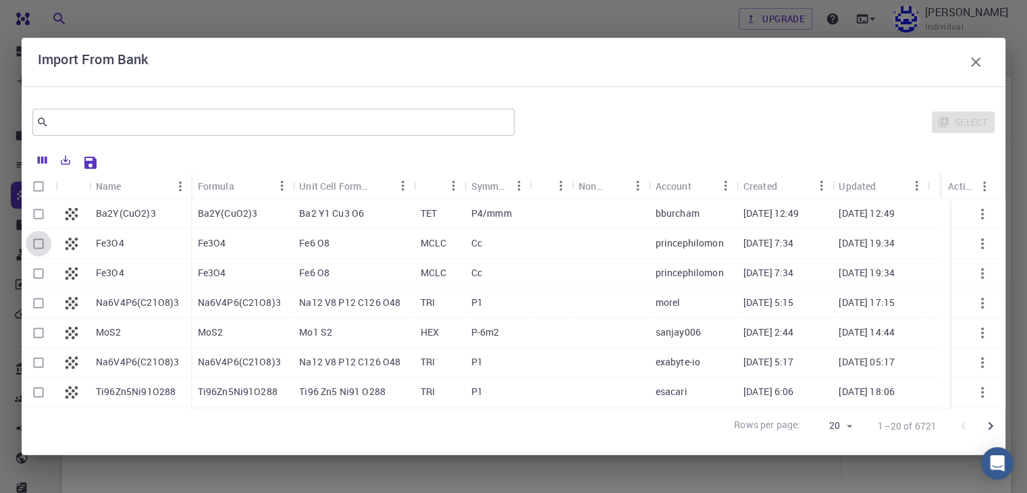
click at [36, 237] on input "Select row" at bounding box center [39, 244] width 26 height 26
checkbox input "true"
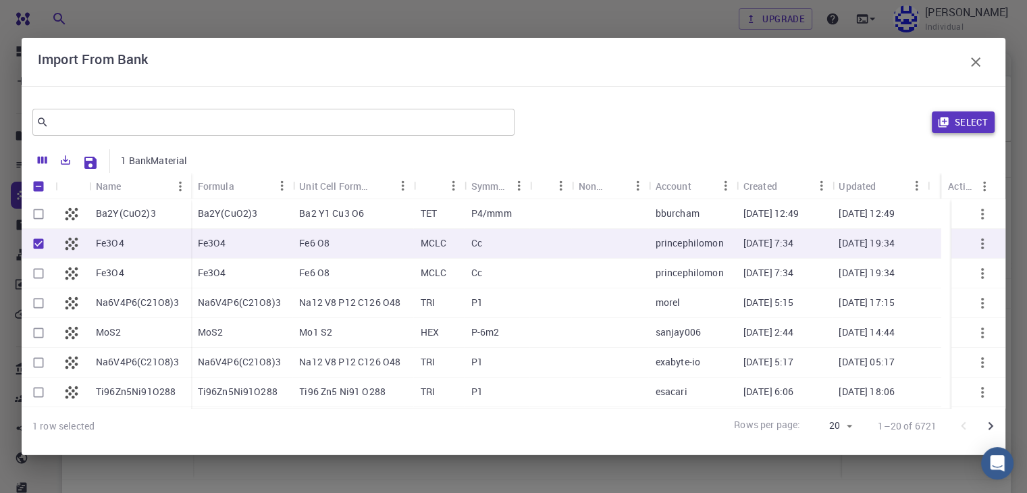
click at [950, 125] on button "Select" at bounding box center [962, 122] width 63 height 22
click at [977, 64] on icon "button" at bounding box center [975, 61] width 9 height 9
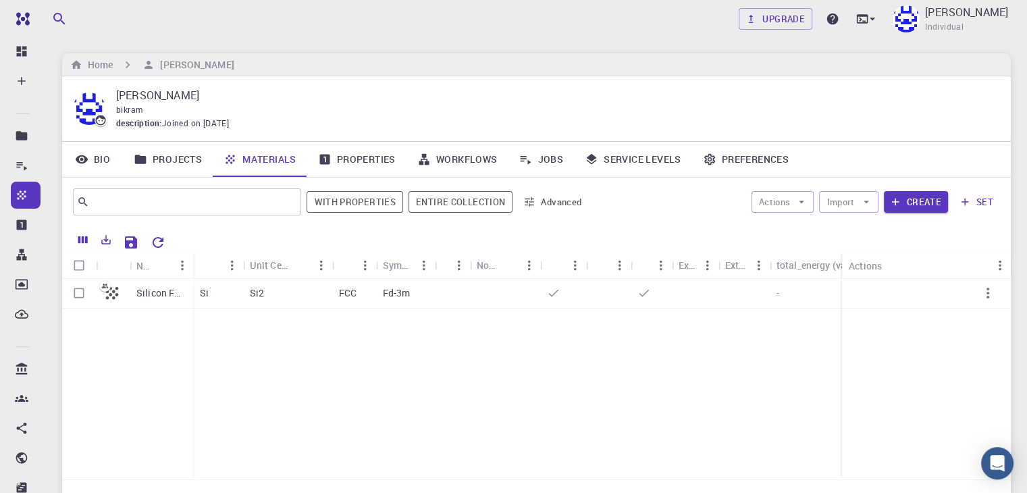
click at [967, 201] on icon "button" at bounding box center [964, 201] width 7 height 7
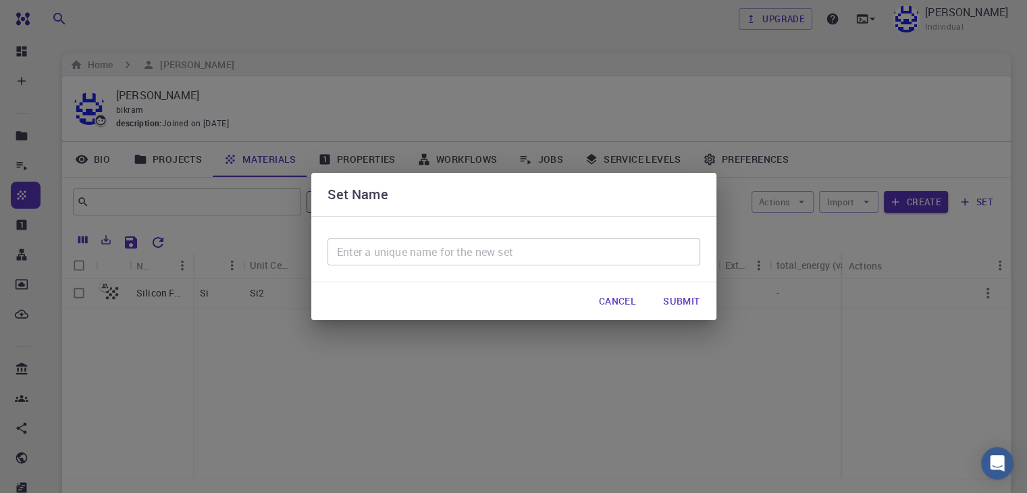
click at [740, 340] on div "Set Name ​ Cancel Submit" at bounding box center [513, 246] width 1027 height 493
click at [614, 298] on button "Cancel" at bounding box center [617, 301] width 59 height 27
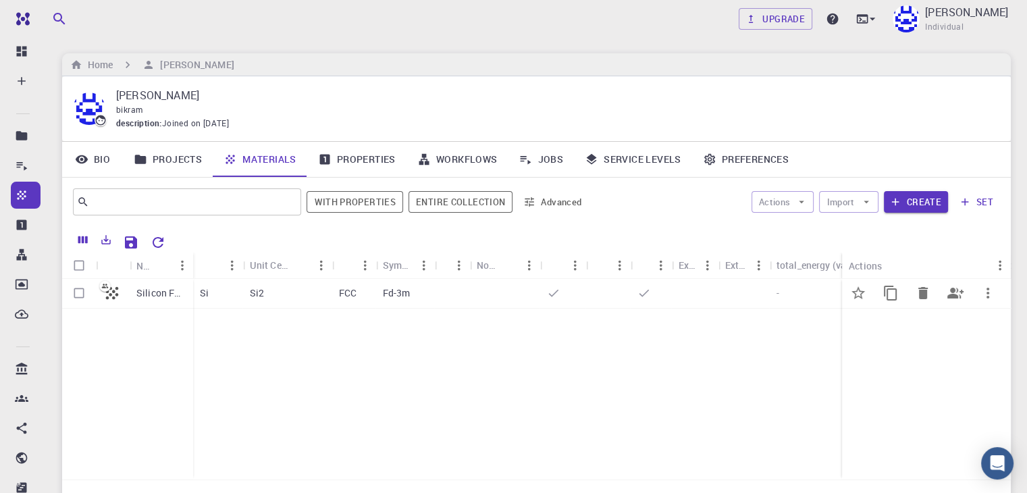
click at [167, 292] on p "Silicon FCC" at bounding box center [161, 292] width 50 height 13
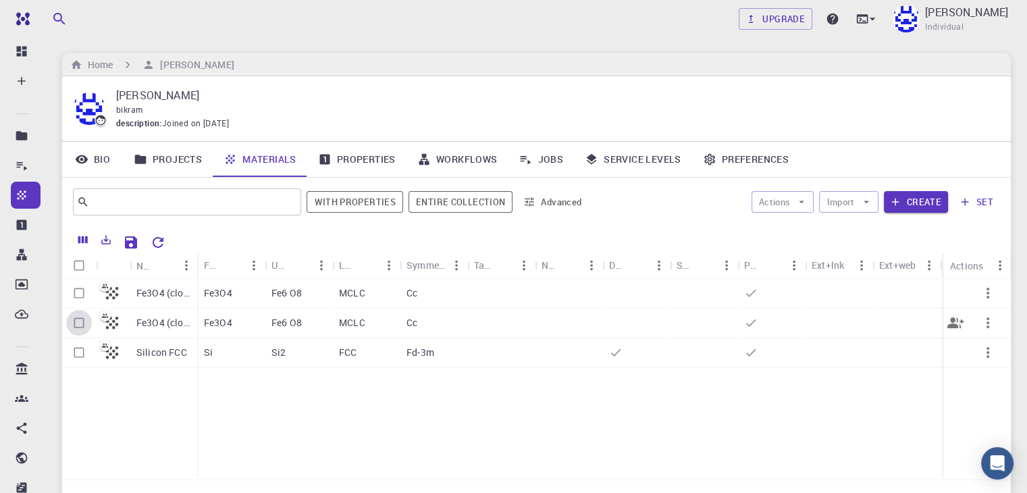
click at [77, 322] on input "Select row" at bounding box center [79, 323] width 26 height 26
checkbox input "true"
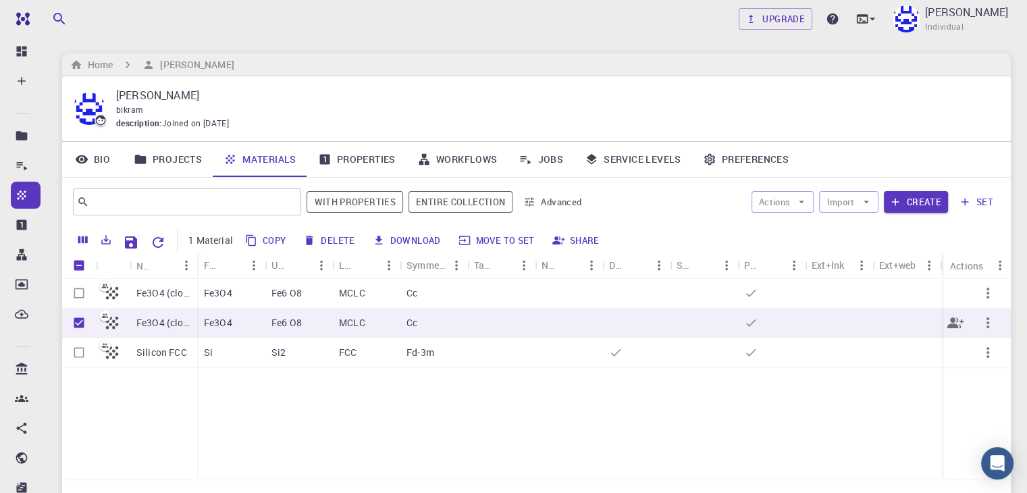
click at [77, 322] on input "Unselect row" at bounding box center [79, 323] width 26 height 26
checkbox input "false"
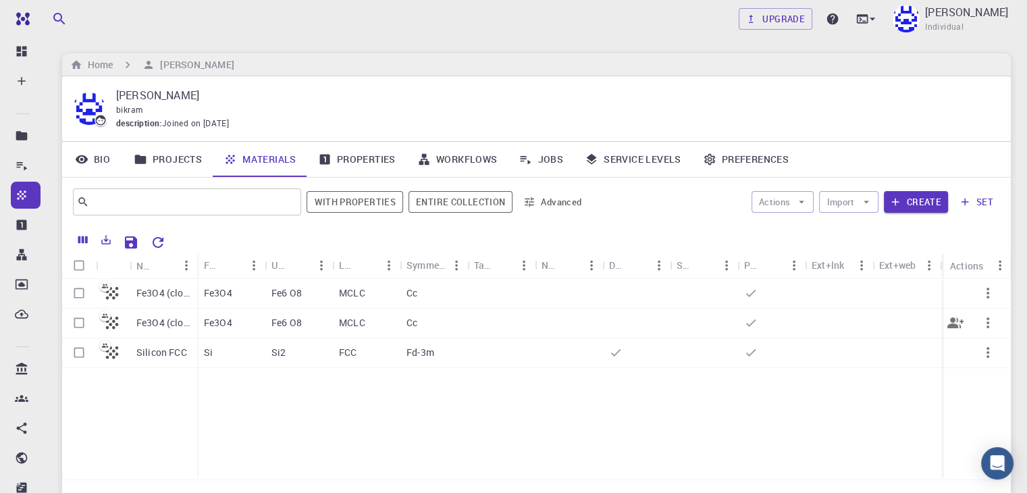
click at [989, 326] on icon "button" at bounding box center [987, 323] width 16 height 16
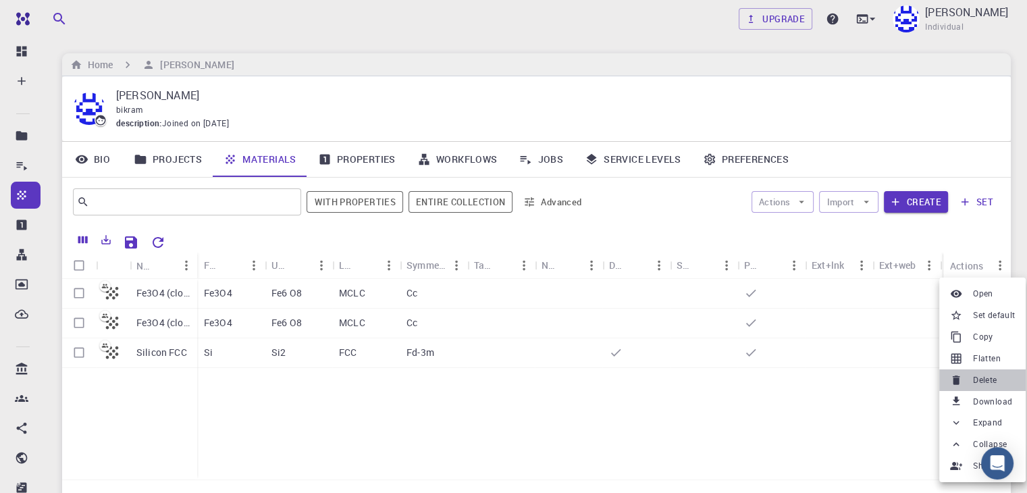
click at [995, 380] on span "Delete" at bounding box center [985, 379] width 24 height 13
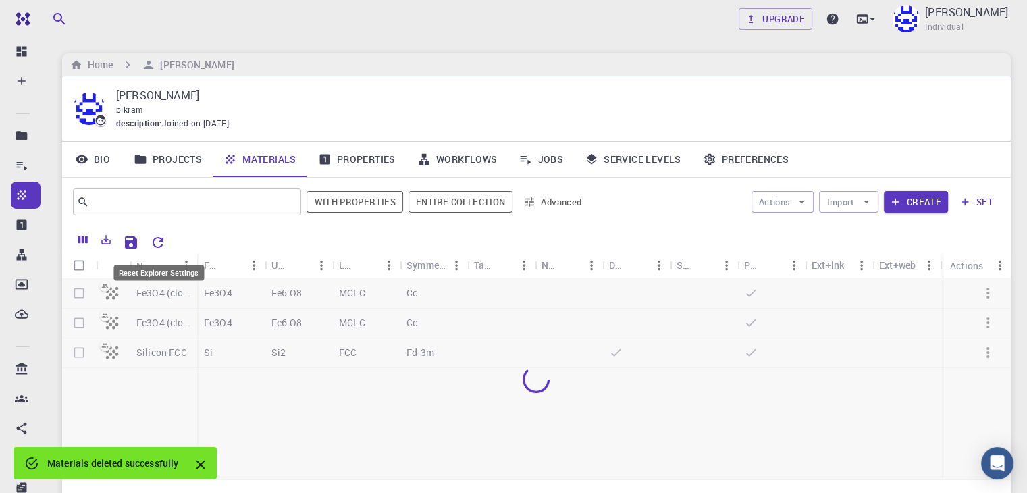
click at [162, 240] on icon "Reset Explorer Settings" at bounding box center [158, 242] width 11 height 11
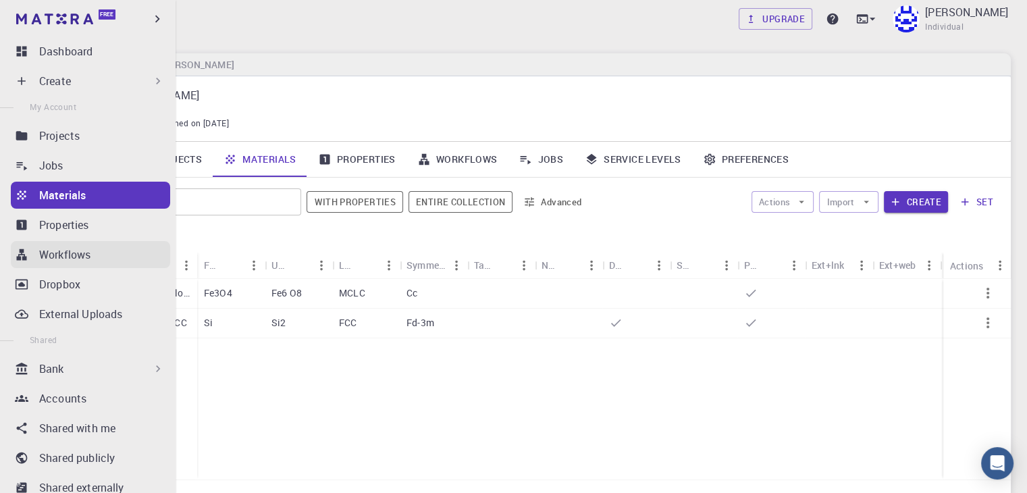
click at [86, 250] on p "Workflows" at bounding box center [64, 254] width 51 height 16
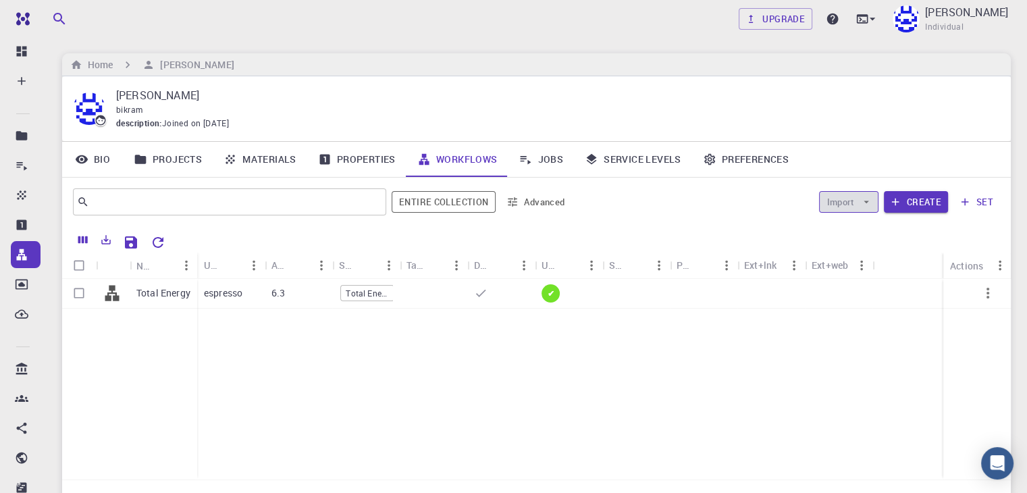
click at [860, 198] on button "Import" at bounding box center [848, 202] width 59 height 22
click at [879, 231] on span "Import From Bank" at bounding box center [890, 227] width 70 height 13
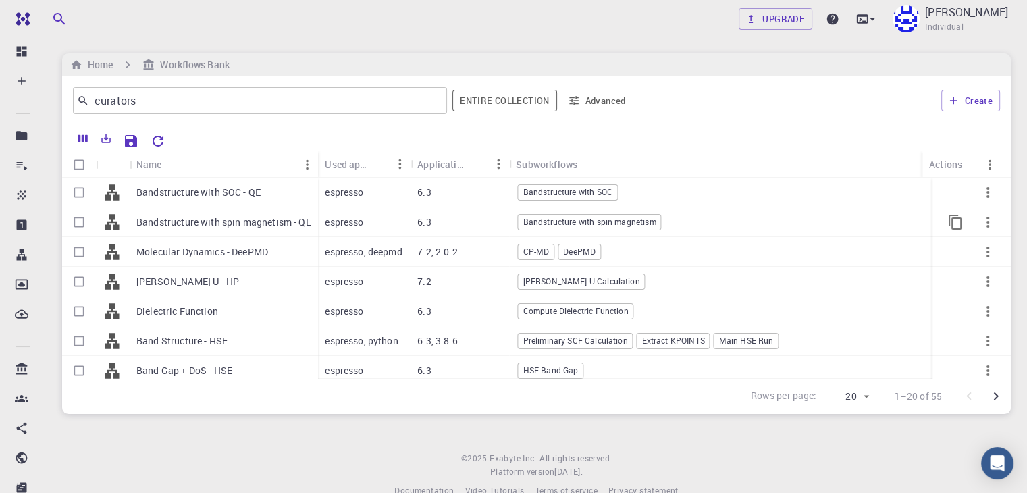
click at [194, 216] on p "Bandstructure with spin magnetism - QE" at bounding box center [223, 221] width 175 height 13
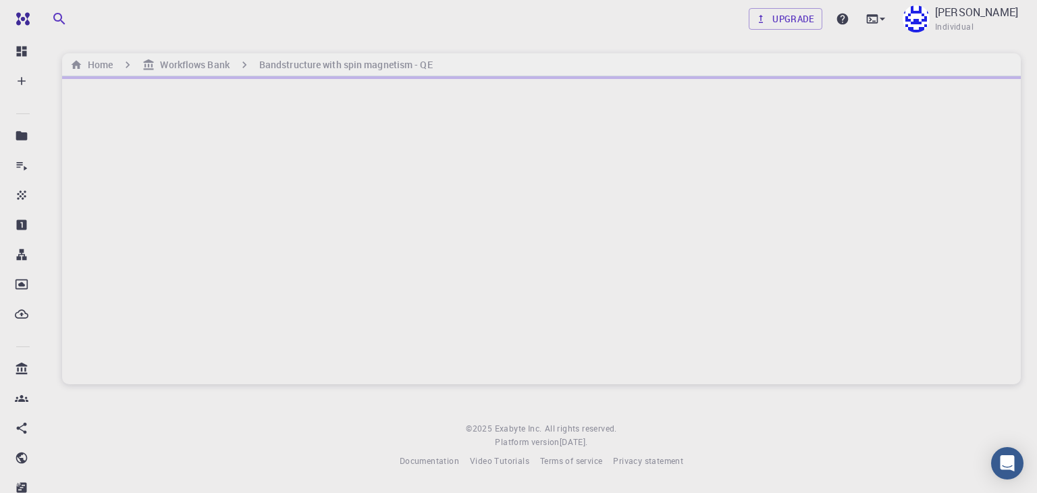
click at [81, 221] on div at bounding box center [541, 230] width 958 height 308
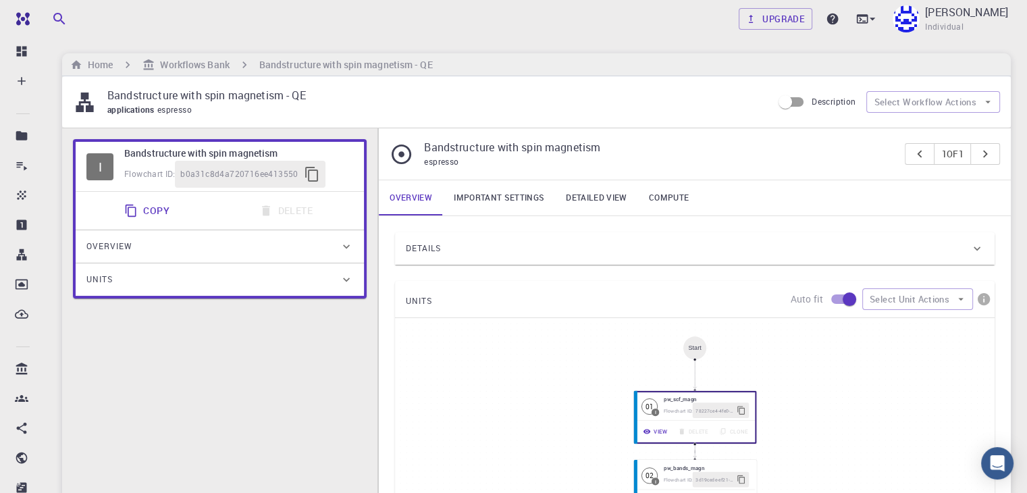
click at [503, 202] on link "Important settings" at bounding box center [499, 197] width 112 height 35
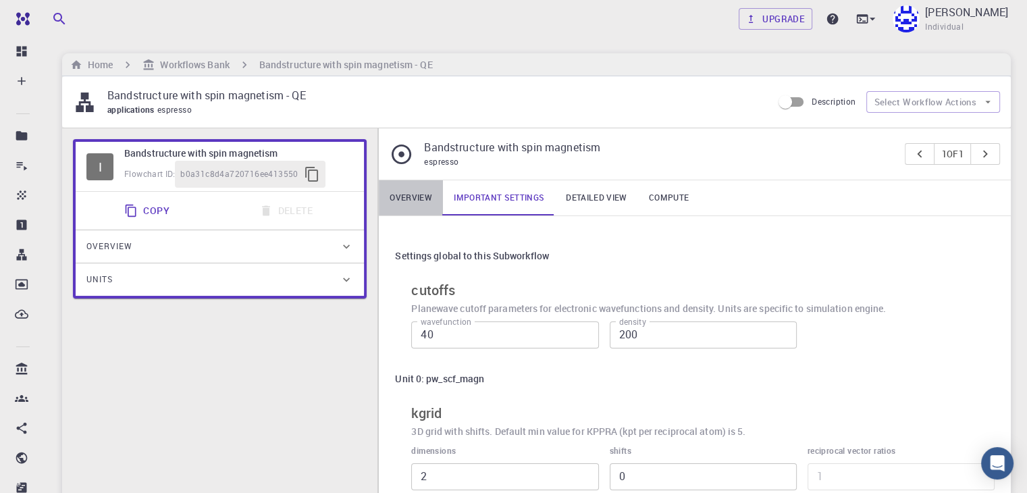
click at [410, 198] on link "Overview" at bounding box center [411, 197] width 64 height 35
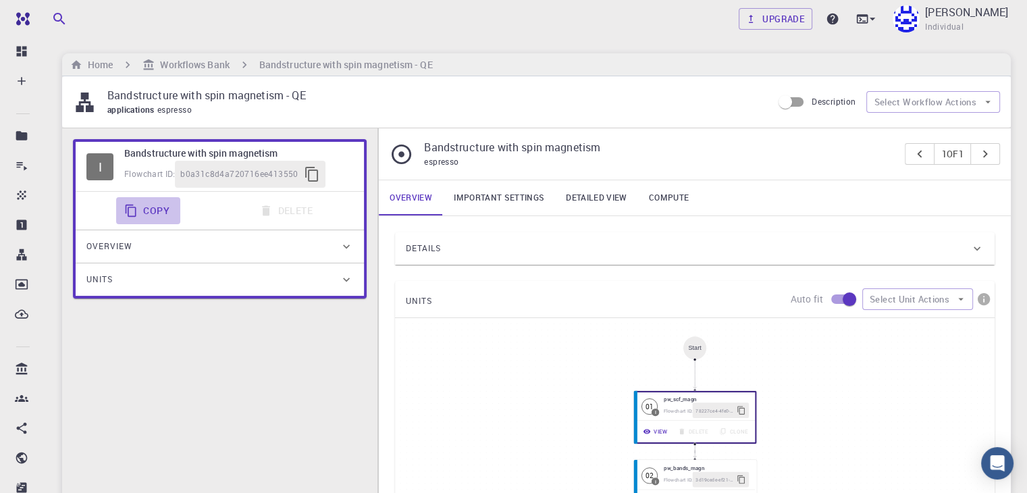
click at [148, 213] on button "Copy" at bounding box center [148, 210] width 64 height 27
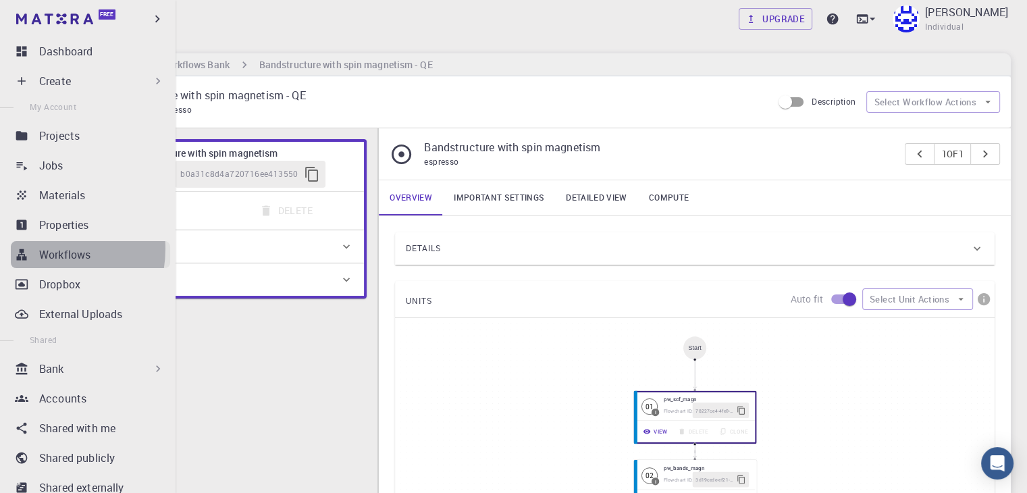
click at [36, 248] on link "Workflows" at bounding box center [90, 254] width 159 height 27
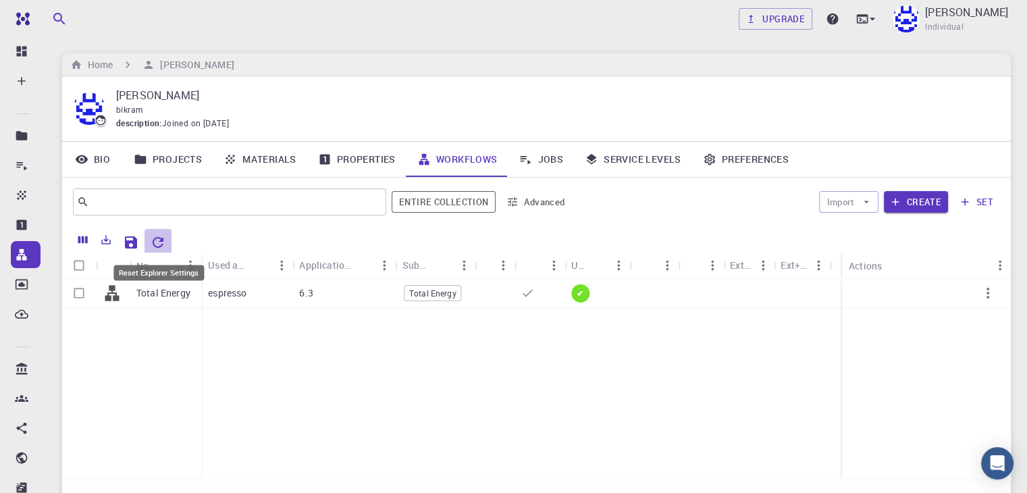
click at [155, 244] on icon "Reset Explorer Settings" at bounding box center [158, 242] width 11 height 11
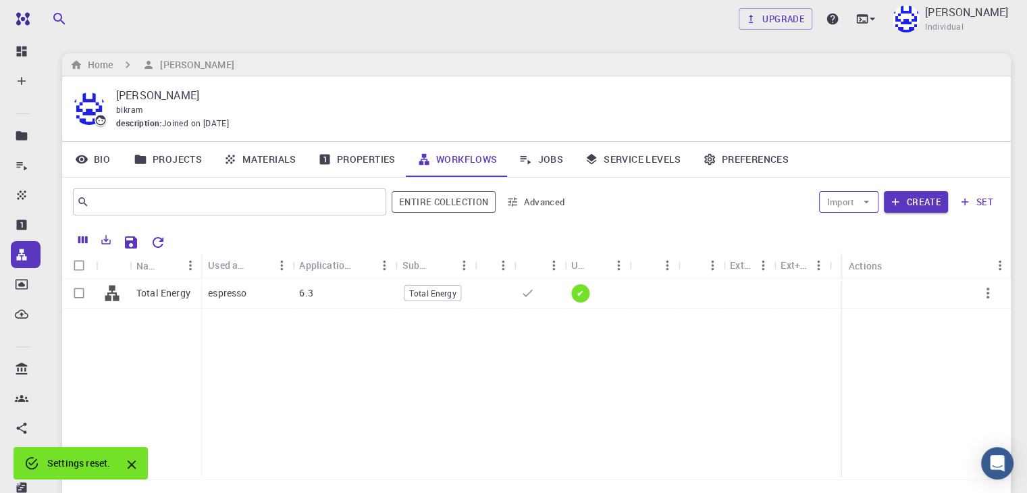
click at [872, 200] on icon "button" at bounding box center [866, 202] width 12 height 12
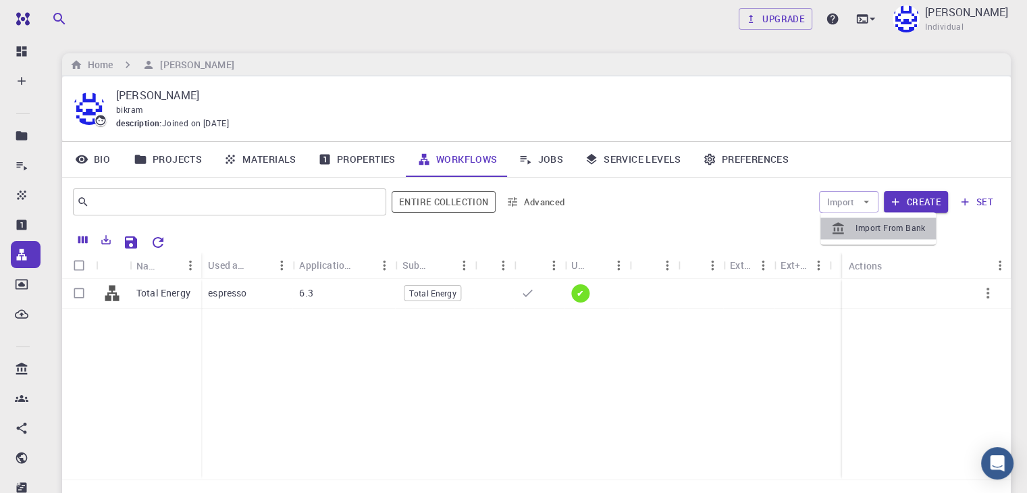
click at [863, 224] on span "Import From Bank" at bounding box center [890, 227] width 70 height 13
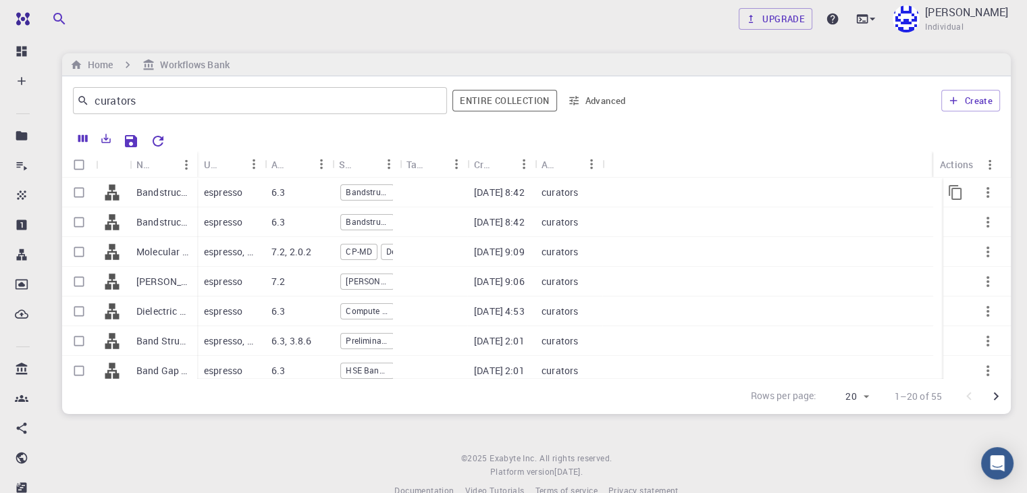
click at [76, 190] on input "Select row" at bounding box center [79, 193] width 26 height 26
checkbox input "true"
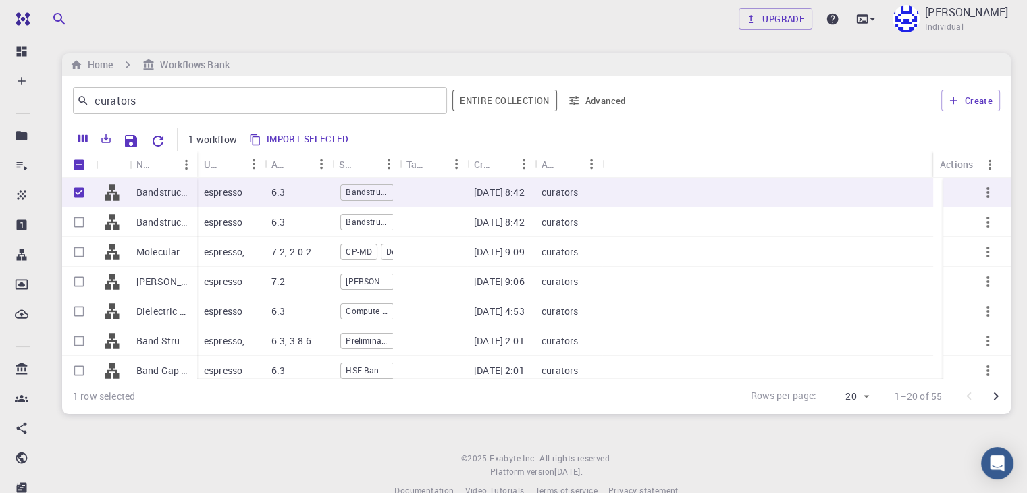
click at [321, 136] on button "Import selected" at bounding box center [299, 140] width 109 height 22
checkbox input "false"
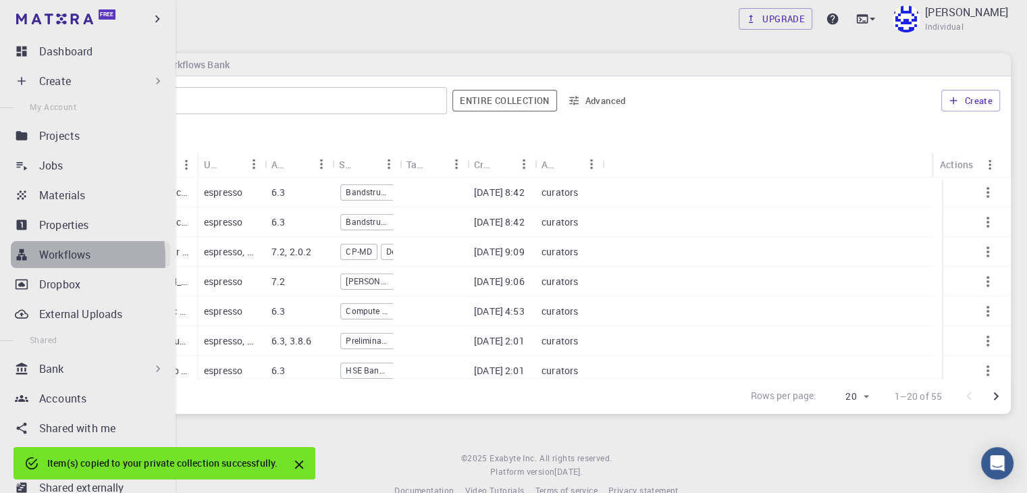
click at [18, 259] on icon at bounding box center [22, 254] width 10 height 11
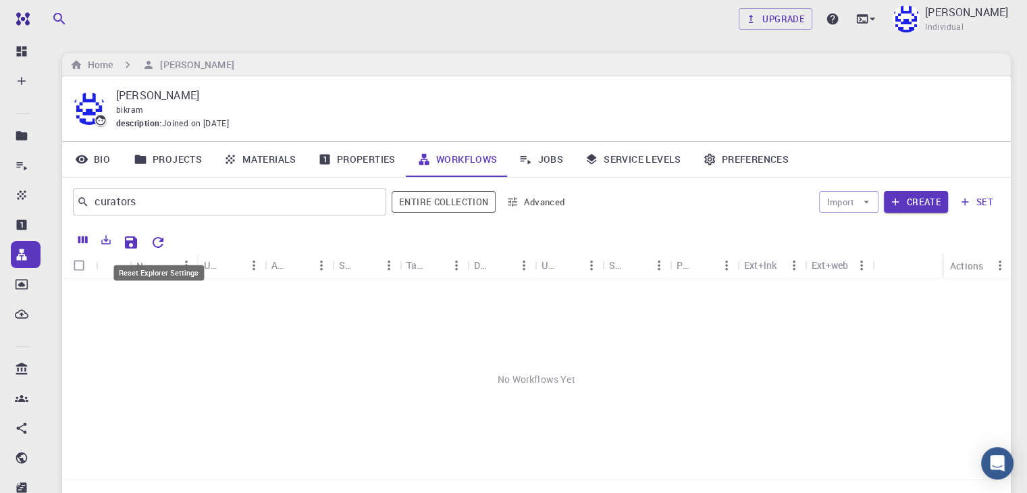
click at [155, 235] on icon "Reset Explorer Settings" at bounding box center [158, 242] width 16 height 16
click at [375, 203] on icon "Clear" at bounding box center [370, 203] width 16 height 16
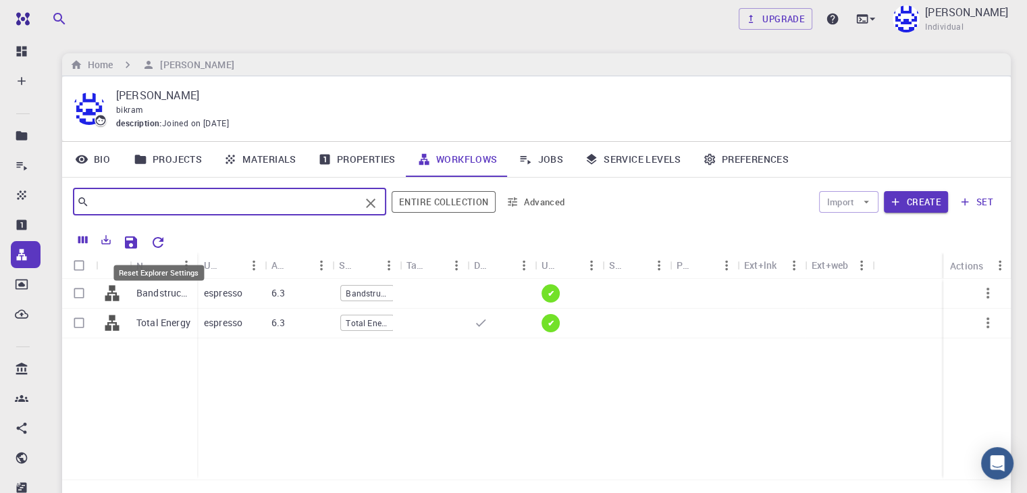
click at [163, 242] on icon "Reset Explorer Settings" at bounding box center [158, 242] width 16 height 16
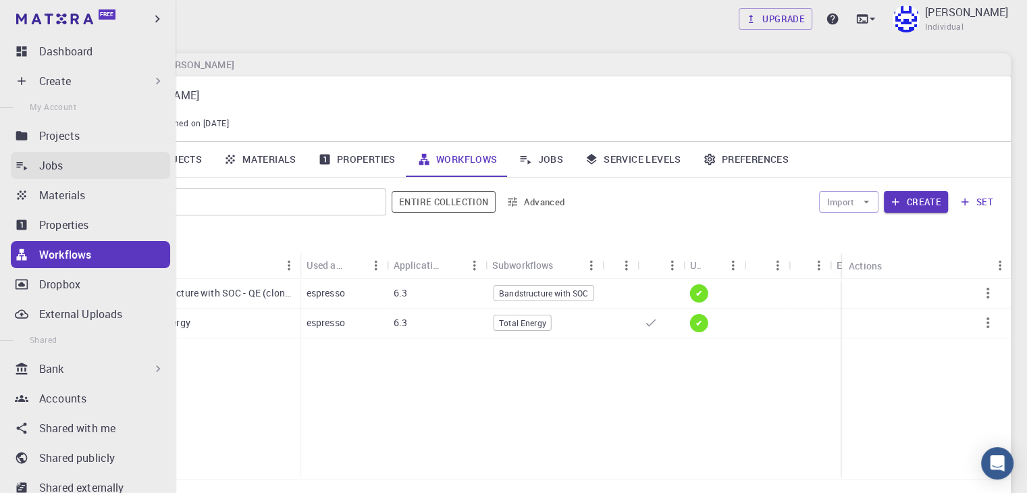
click at [33, 165] on link "Jobs" at bounding box center [90, 165] width 159 height 27
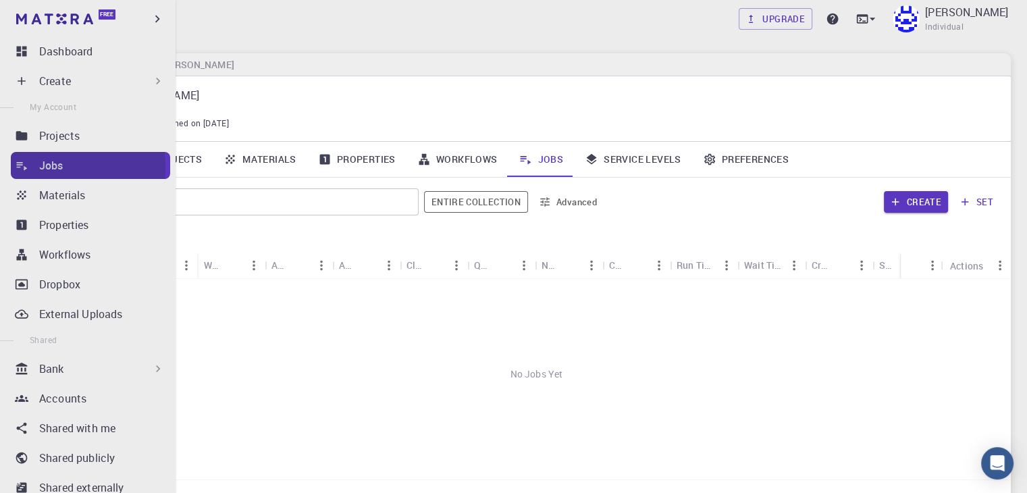
click at [32, 168] on link "Jobs" at bounding box center [90, 165] width 159 height 27
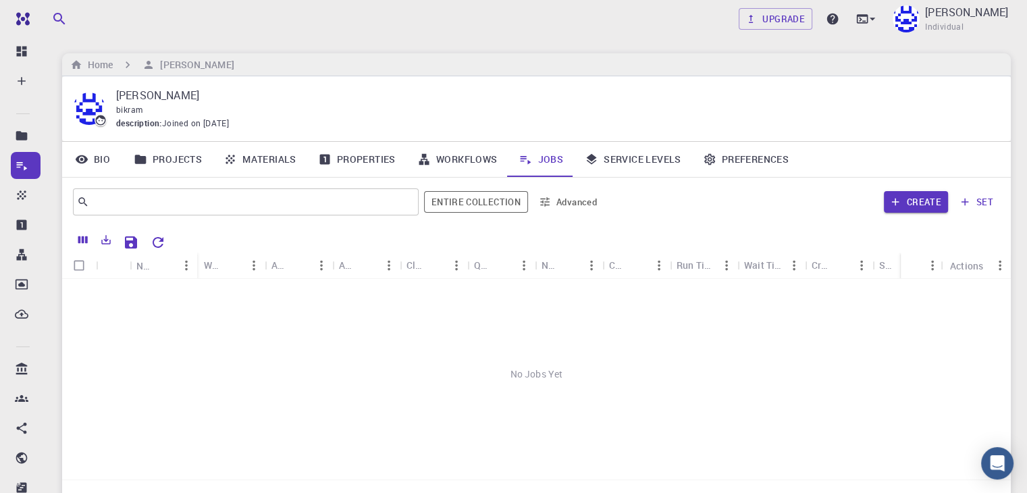
click at [531, 161] on icon at bounding box center [524, 159] width 13 height 13
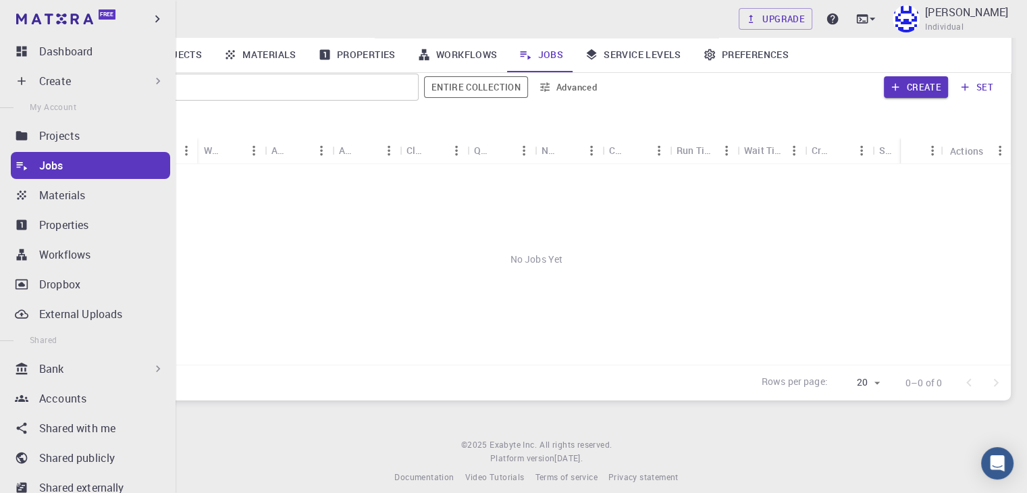
scroll to position [59, 0]
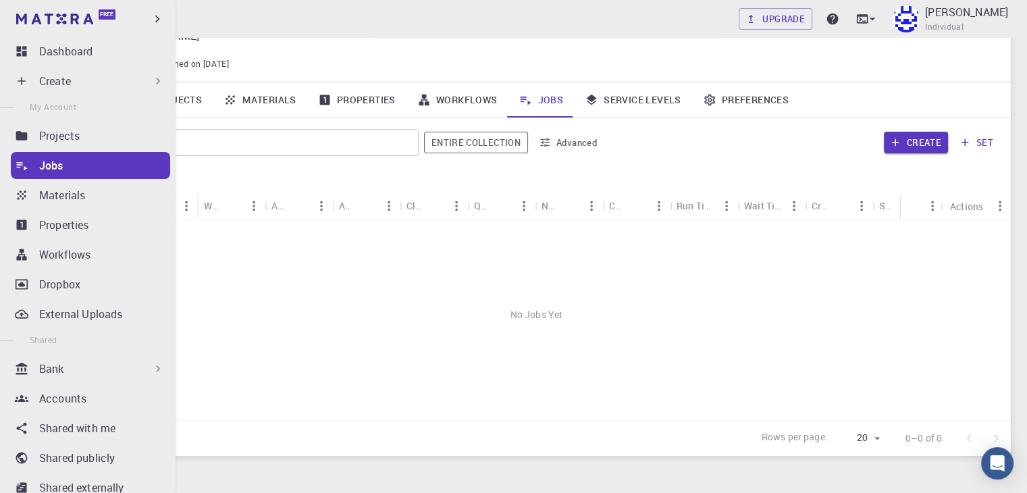
click at [75, 79] on div "Create" at bounding box center [102, 81] width 126 height 16
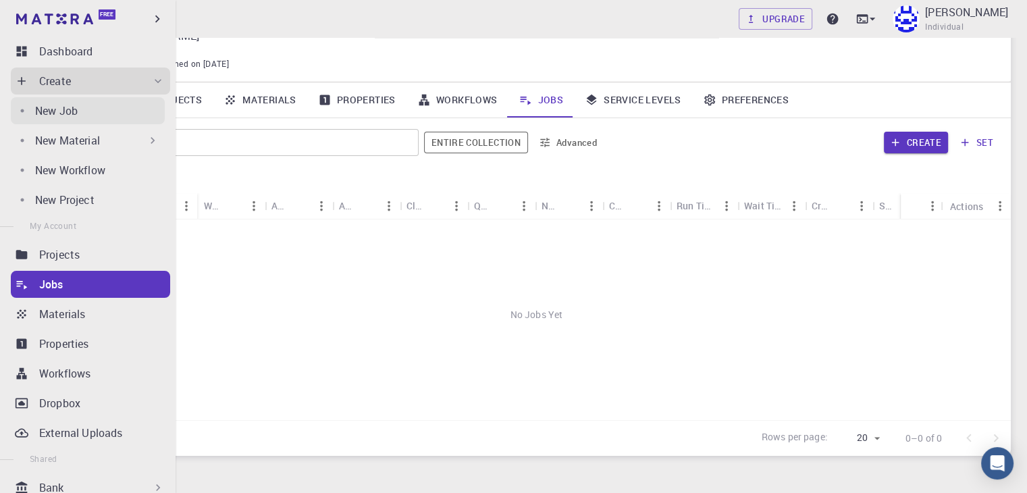
click at [74, 111] on p "New Job" at bounding box center [56, 111] width 43 height 16
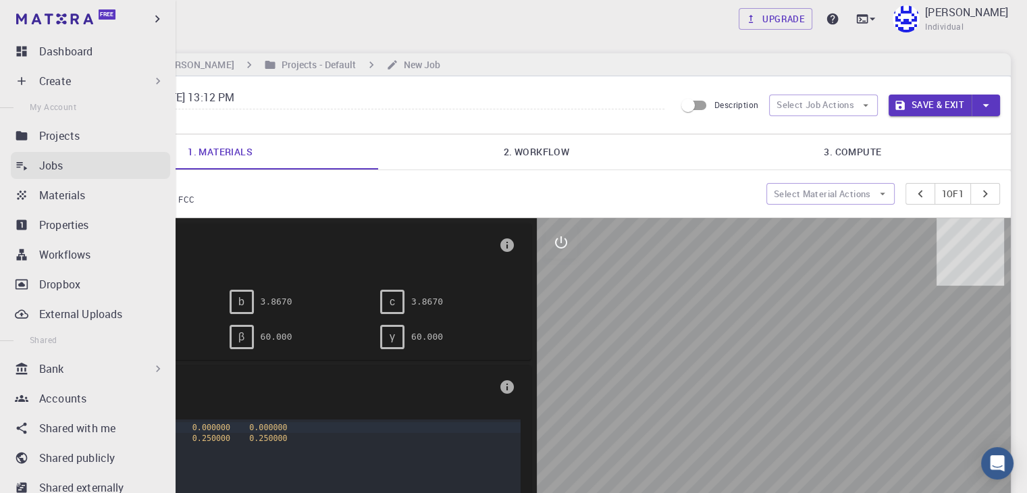
click at [53, 163] on p "Jobs" at bounding box center [51, 165] width 24 height 16
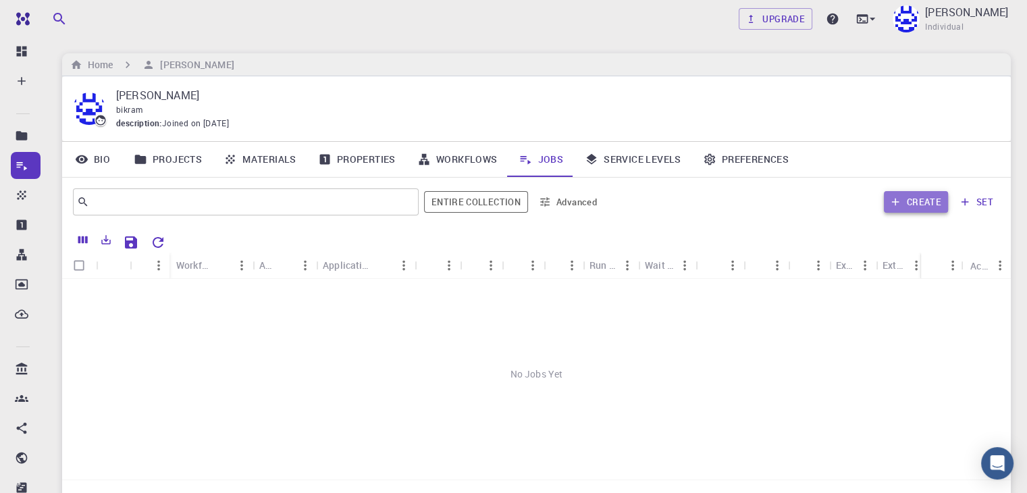
click at [890, 200] on icon "button" at bounding box center [895, 202] width 12 height 12
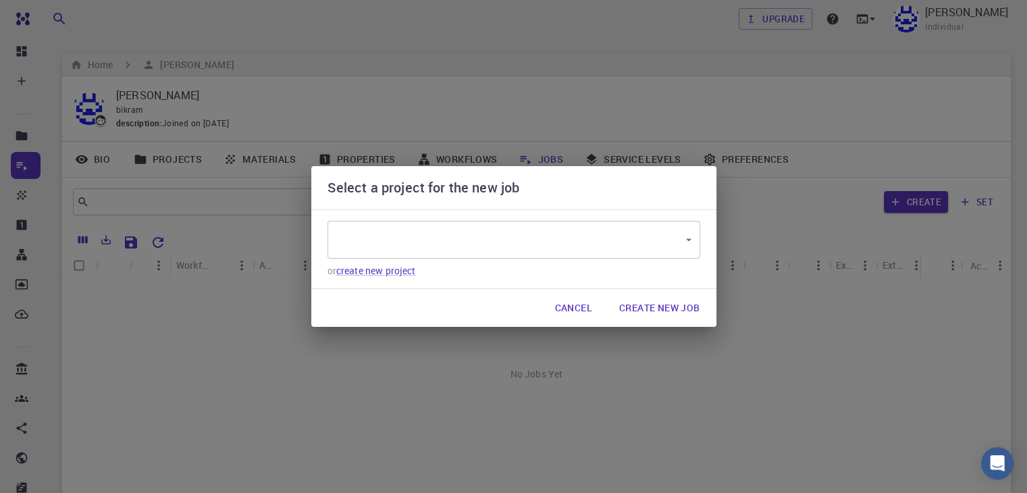
type input "zLMCtv3WfkiKrjGHr"
click at [394, 269] on link "create new project" at bounding box center [376, 270] width 80 height 13
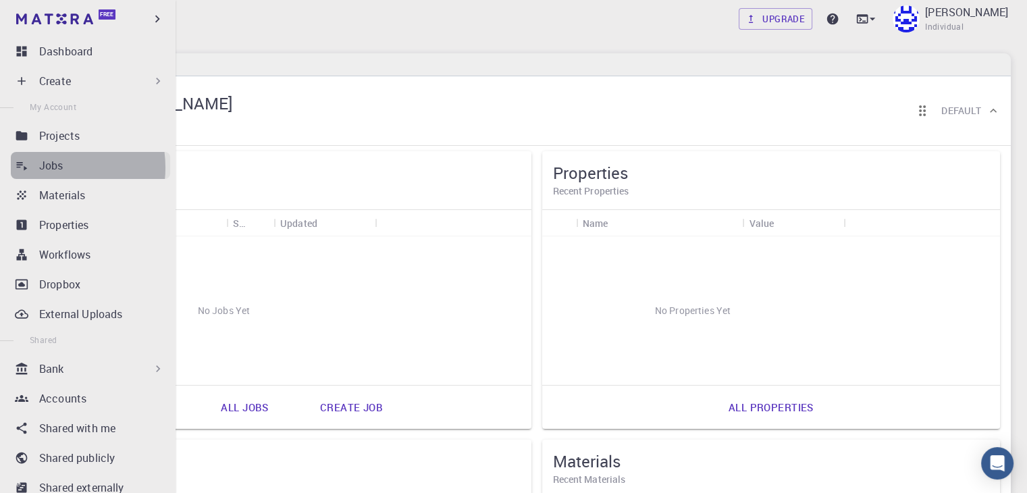
click at [49, 167] on p "Jobs" at bounding box center [51, 165] width 24 height 16
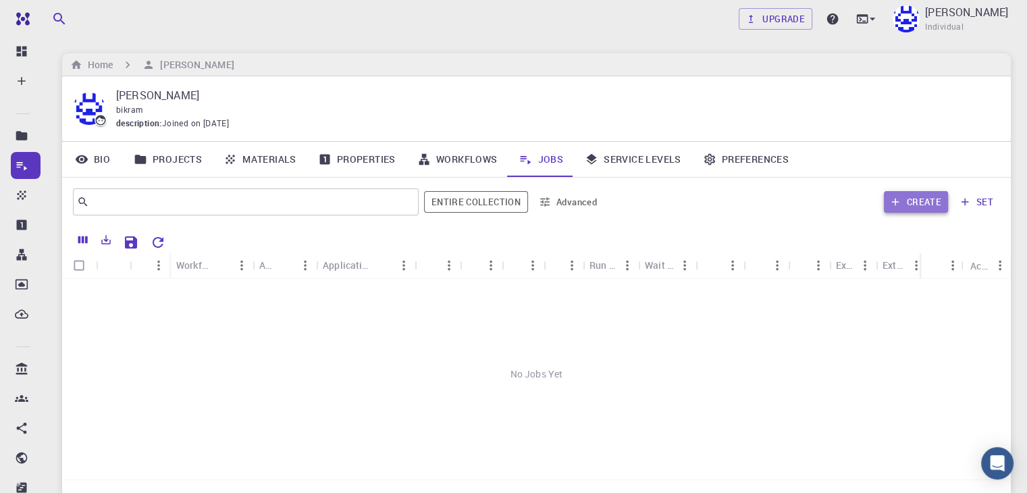
click at [905, 195] on button "Create" at bounding box center [916, 202] width 64 height 22
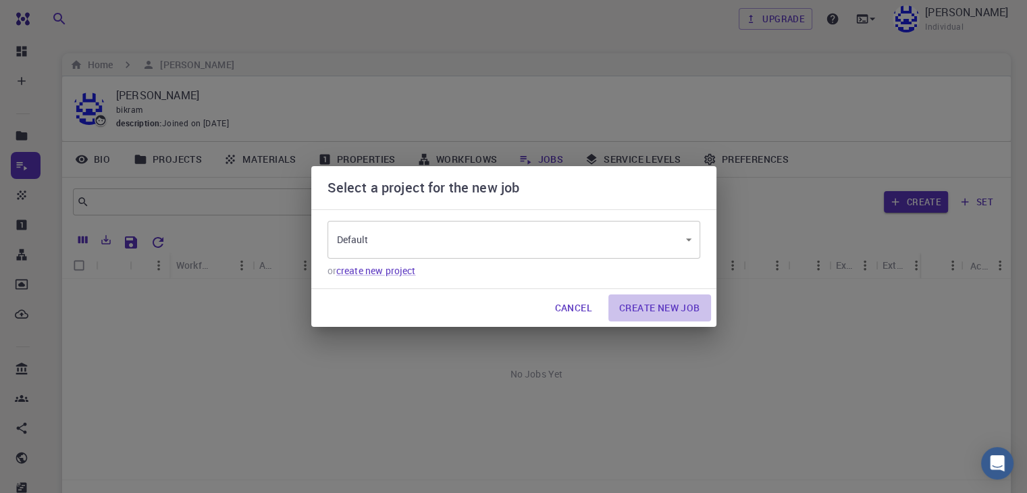
click at [664, 308] on button "Create New Job" at bounding box center [659, 307] width 103 height 27
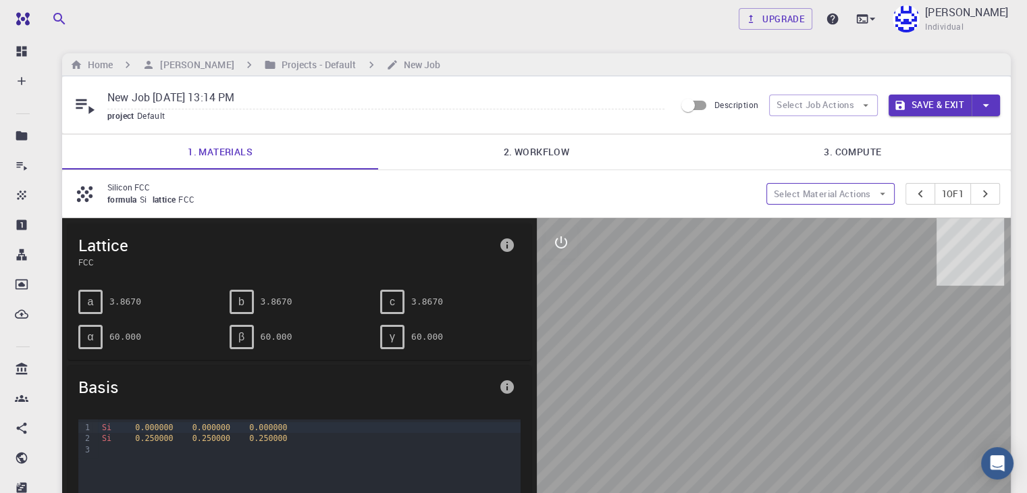
click at [873, 184] on button "Select Material Actions" at bounding box center [830, 194] width 128 height 22
click at [849, 218] on span "Add materials" at bounding box center [837, 219] width 82 height 13
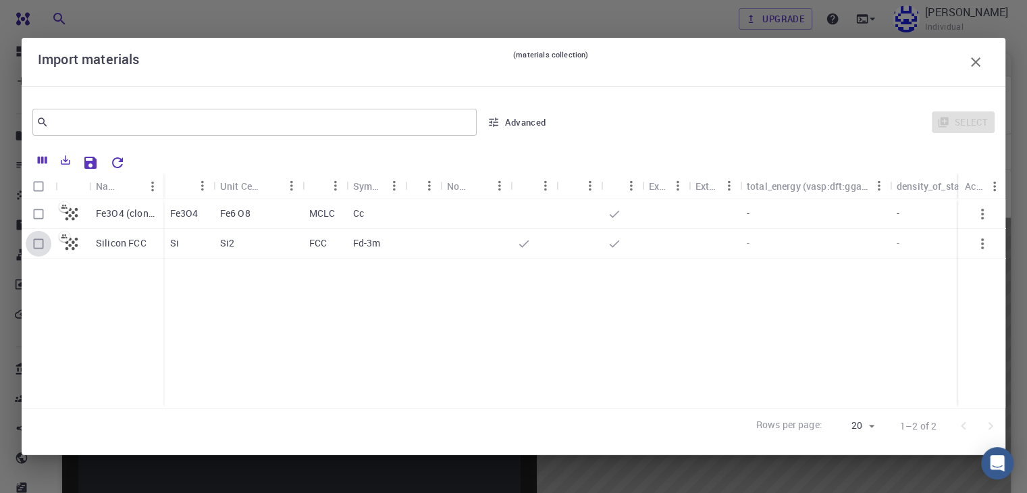
click at [42, 242] on input "Select row" at bounding box center [39, 244] width 26 height 26
checkbox input "true"
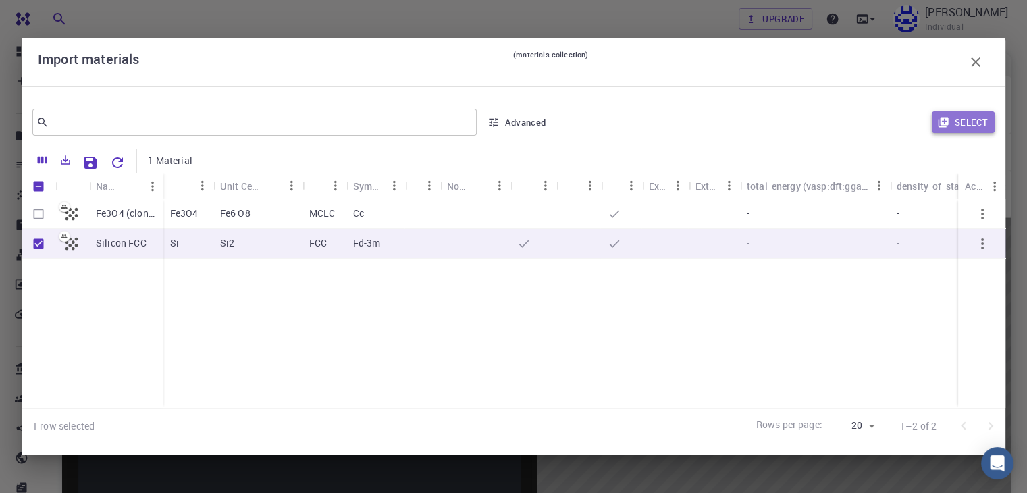
click at [977, 119] on button "Select" at bounding box center [962, 122] width 63 height 22
type input "New Job Sep 27, 2025, 13:14 PM {{ material.formula }}"
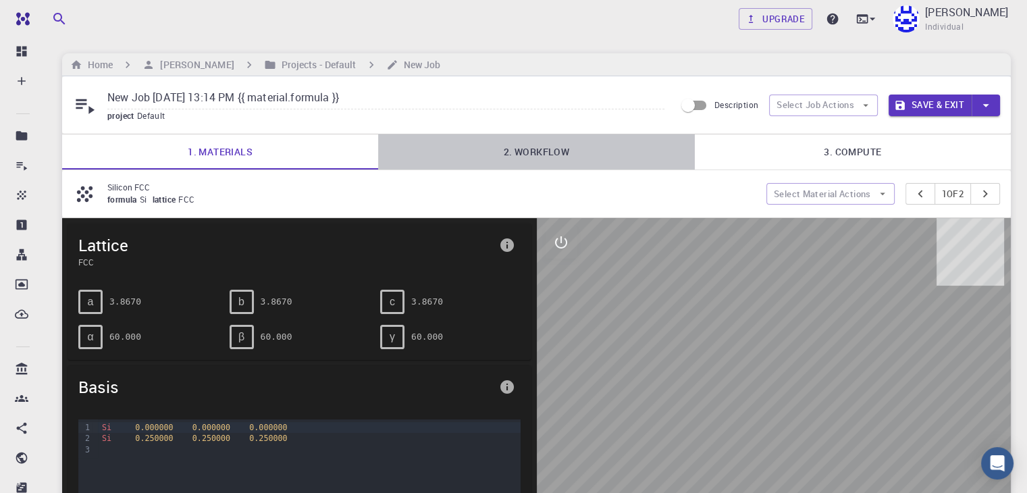
click at [521, 148] on link "2. Workflow" at bounding box center [536, 151] width 316 height 35
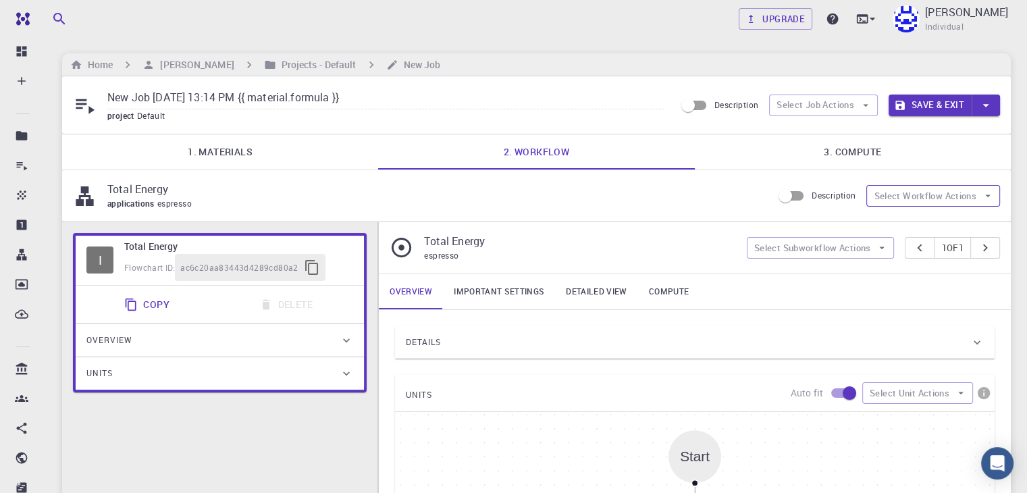
click at [929, 192] on button "Select Workflow Actions" at bounding box center [933, 196] width 134 height 22
click at [927, 194] on button "Select Workflow Actions" at bounding box center [933, 196] width 134 height 22
click at [853, 98] on button "Select Job Actions" at bounding box center [823, 105] width 109 height 22
click at [834, 107] on button "Select Job Actions" at bounding box center [823, 105] width 109 height 22
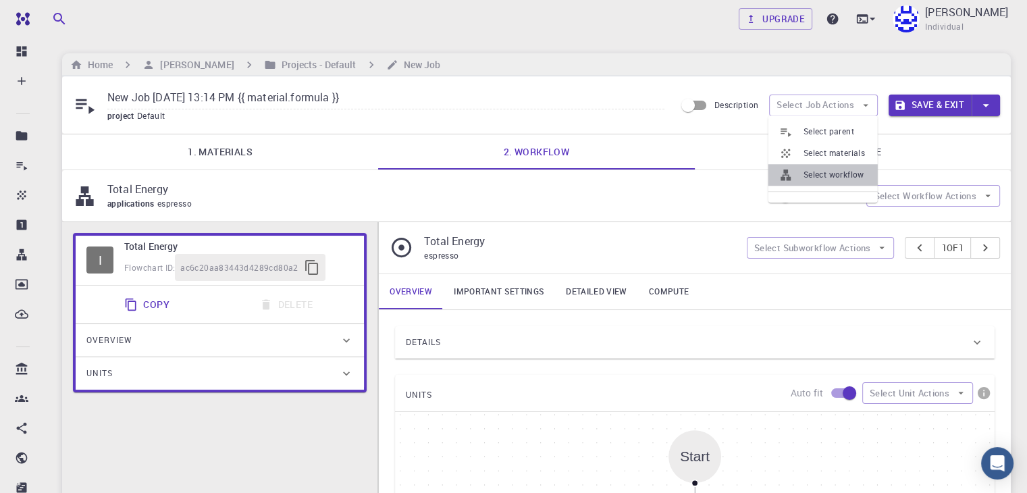
click at [825, 172] on span "Select workflow" at bounding box center [834, 174] width 63 height 13
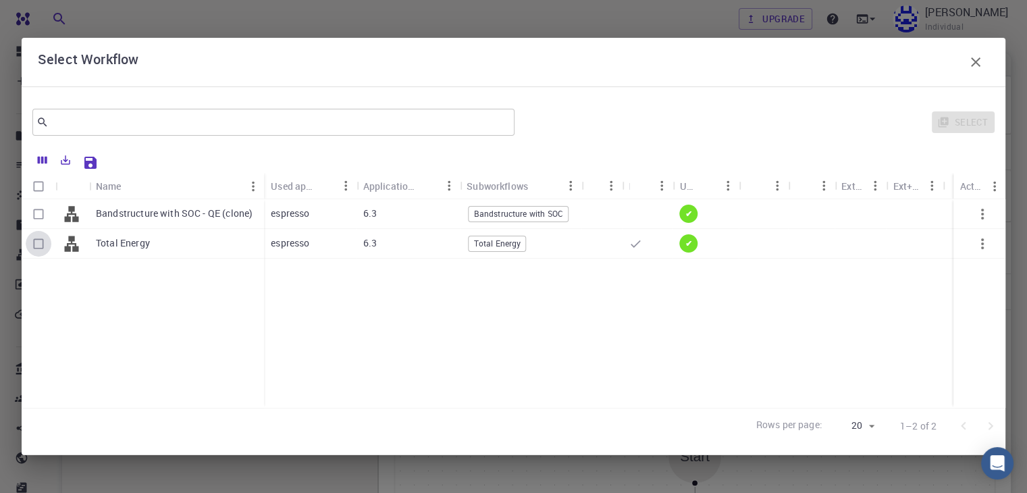
click at [36, 238] on input "Select row" at bounding box center [39, 244] width 26 height 26
checkbox input "true"
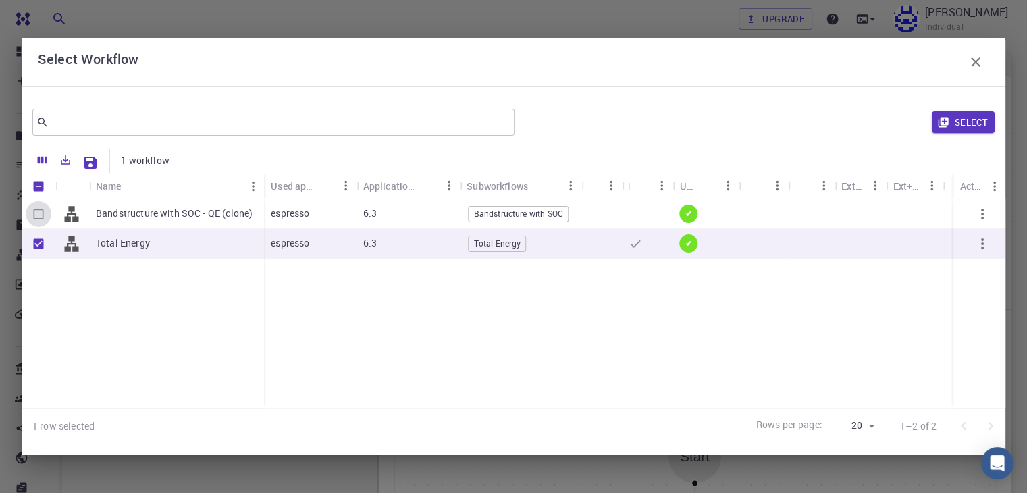
click at [35, 211] on input "Select row" at bounding box center [39, 214] width 26 height 26
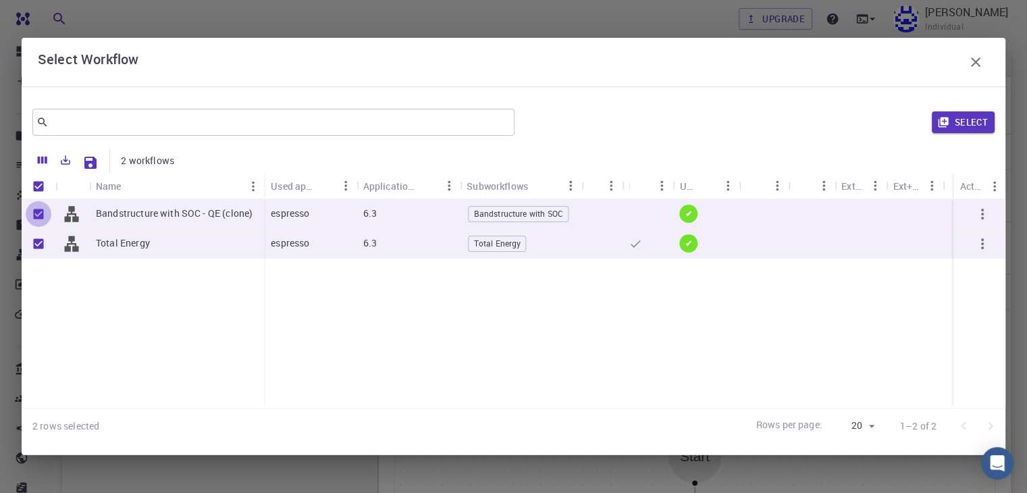
click at [35, 211] on input "Unselect row" at bounding box center [39, 214] width 26 height 26
checkbox input "false"
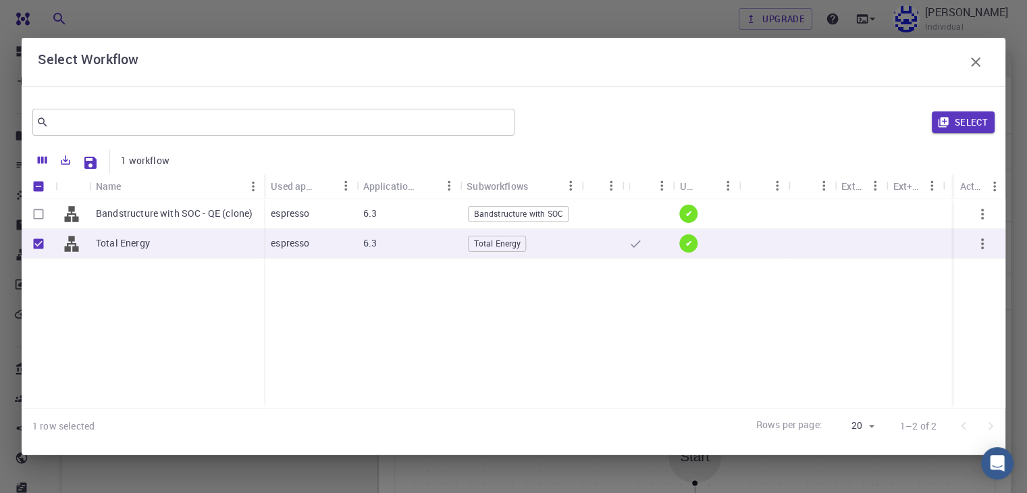
click at [32, 233] on input "Unselect row" at bounding box center [39, 244] width 26 height 26
checkbox input "false"
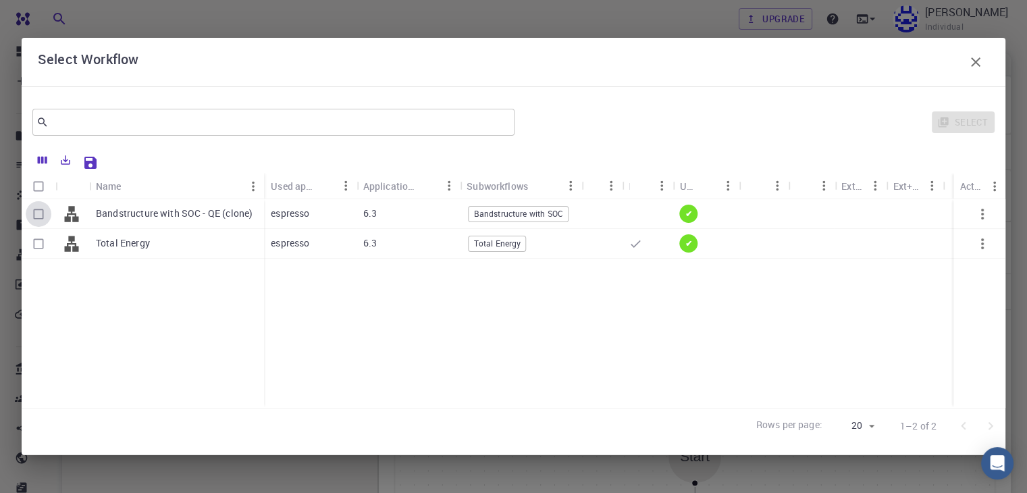
click at [37, 211] on input "Select row" at bounding box center [39, 214] width 26 height 26
checkbox input "true"
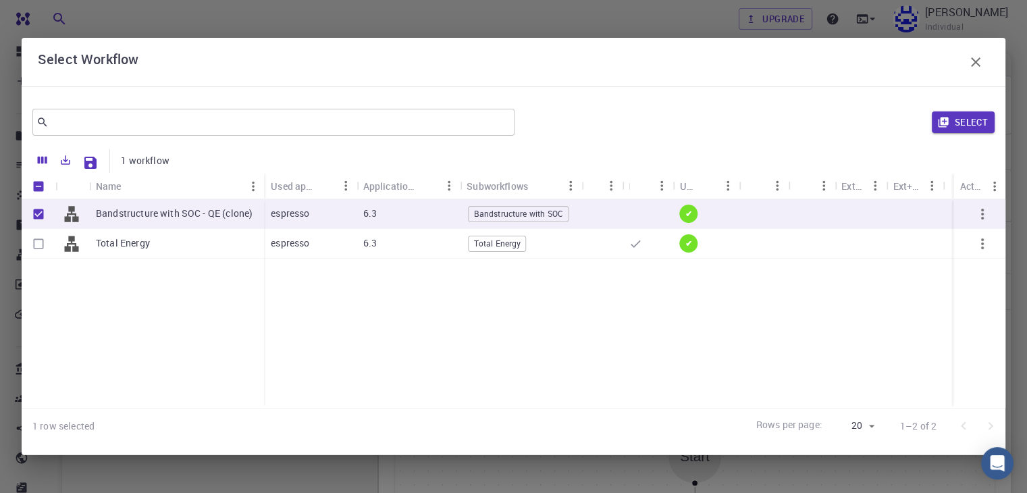
click at [41, 236] on input "Select row" at bounding box center [39, 244] width 26 height 26
checkbox input "true"
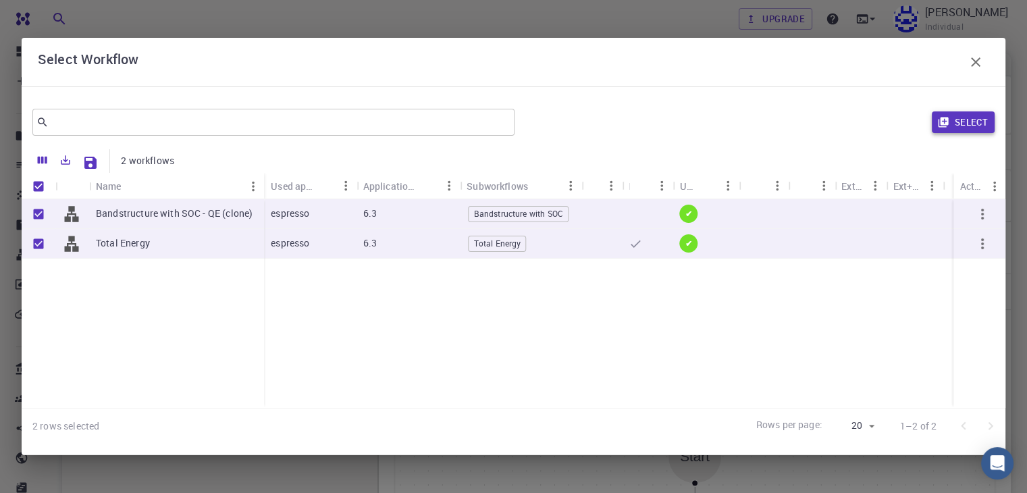
click at [975, 121] on button "Select" at bounding box center [962, 122] width 63 height 22
checkbox input "false"
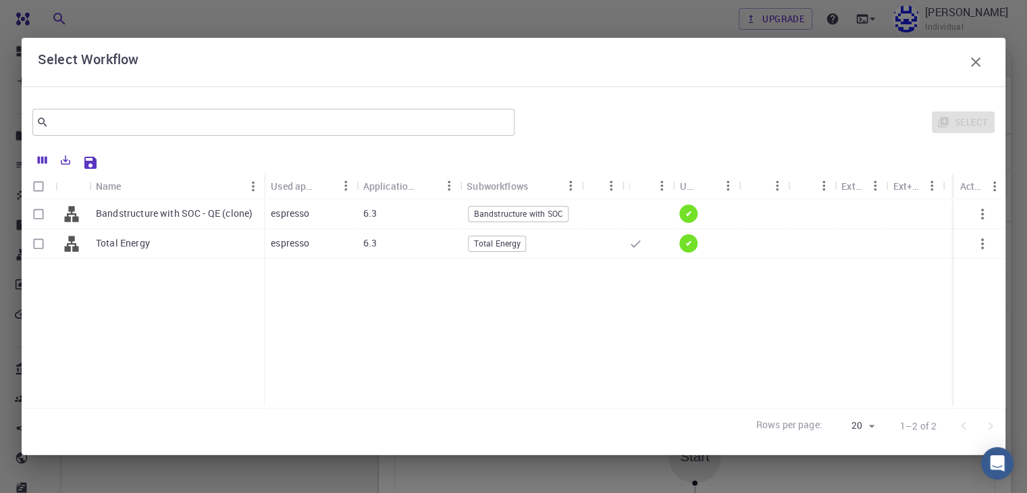
click at [36, 241] on input "Select row" at bounding box center [39, 244] width 26 height 26
checkbox input "true"
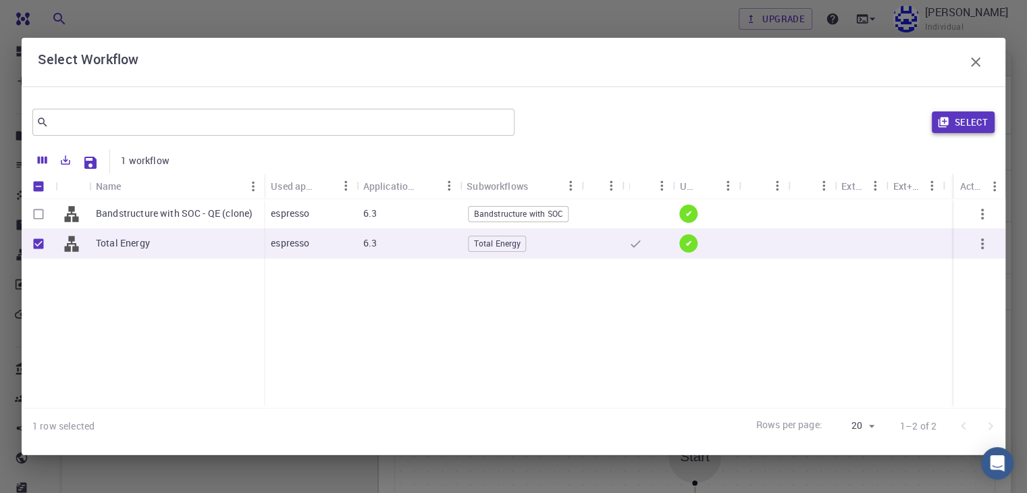
click at [958, 115] on button "Select" at bounding box center [962, 122] width 63 height 22
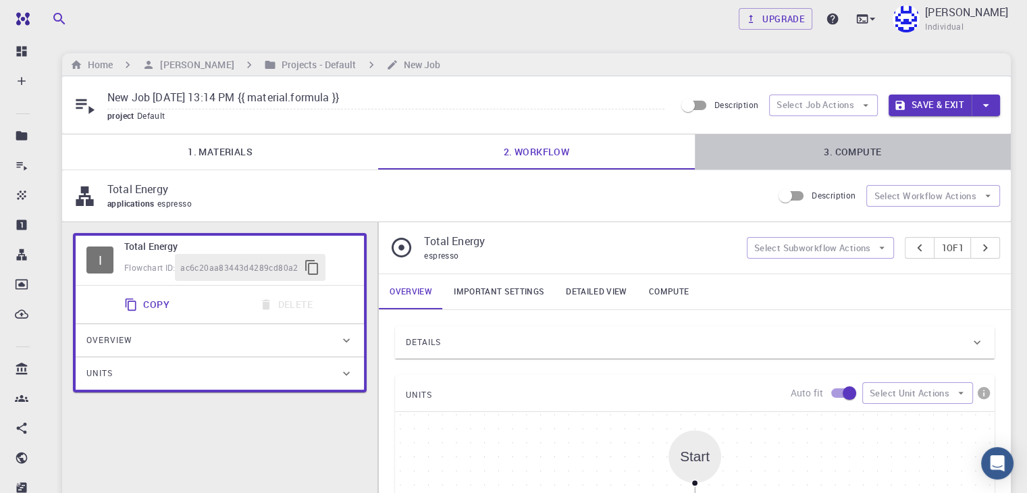
click at [845, 152] on link "3. Compute" at bounding box center [853, 151] width 316 height 35
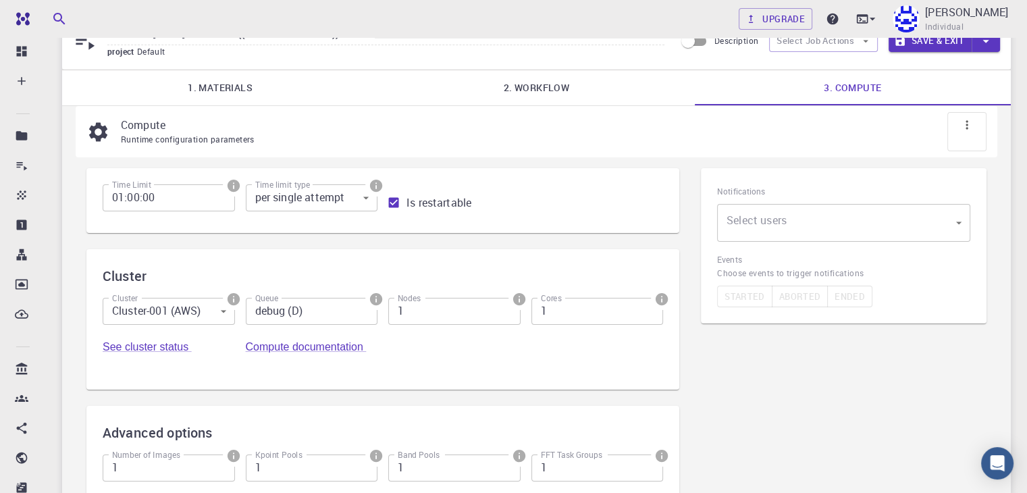
scroll to position [67, 0]
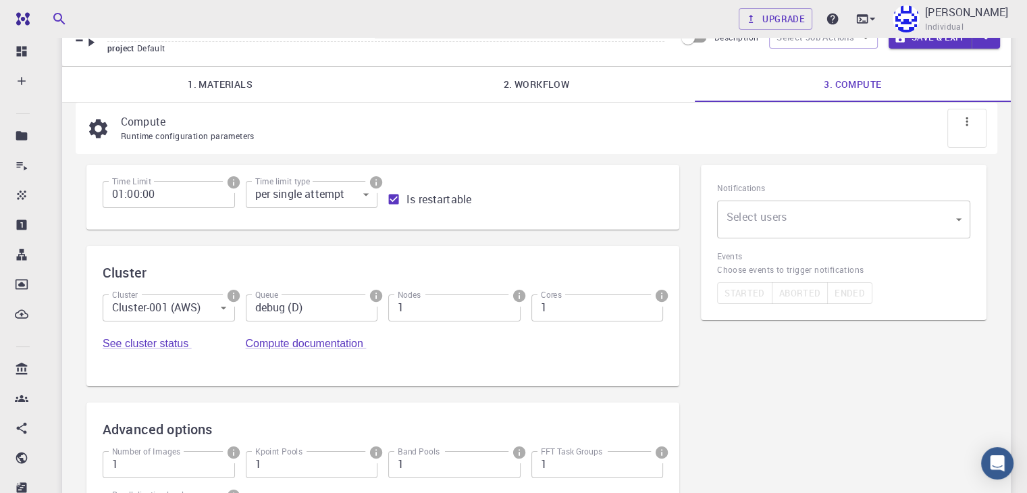
click at [531, 310] on input "1" at bounding box center [597, 307] width 132 height 27
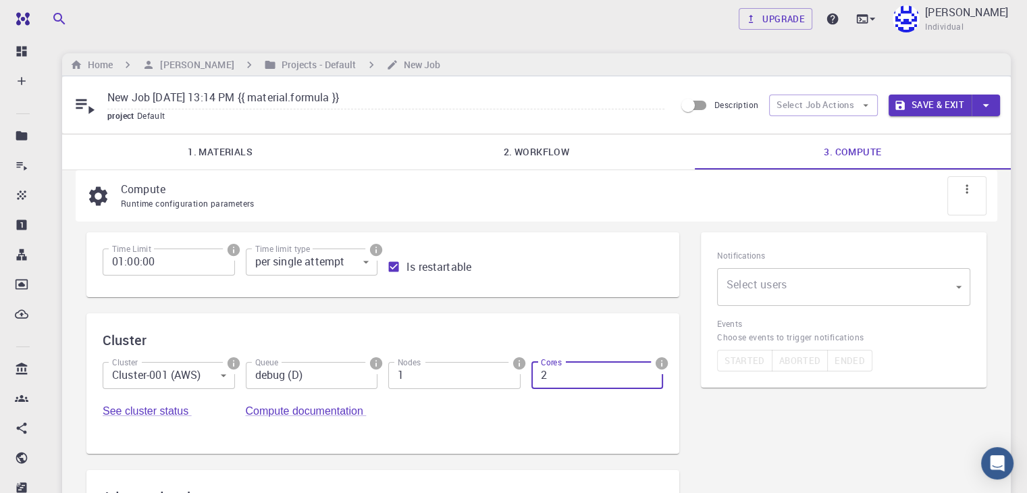
type input "2"
click at [956, 106] on button "Save & Exit" at bounding box center [929, 105] width 83 height 22
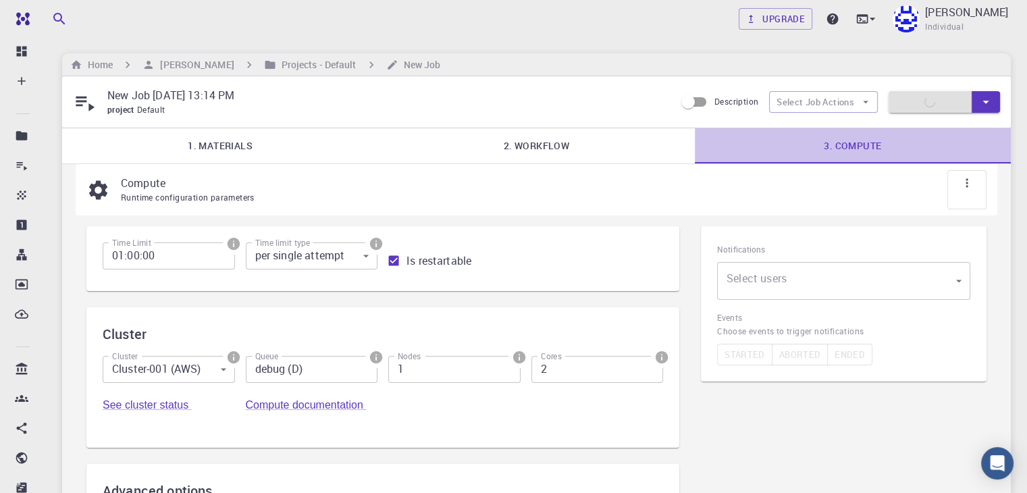
click at [837, 145] on link "3. Compute" at bounding box center [853, 145] width 316 height 35
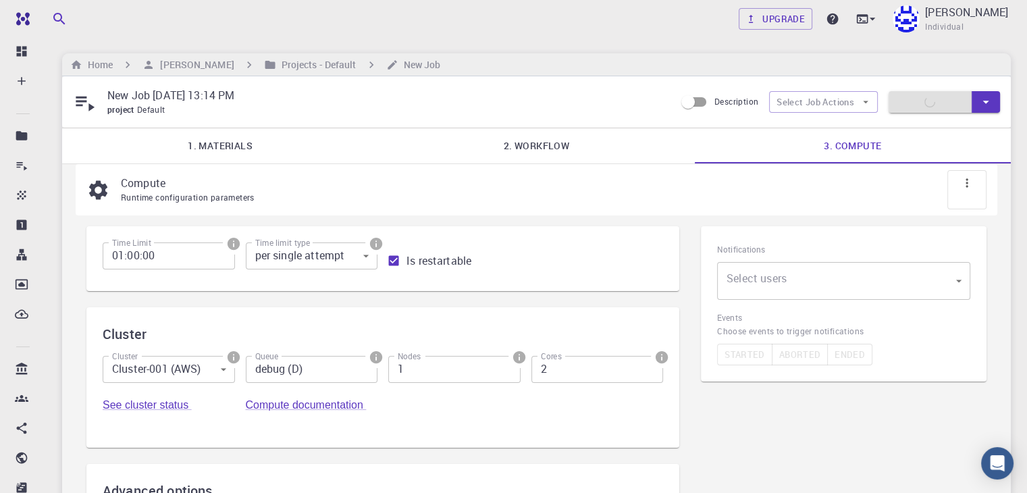
click at [950, 275] on body "Free Dashboard Create New Job New Material Create Material Upload File Import f…" at bounding box center [513, 371] width 1027 height 743
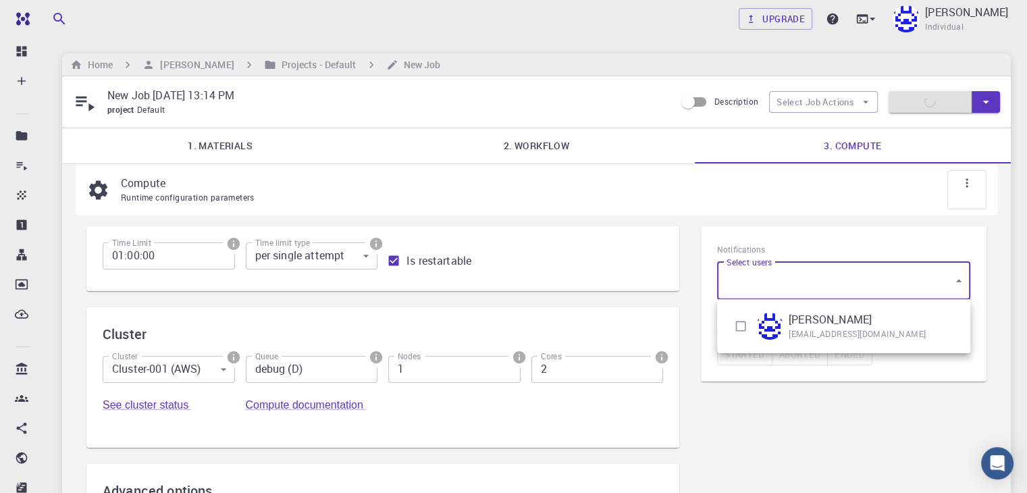
click at [950, 275] on div at bounding box center [513, 246] width 1027 height 493
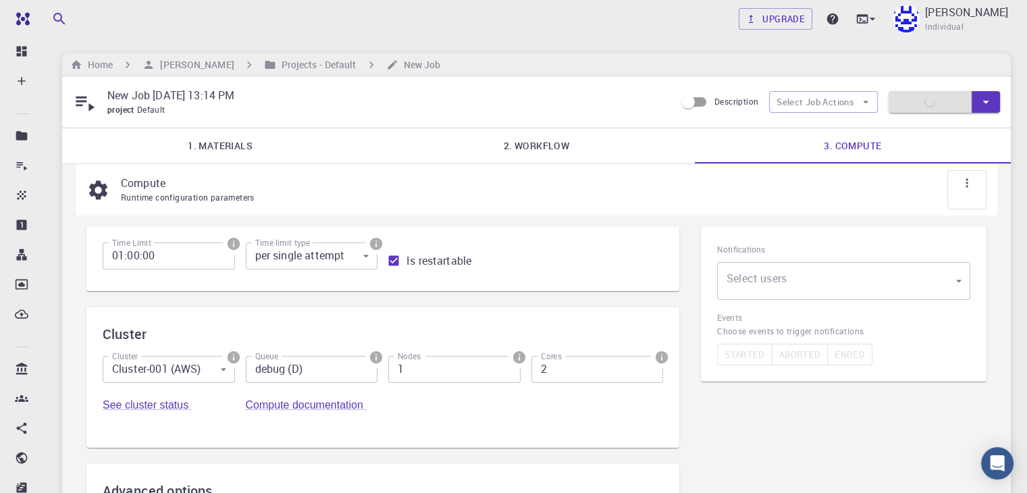
click at [959, 190] on div at bounding box center [966, 189] width 39 height 39
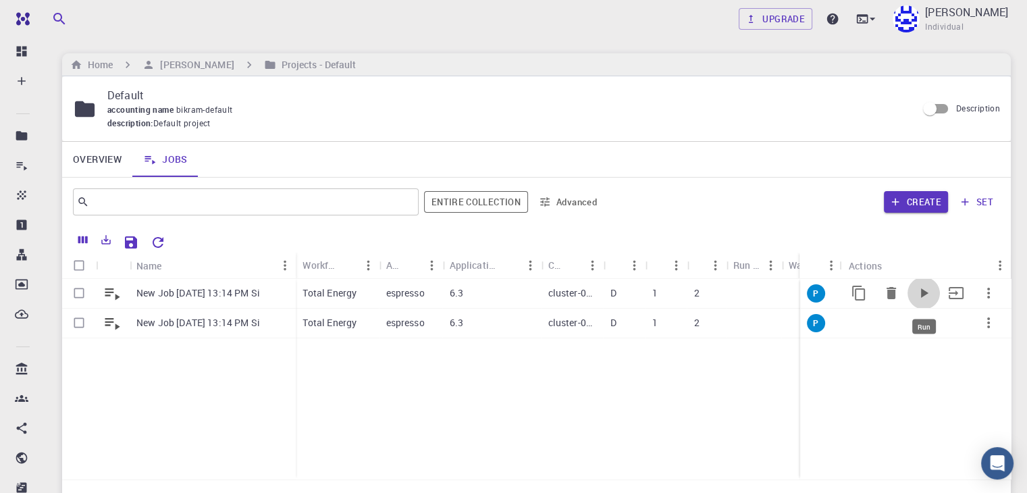
click at [921, 291] on icon "Run" at bounding box center [923, 292] width 7 height 9
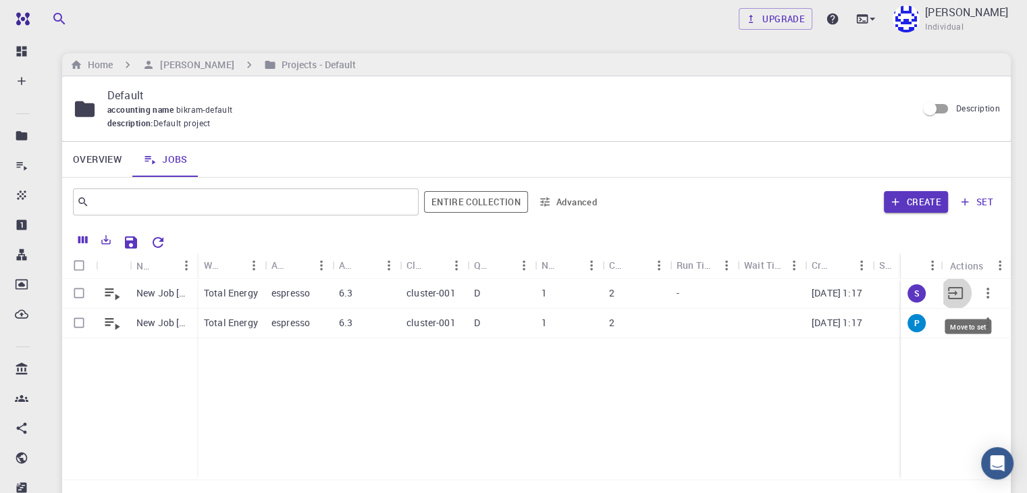
click at [953, 295] on icon "Move to set" at bounding box center [955, 293] width 16 height 16
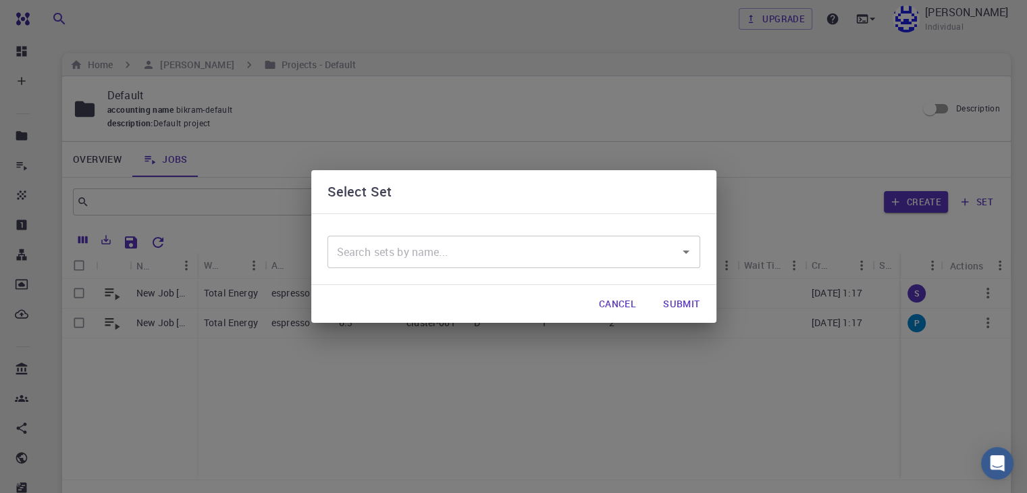
click at [726, 380] on div "Select Set ​ Cancel Submit" at bounding box center [513, 246] width 1027 height 493
click at [626, 310] on button "Cancel" at bounding box center [617, 303] width 59 height 27
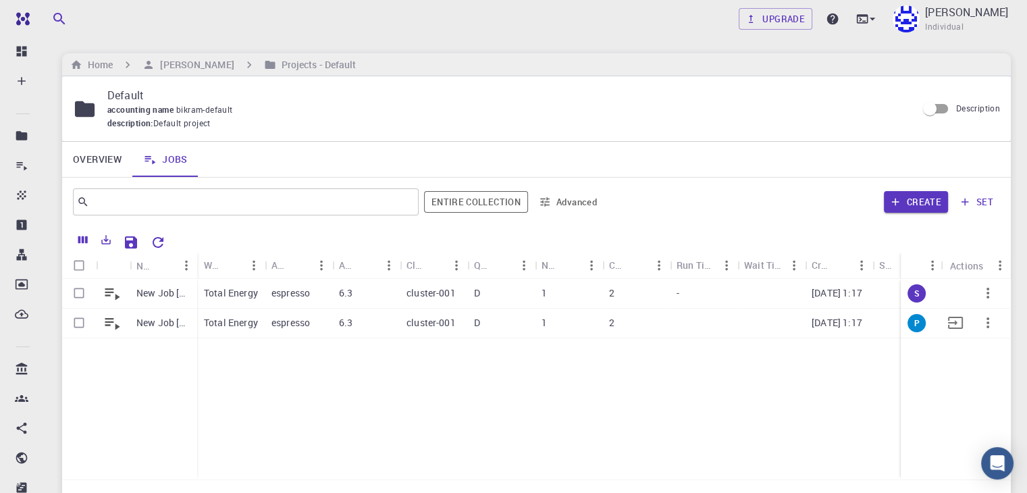
click at [929, 325] on div "P" at bounding box center [921, 323] width 43 height 30
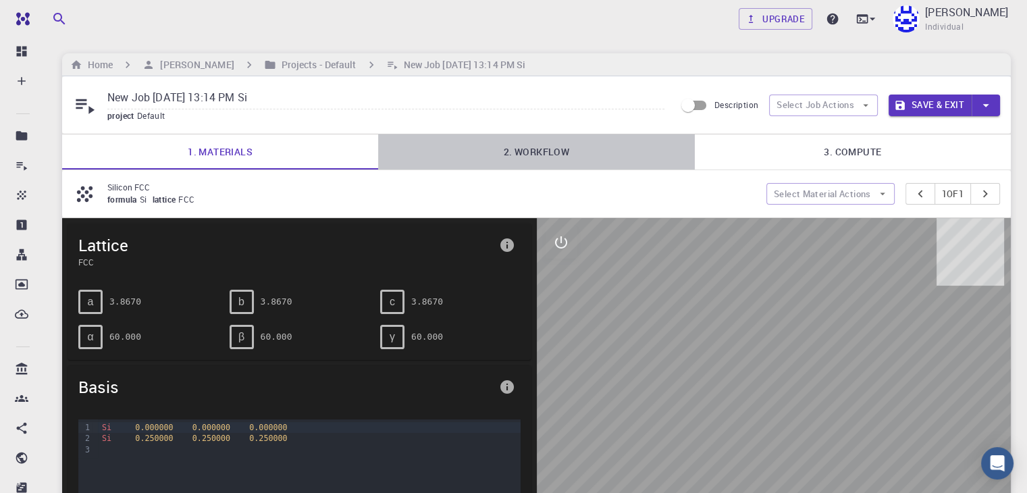
click at [575, 137] on link "2. Workflow" at bounding box center [536, 151] width 316 height 35
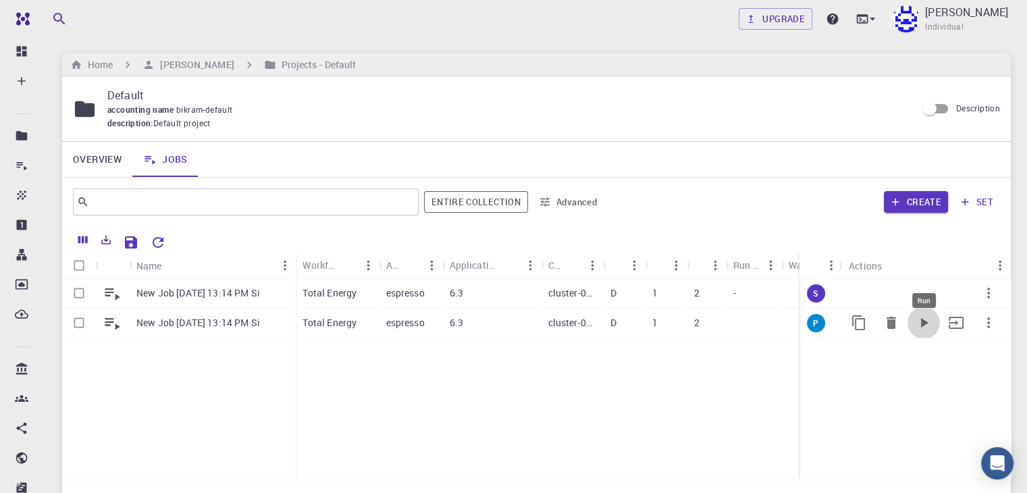
click at [921, 327] on icon "Run" at bounding box center [923, 323] width 16 height 16
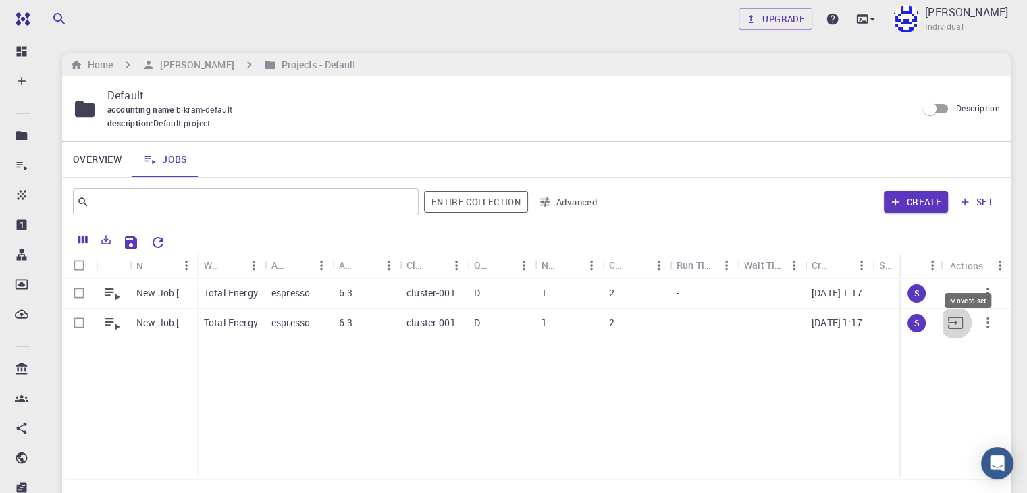
click at [955, 321] on icon "Move to set" at bounding box center [955, 323] width 15 height 12
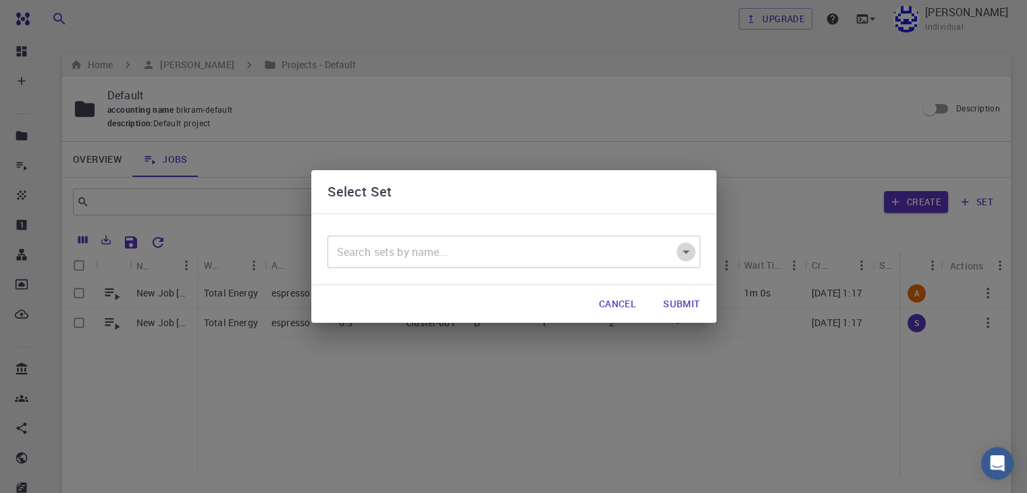
click at [690, 252] on icon "Open" at bounding box center [686, 252] width 16 height 16
click at [755, 373] on div "Select Set ​ Cancel Submit" at bounding box center [513, 246] width 1027 height 493
click at [678, 295] on button "Submit" at bounding box center [681, 303] width 58 height 27
click at [618, 308] on button "Cancel" at bounding box center [617, 303] width 59 height 27
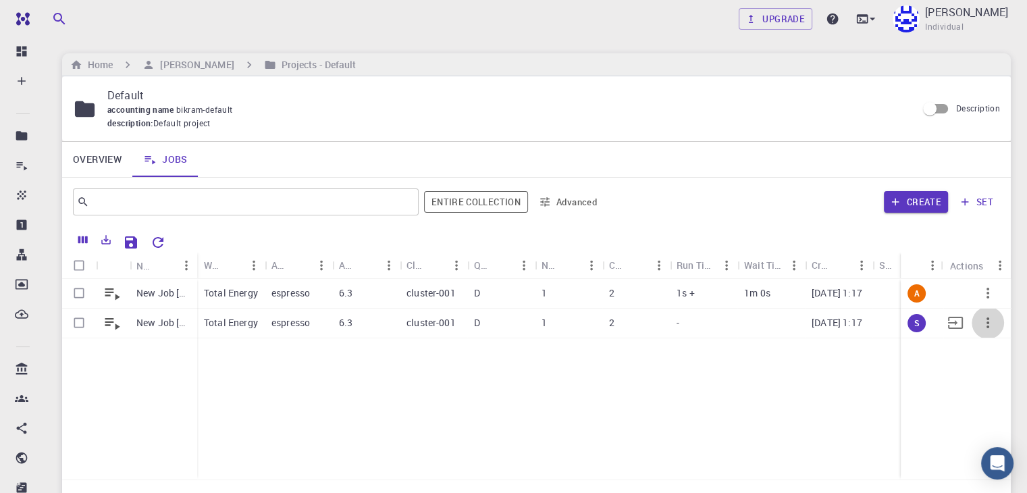
click at [983, 325] on icon "button" at bounding box center [987, 323] width 16 height 16
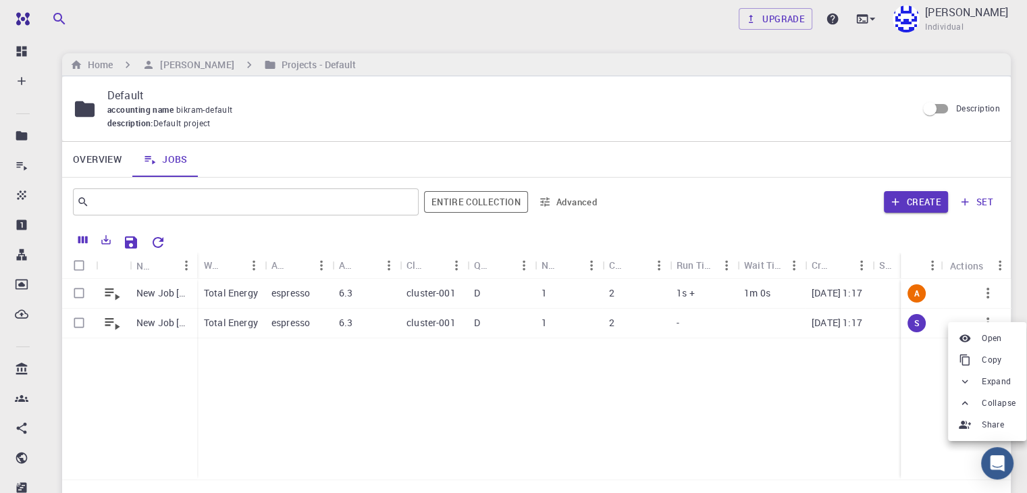
click at [975, 422] on div at bounding box center [967, 424] width 18 height 12
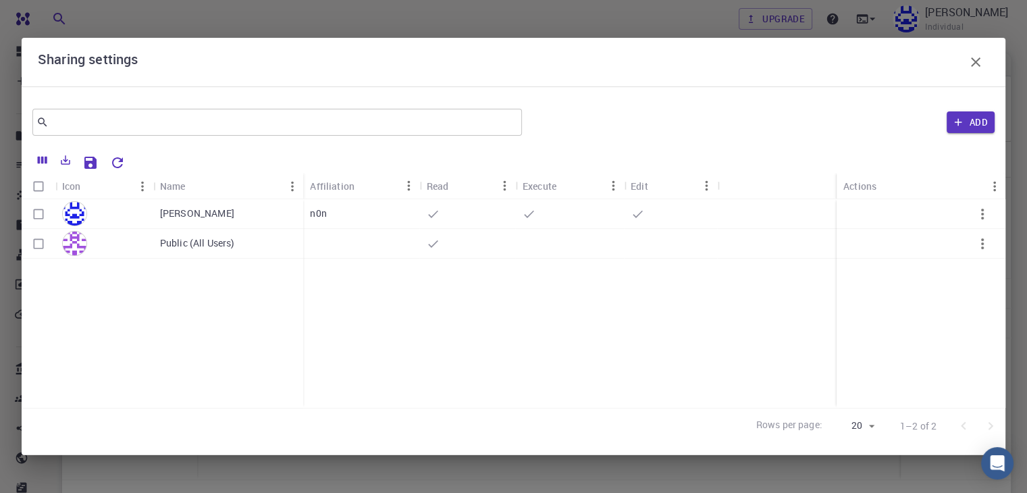
click at [967, 49] on div "Sharing settings" at bounding box center [513, 62] width 951 height 27
click at [974, 52] on button "button" at bounding box center [975, 62] width 27 height 27
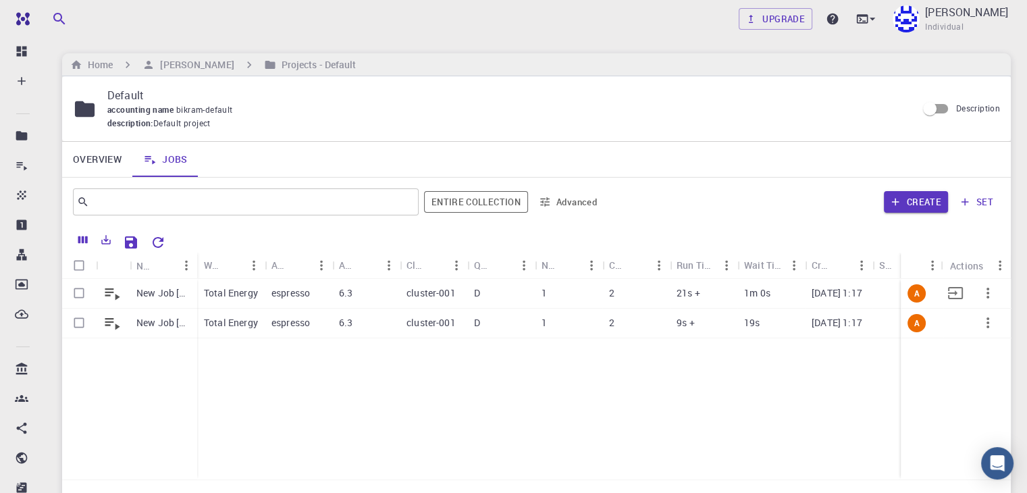
click at [862, 290] on p "09-27-2025 1:17" at bounding box center [836, 292] width 51 height 13
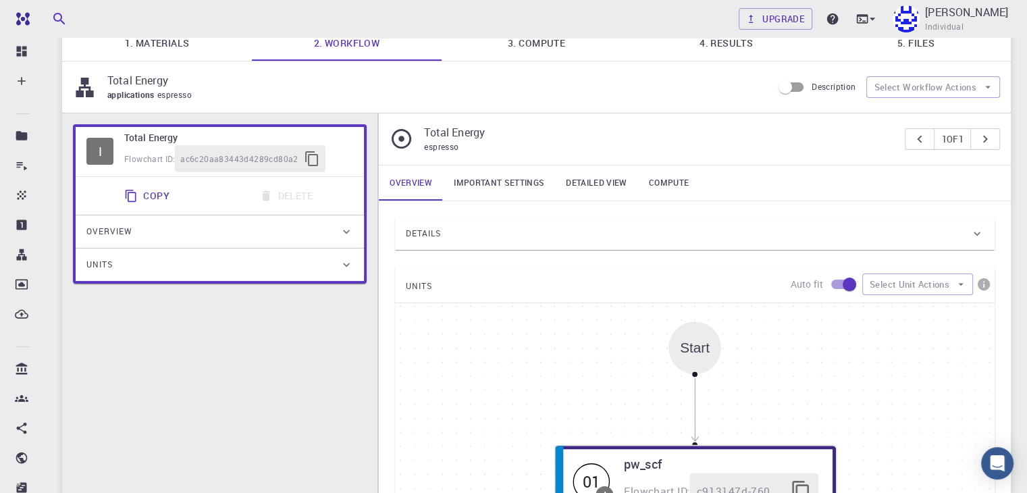
scroll to position [101, 0]
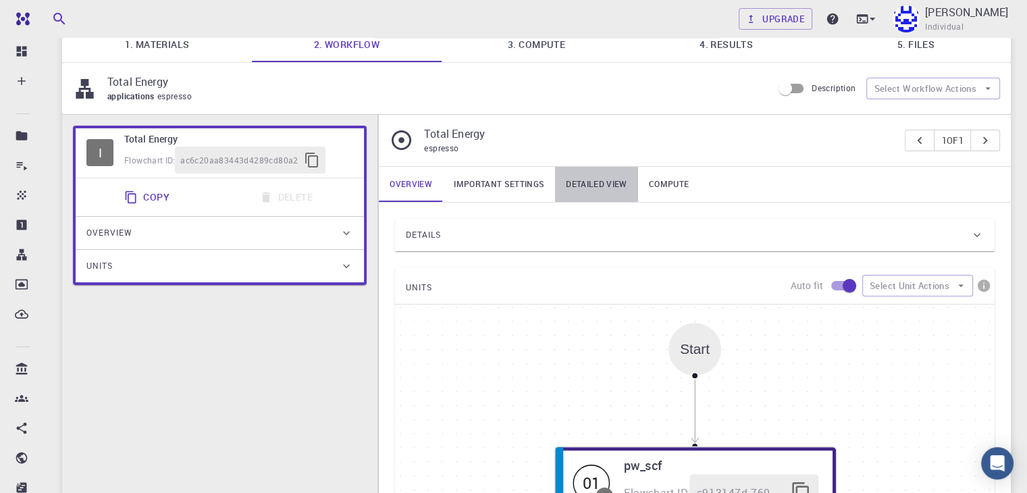
click at [597, 184] on link "Detailed view" at bounding box center [596, 184] width 82 height 35
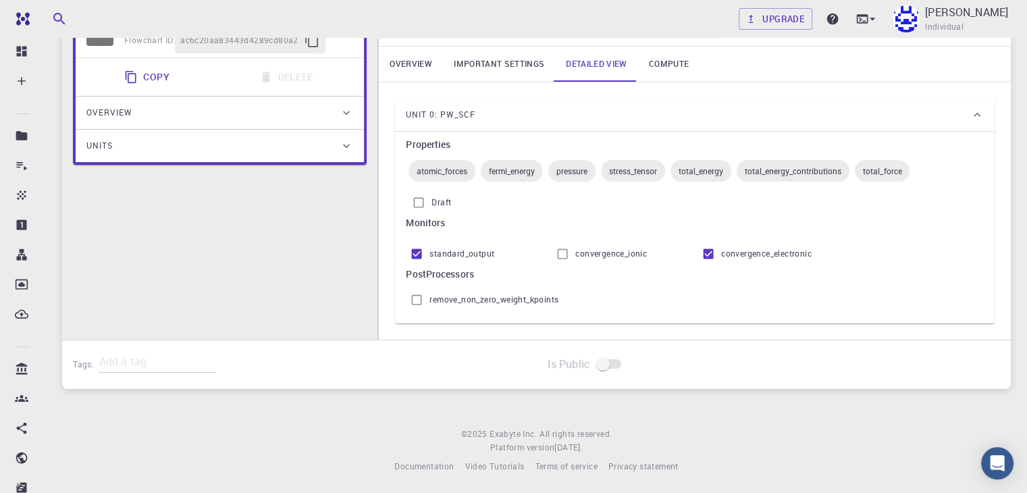
scroll to position [0, 0]
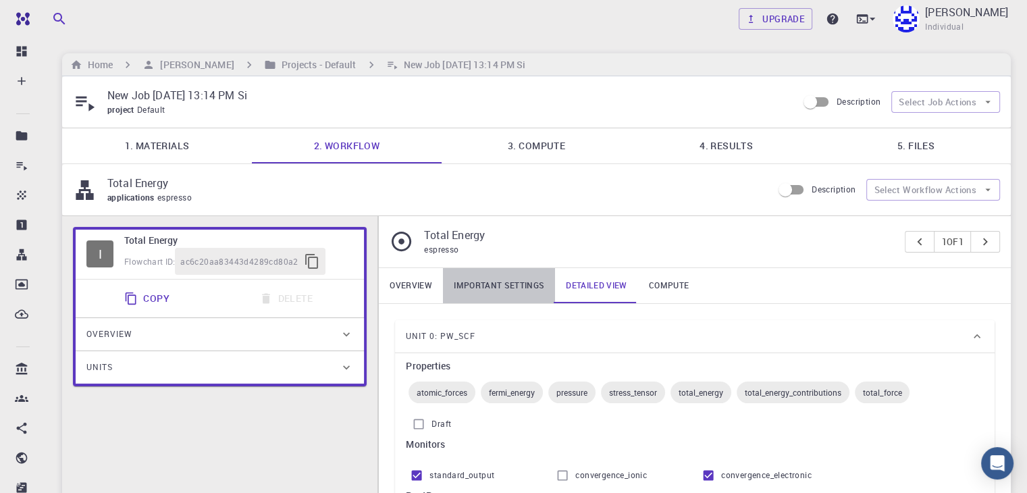
click at [504, 281] on link "Important settings" at bounding box center [499, 285] width 112 height 35
